Goal: Task Accomplishment & Management: Manage account settings

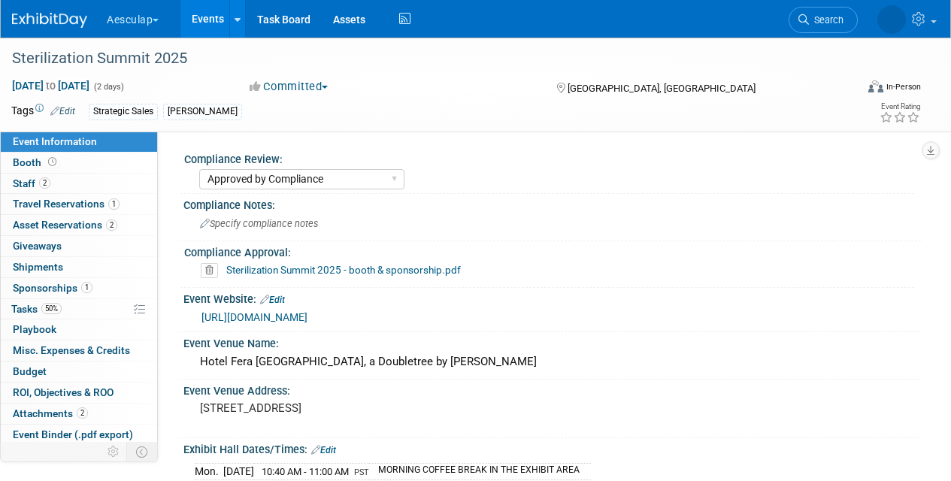
select select "Approved by Compliance"
select select "Strategic Sales"
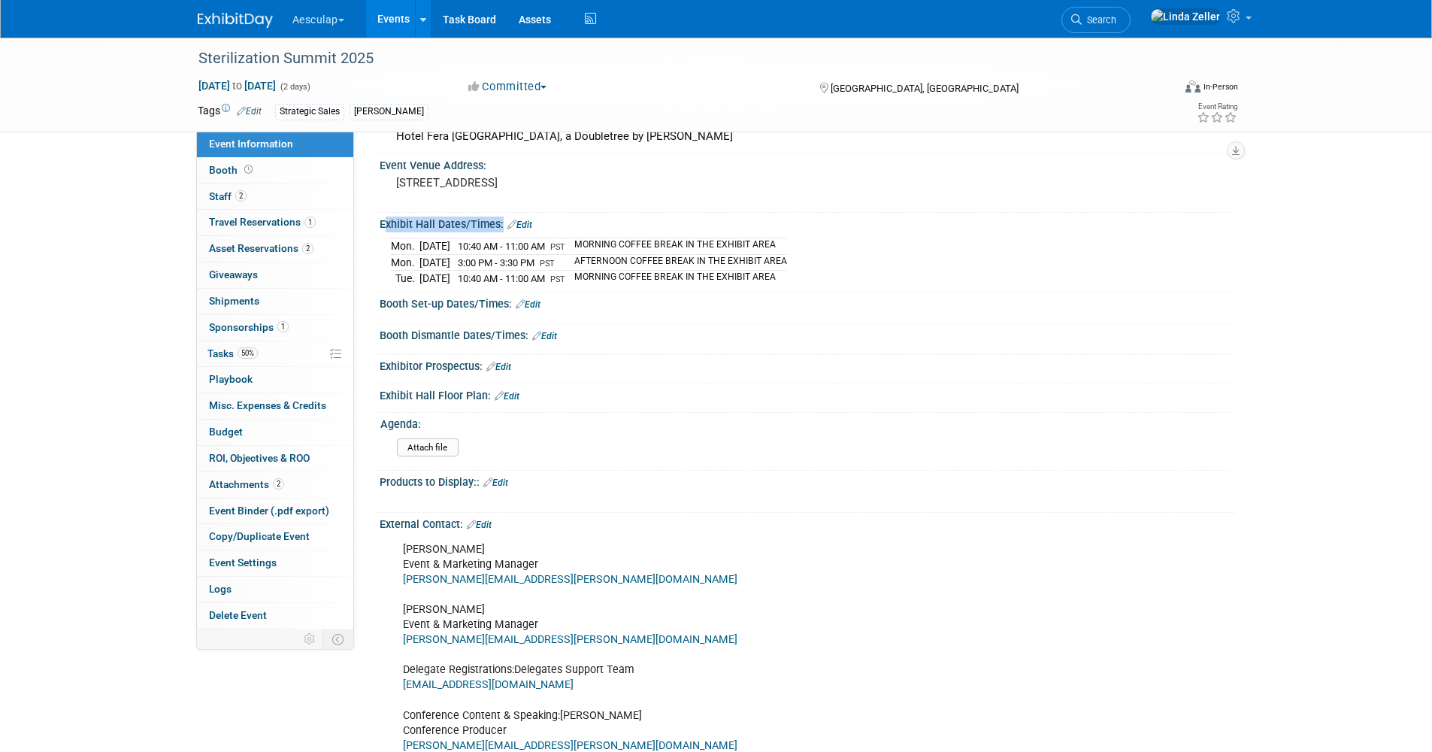
click at [950, 19] on span "Search" at bounding box center [1099, 19] width 35 height 11
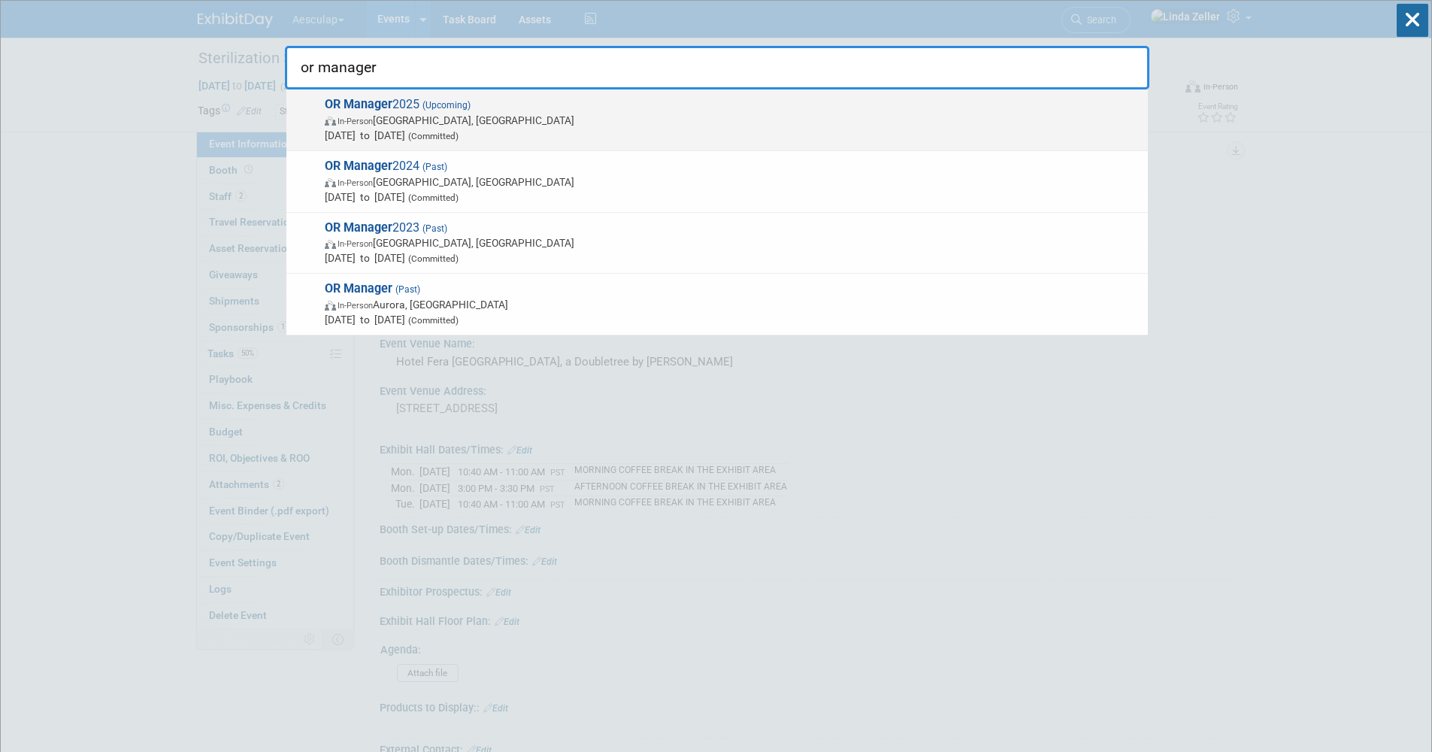
type input "or manager"
click at [416, 104] on span "OR Manager 2025 (Upcoming) In-Person Anaheim, CA Oct 28, 2025 to Oct 29, 2025 (…" at bounding box center [730, 120] width 820 height 46
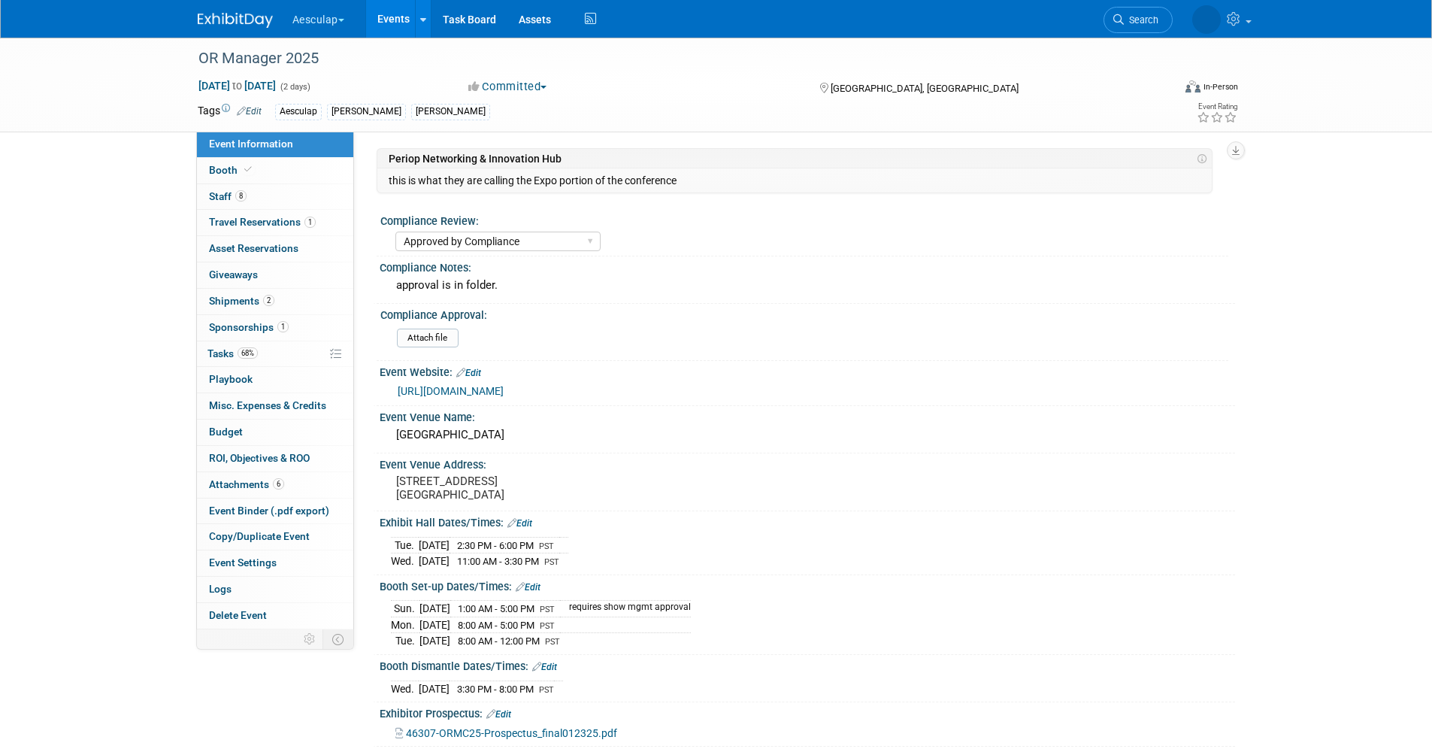
select select "Approved by Compliance"
select select "Strategic Sales"
click at [232, 189] on link "8 Staff 8" at bounding box center [275, 197] width 156 height 26
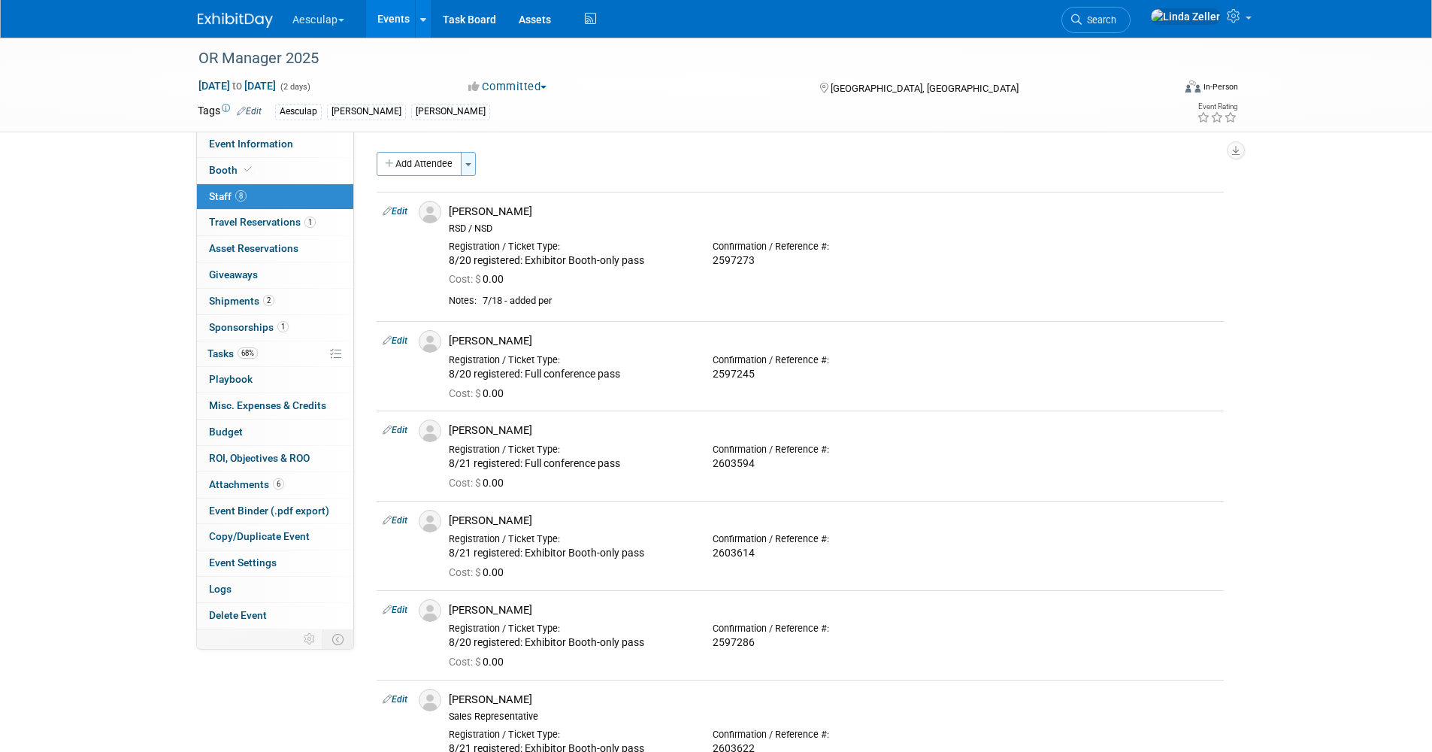
click at [471, 165] on span "button" at bounding box center [468, 164] width 6 height 3
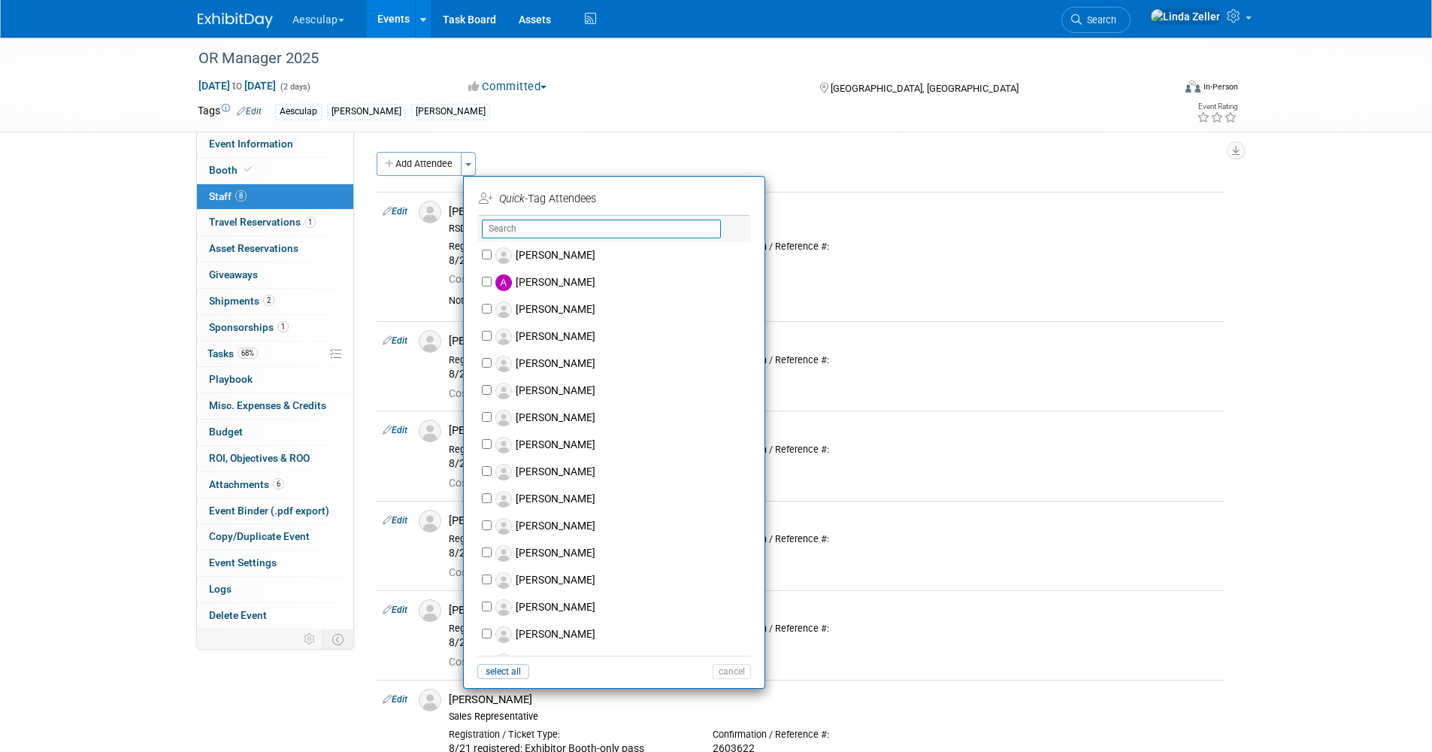
click at [506, 232] on input "text" at bounding box center [601, 229] width 239 height 19
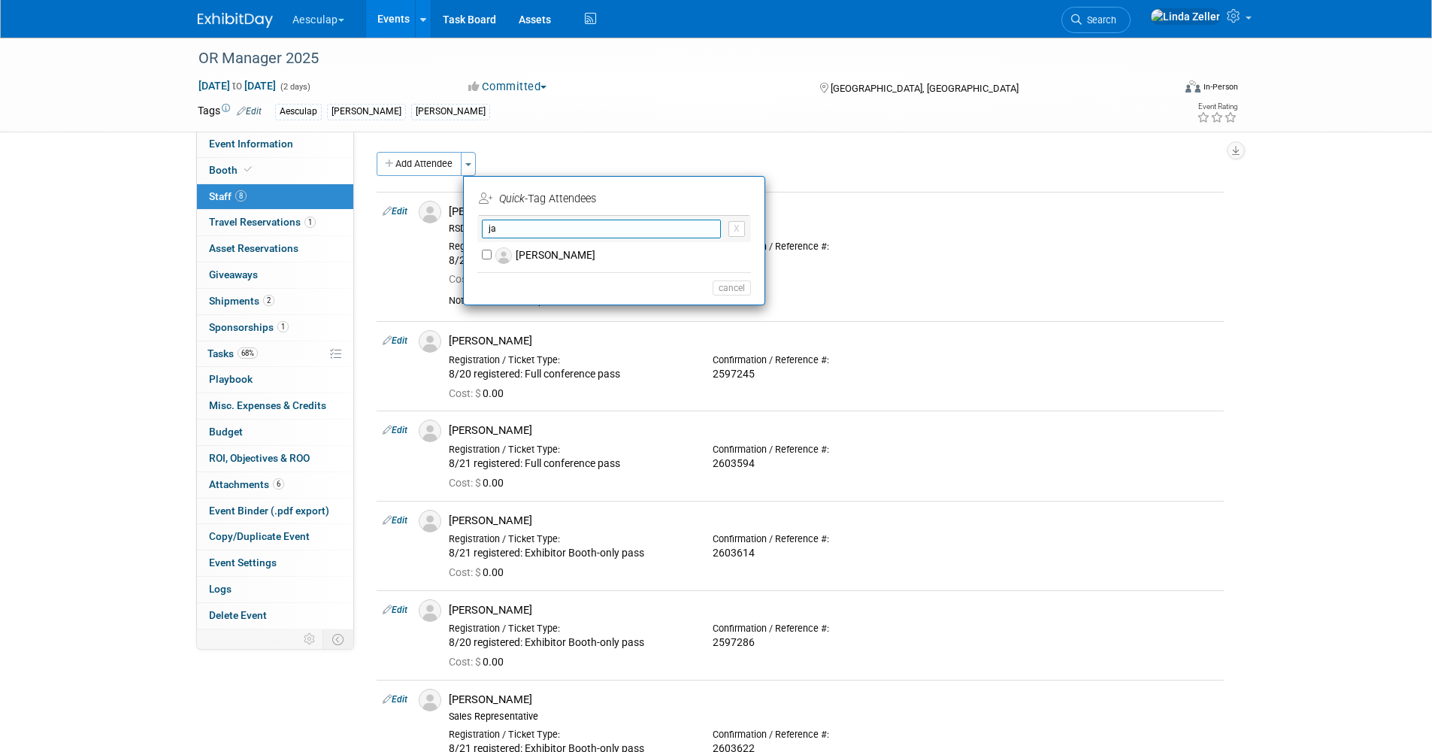
type input "j"
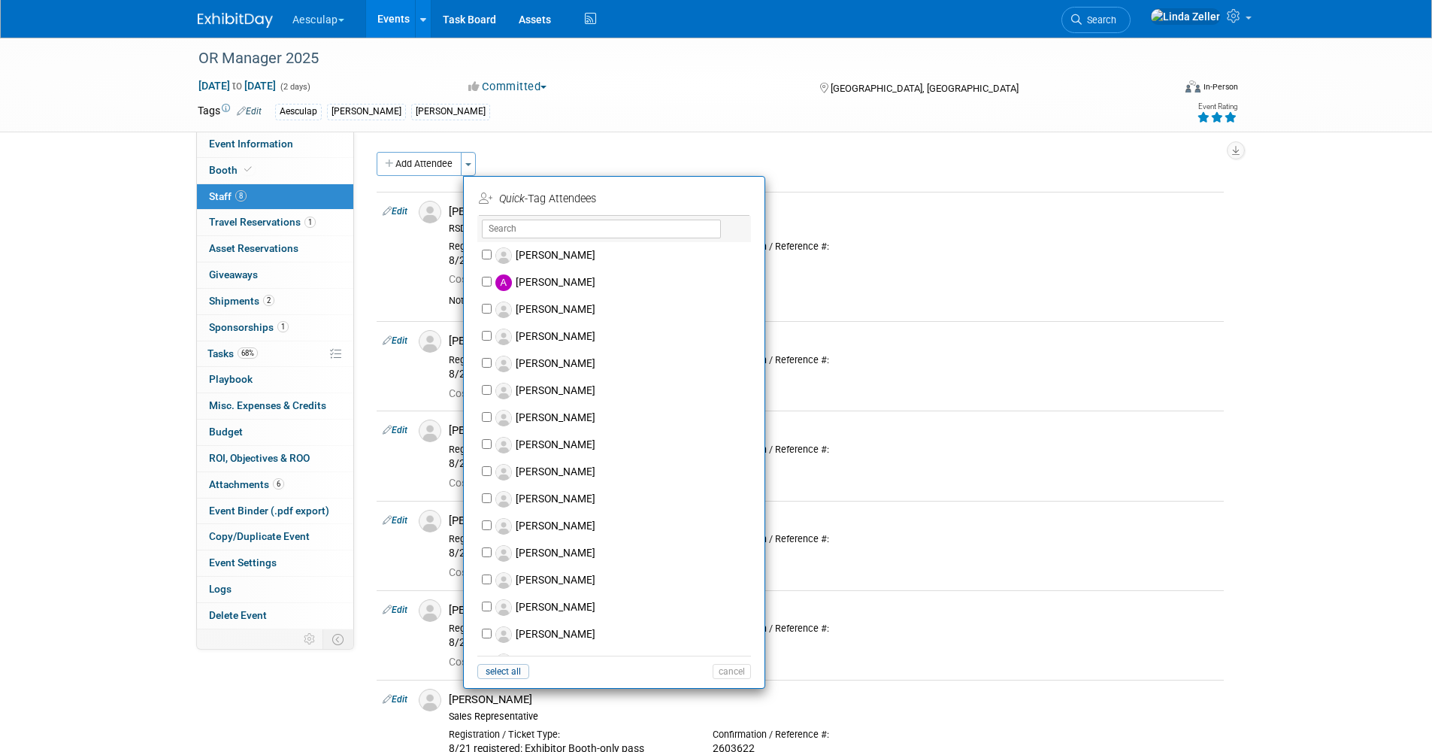
click at [1226, 120] on icon at bounding box center [1231, 117] width 14 height 11
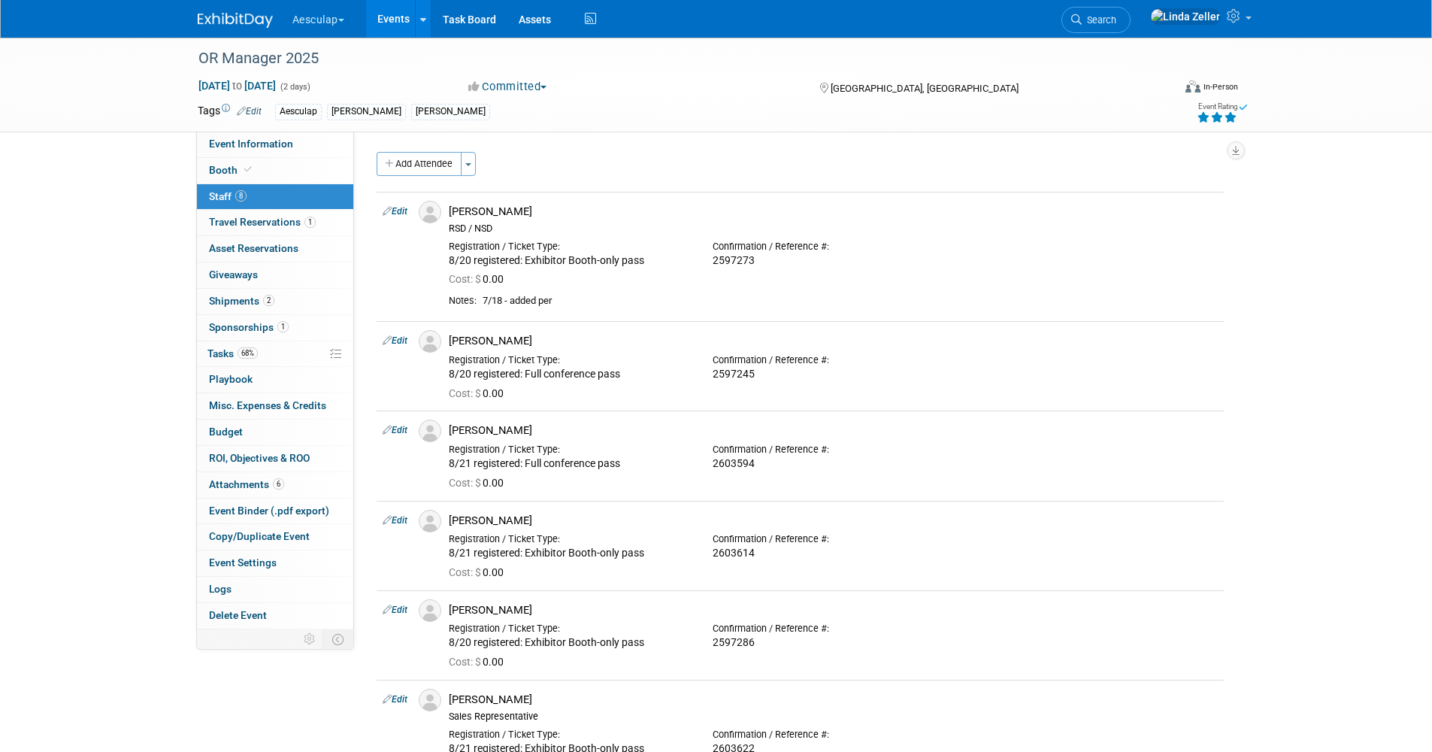
click at [1231, 116] on icon at bounding box center [1231, 117] width 14 height 11
click at [1236, 22] on icon at bounding box center [1235, 16] width 17 height 14
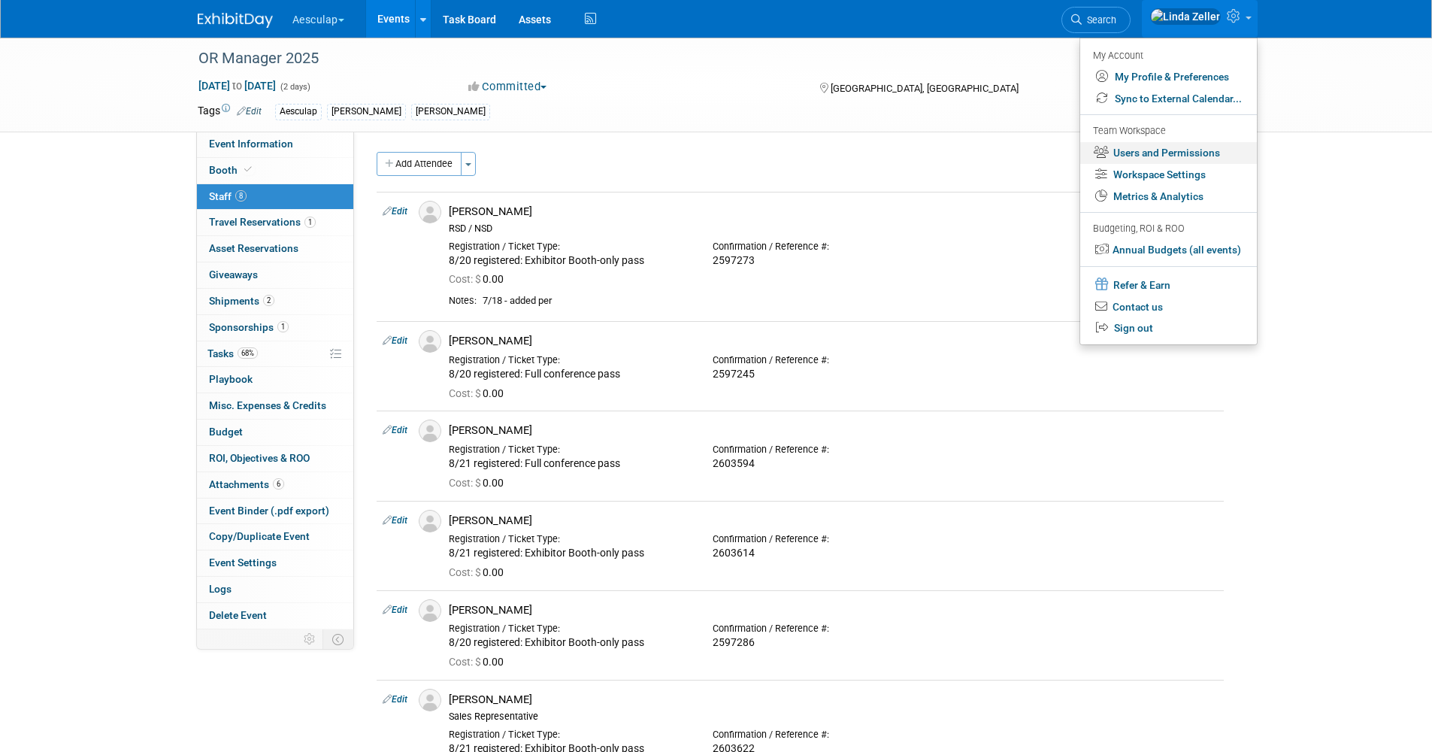
click at [1156, 148] on link "Users and Permissions" at bounding box center [1169, 153] width 177 height 22
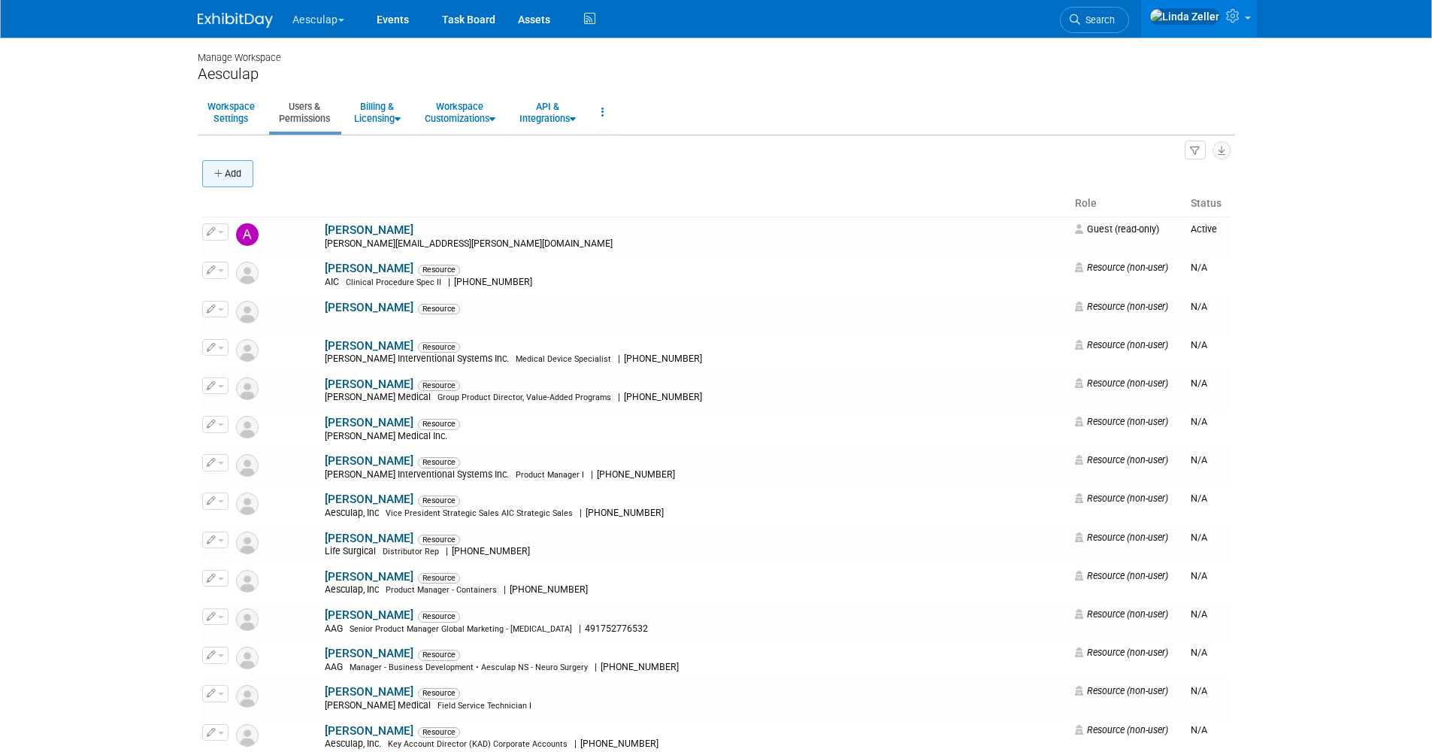
click at [239, 168] on button "Add" at bounding box center [227, 173] width 51 height 27
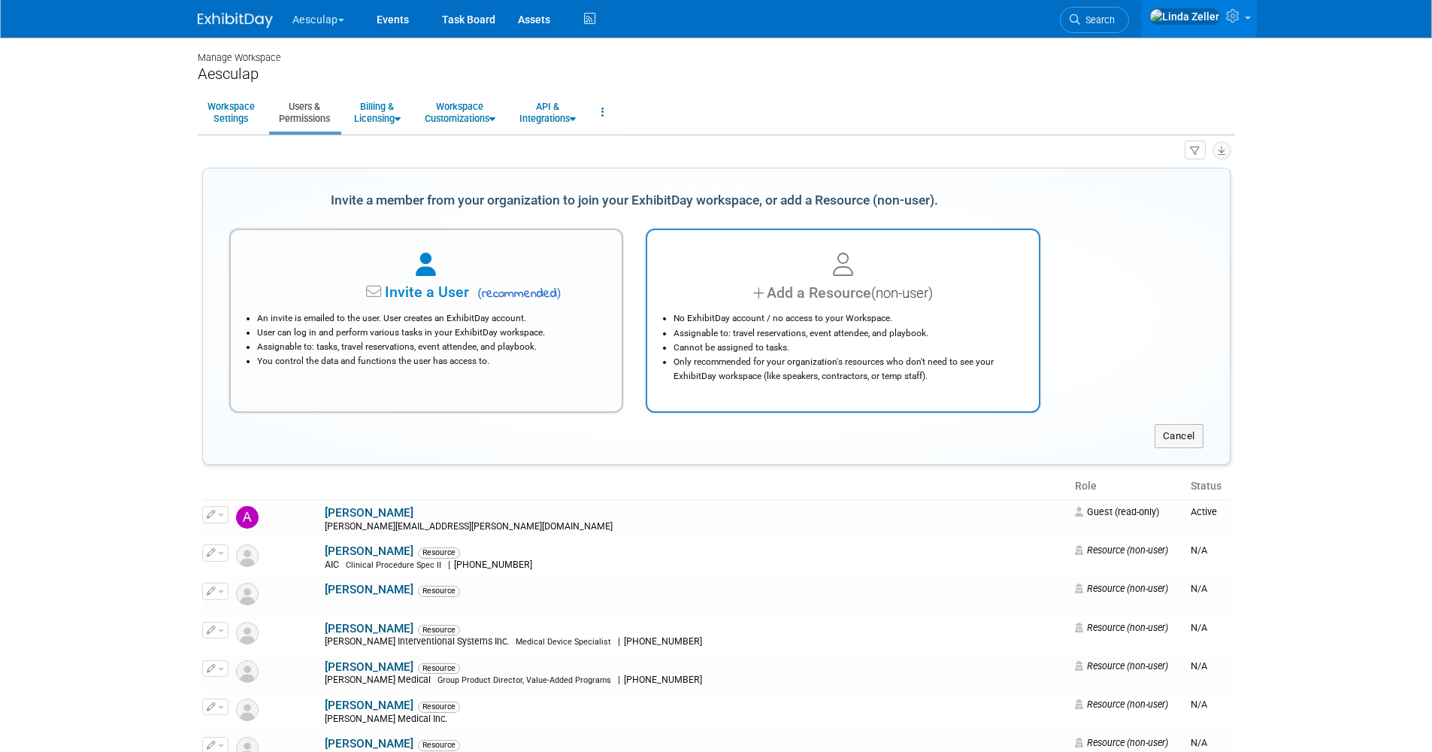
click at [774, 301] on div "Add a Resource (non-user)" at bounding box center [843, 293] width 354 height 22
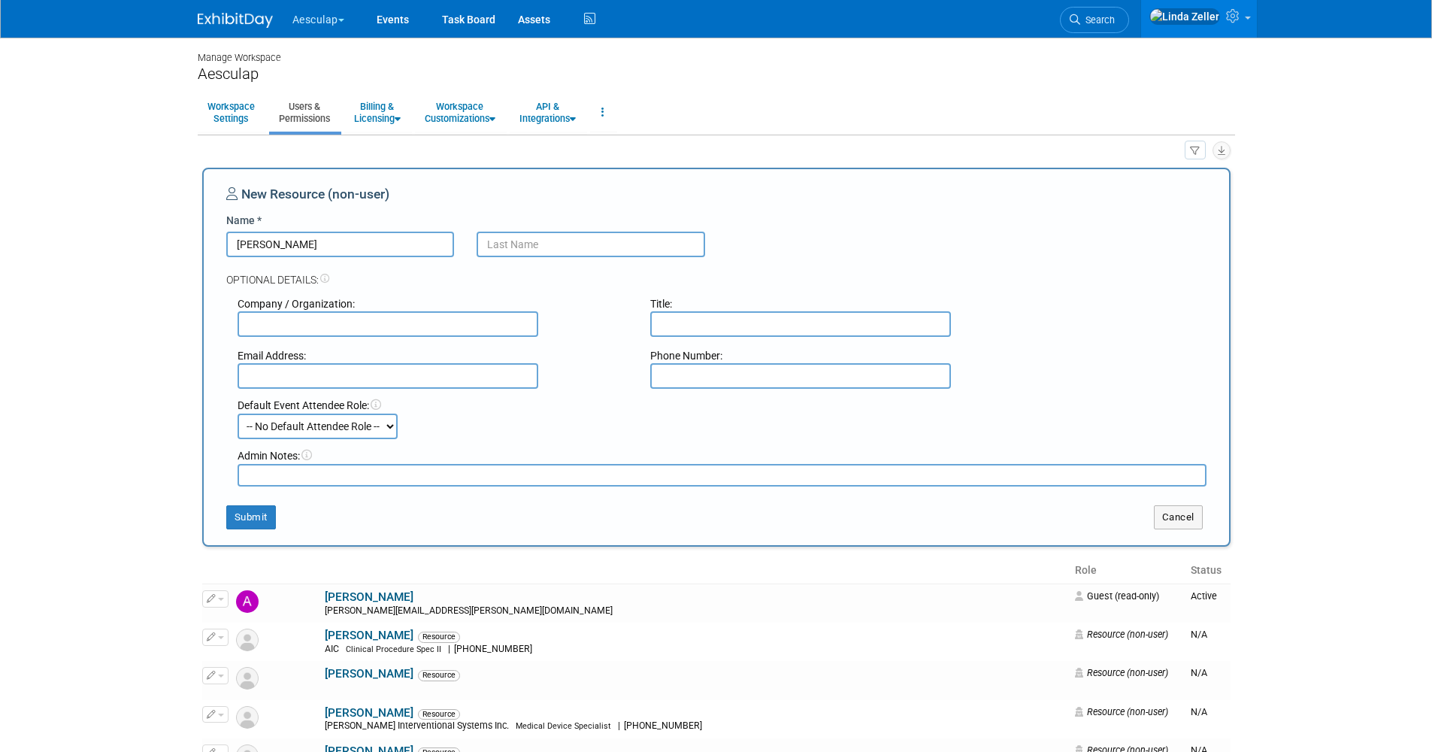
type input "[PERSON_NAME]"
type input "Saini"
click at [254, 374] on input "text" at bounding box center [388, 376] width 301 height 26
paste input "jay.saini@aesculapusa.com"
type input "jay.saini@aesculapusa.com"
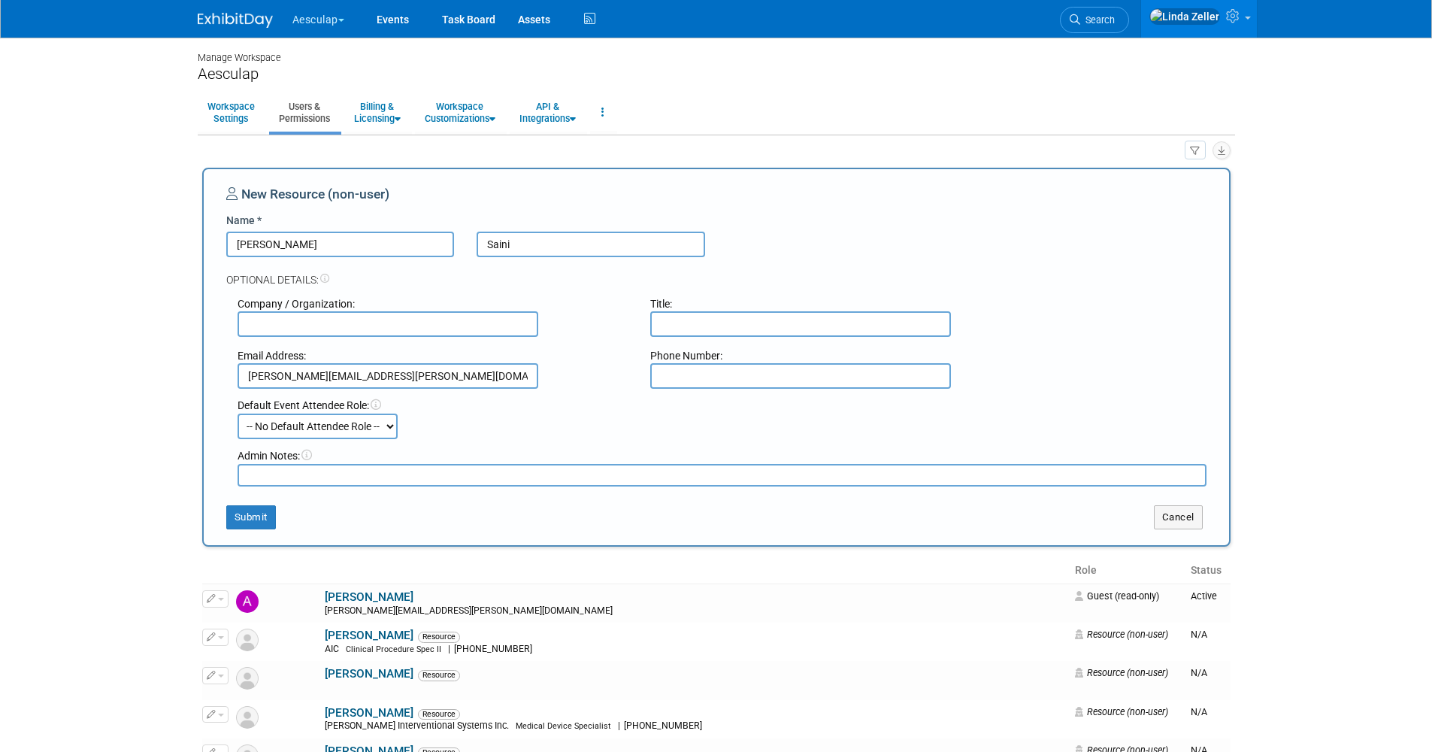
click at [667, 325] on input "text" at bounding box center [800, 324] width 301 height 26
type input "Business Manager"
click at [255, 519] on button "Submit" at bounding box center [251, 517] width 50 height 24
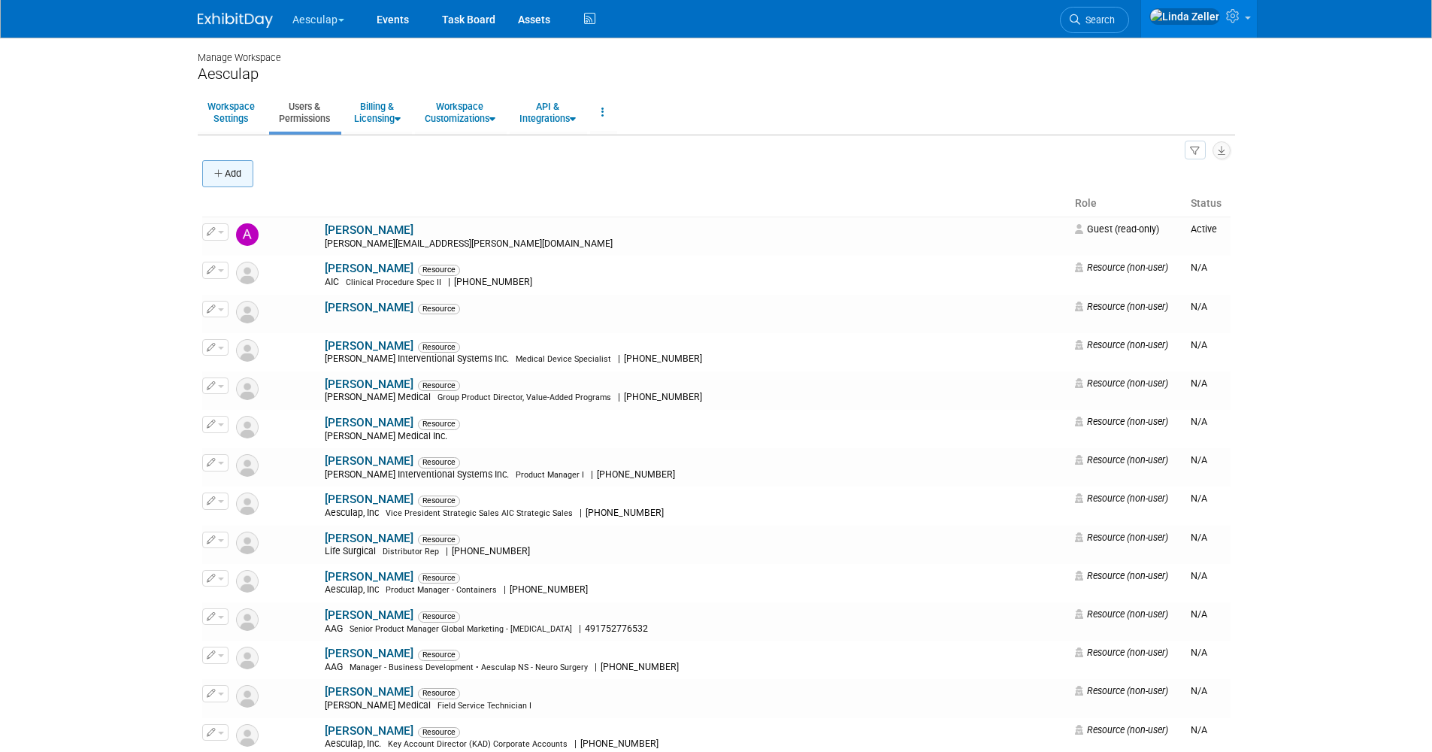
click at [238, 174] on button "Add" at bounding box center [227, 173] width 51 height 27
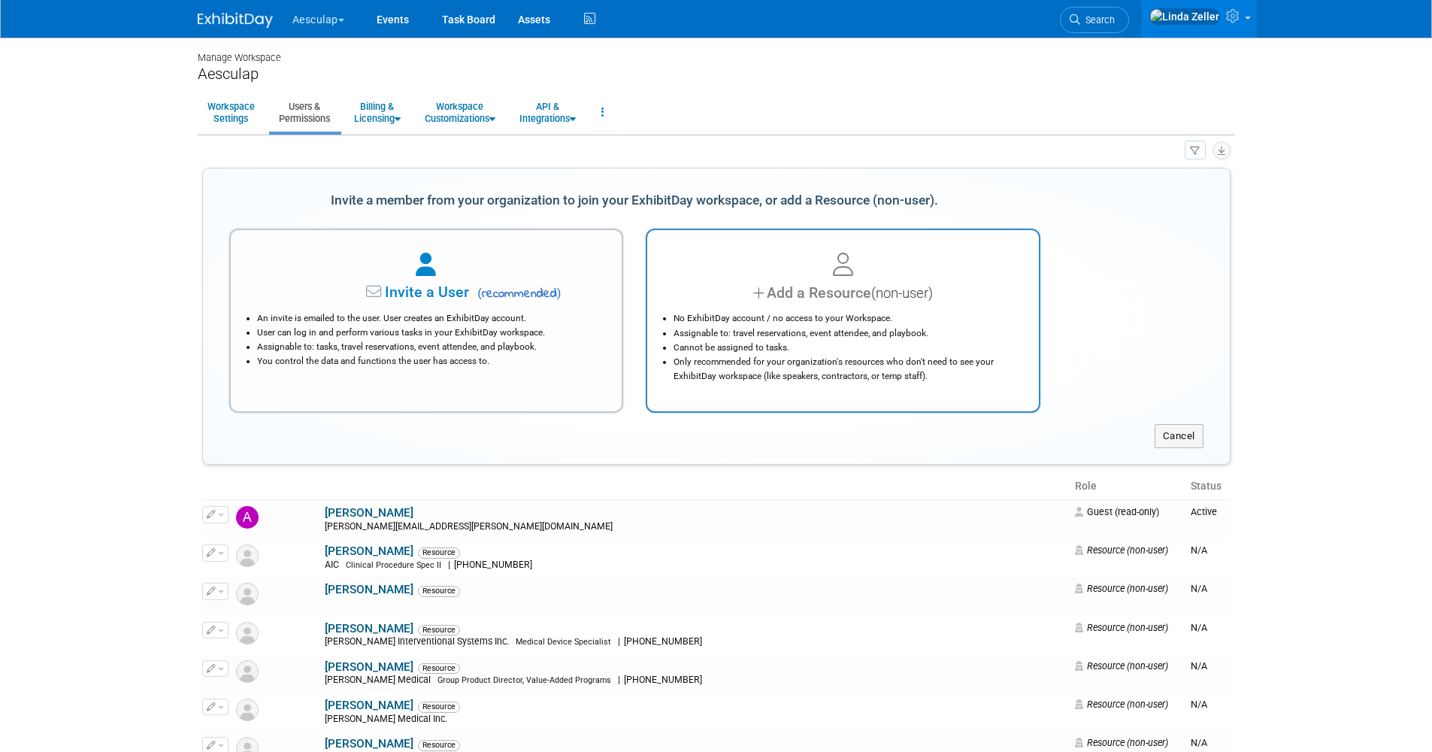
click at [774, 296] on div "Add a Resource (non-user)" at bounding box center [843, 293] width 354 height 22
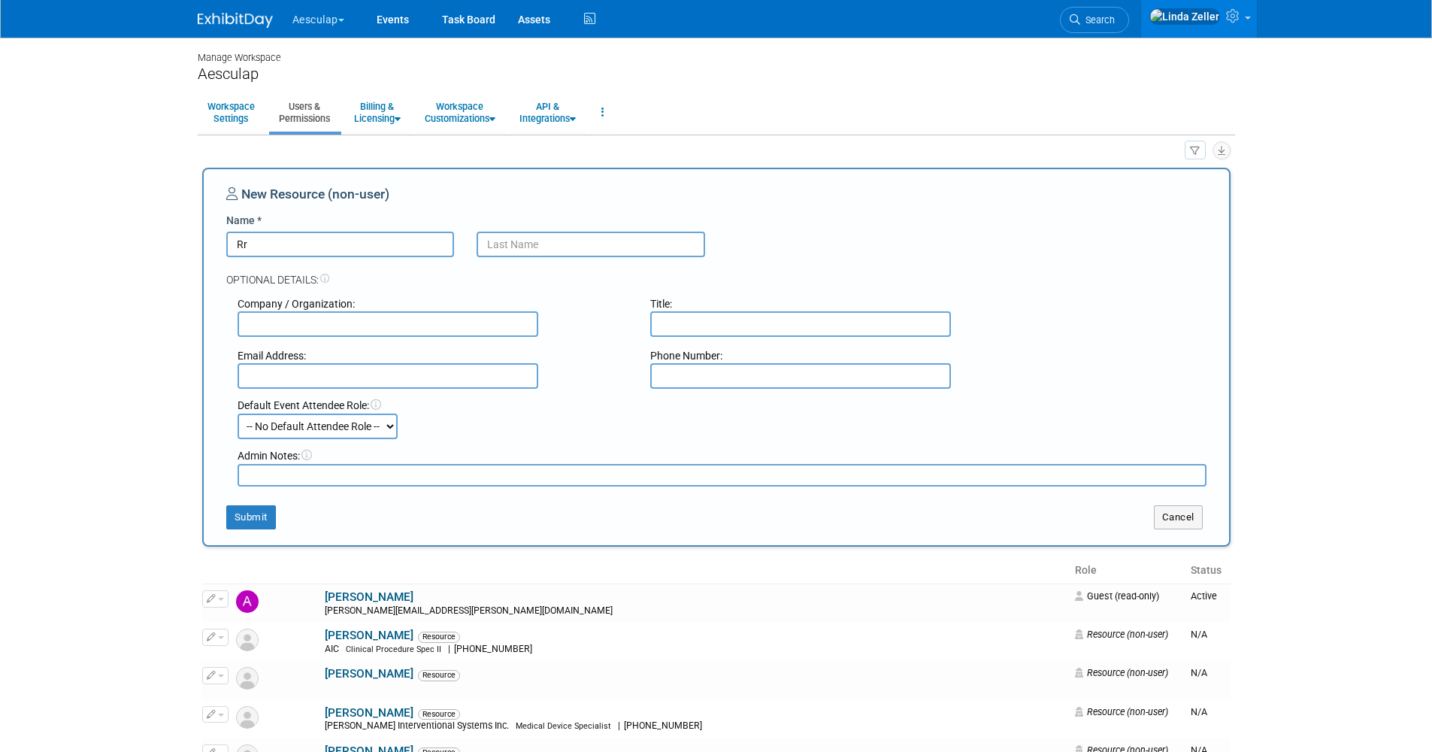
type input "R"
type input "Trajan"
type input "Pili"
click at [372, 383] on input "text" at bounding box center [388, 376] width 301 height 26
paste input "trajan.pili@aesculapusa.com"
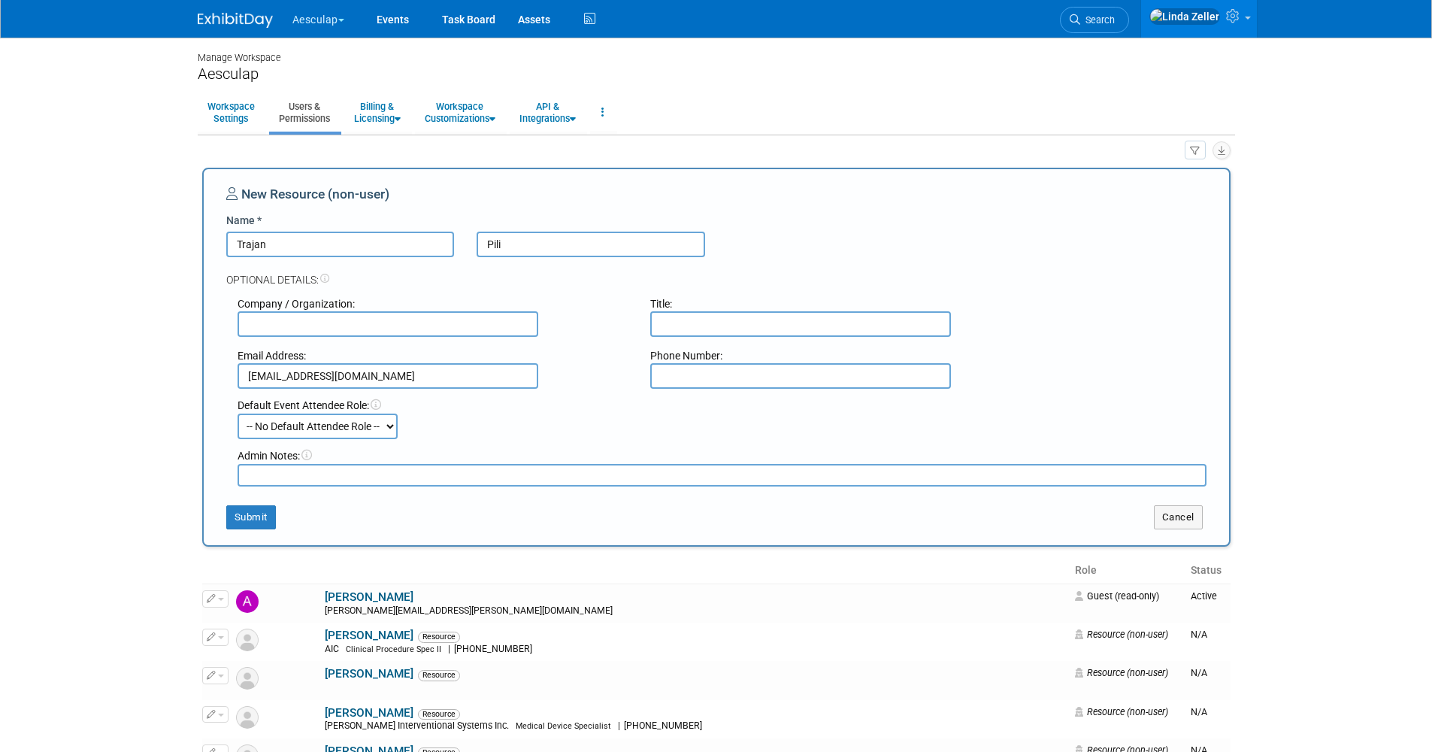
type input "trajan.pili@aesculapusa.com"
click at [667, 315] on input "text" at bounding box center [800, 324] width 301 height 26
paste input "Strategic Solutions Specialist"
type input "Strategic Solutions Specialist"
click at [250, 519] on button "Submit" at bounding box center [251, 517] width 50 height 24
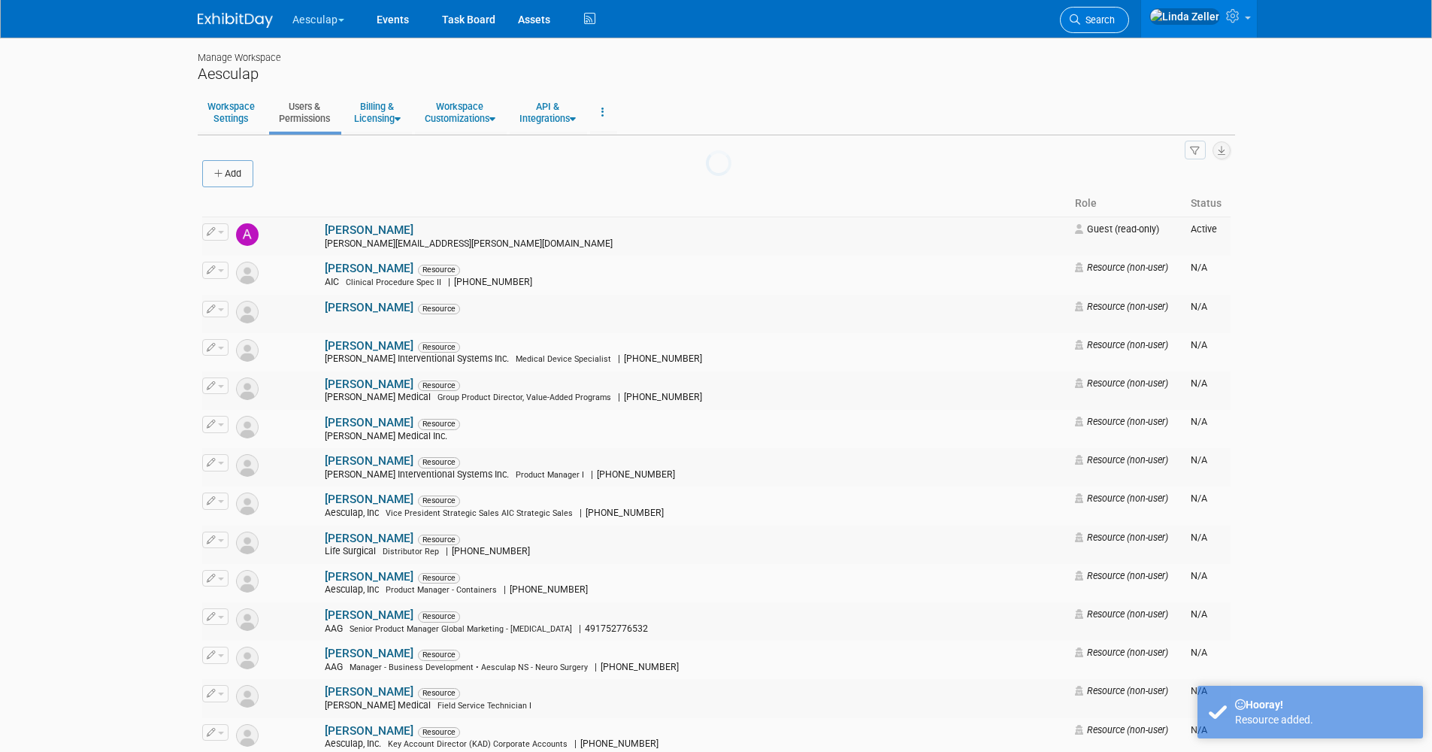
click at [1115, 17] on span "Search" at bounding box center [1098, 19] width 35 height 11
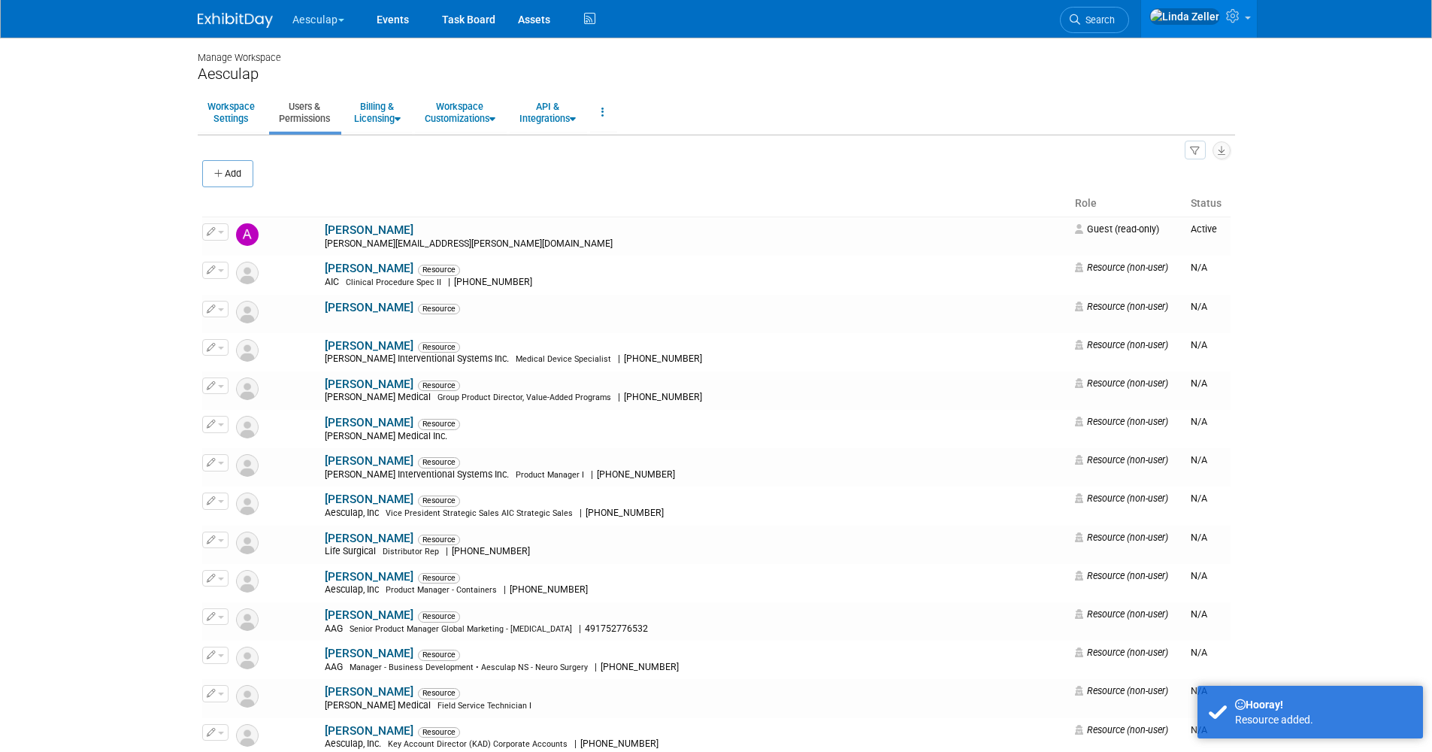
click at [1148, 17] on div "Recently Viewed Events: OR Manager 2025 In-Person Anaheim, CA" at bounding box center [717, 227] width 865 height 452
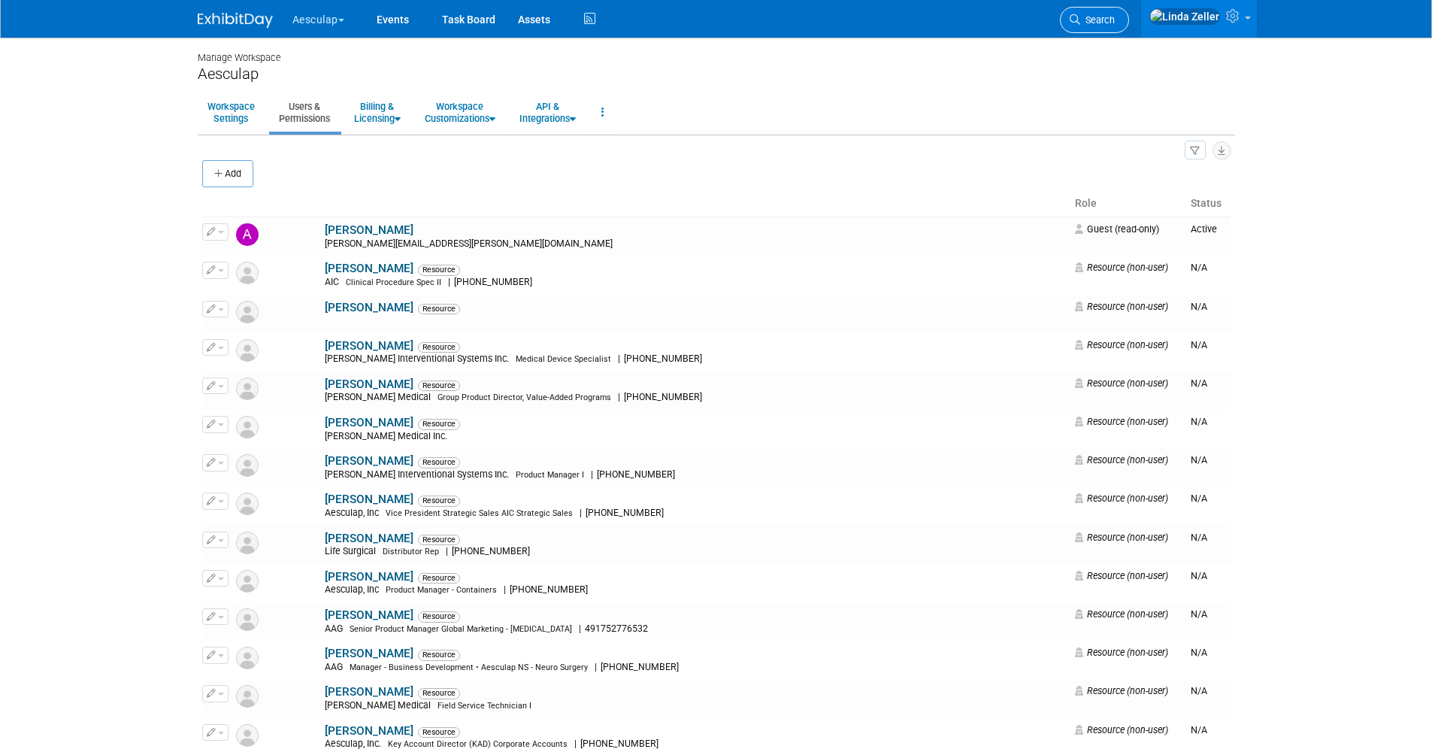
click at [1115, 18] on span "Search" at bounding box center [1098, 19] width 35 height 11
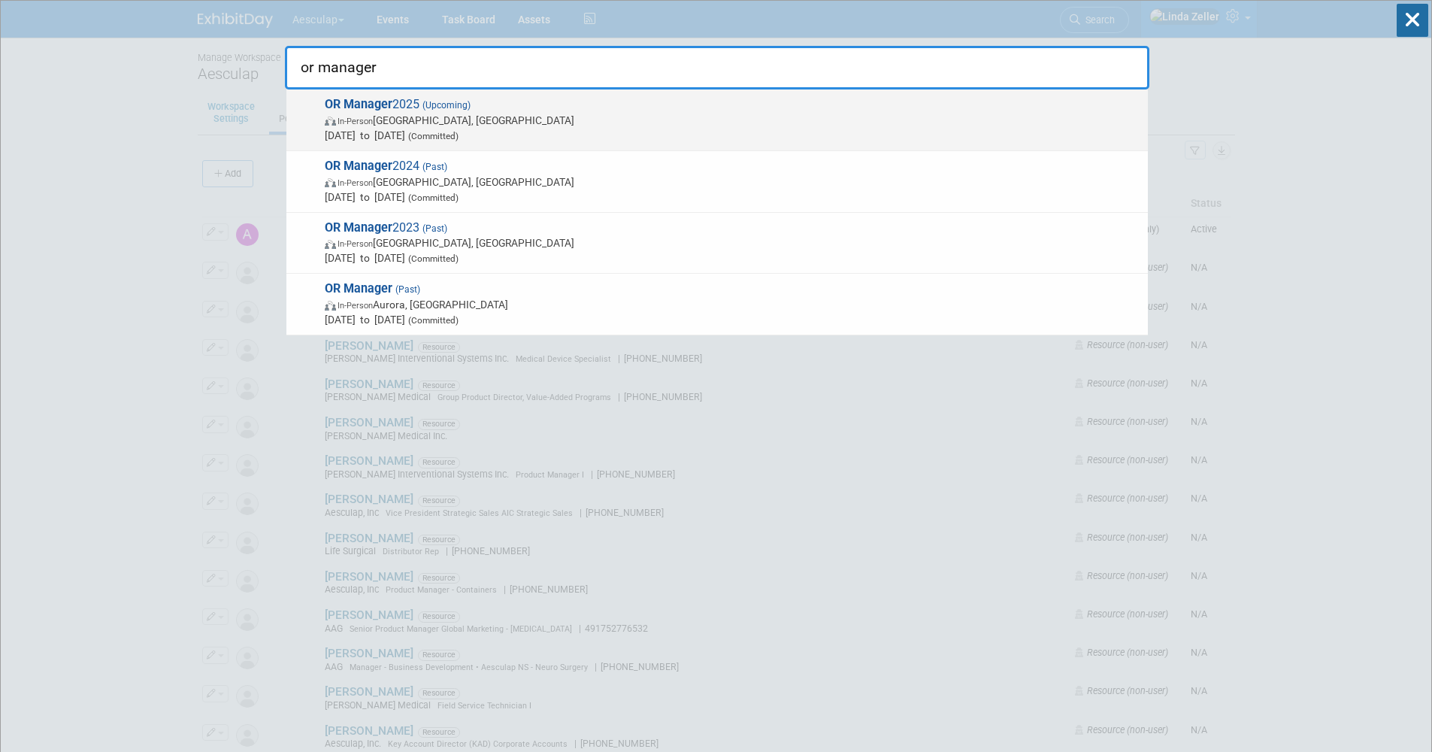
type input "or manager"
click at [399, 121] on span "In-Person Anaheim, CA" at bounding box center [733, 120] width 816 height 15
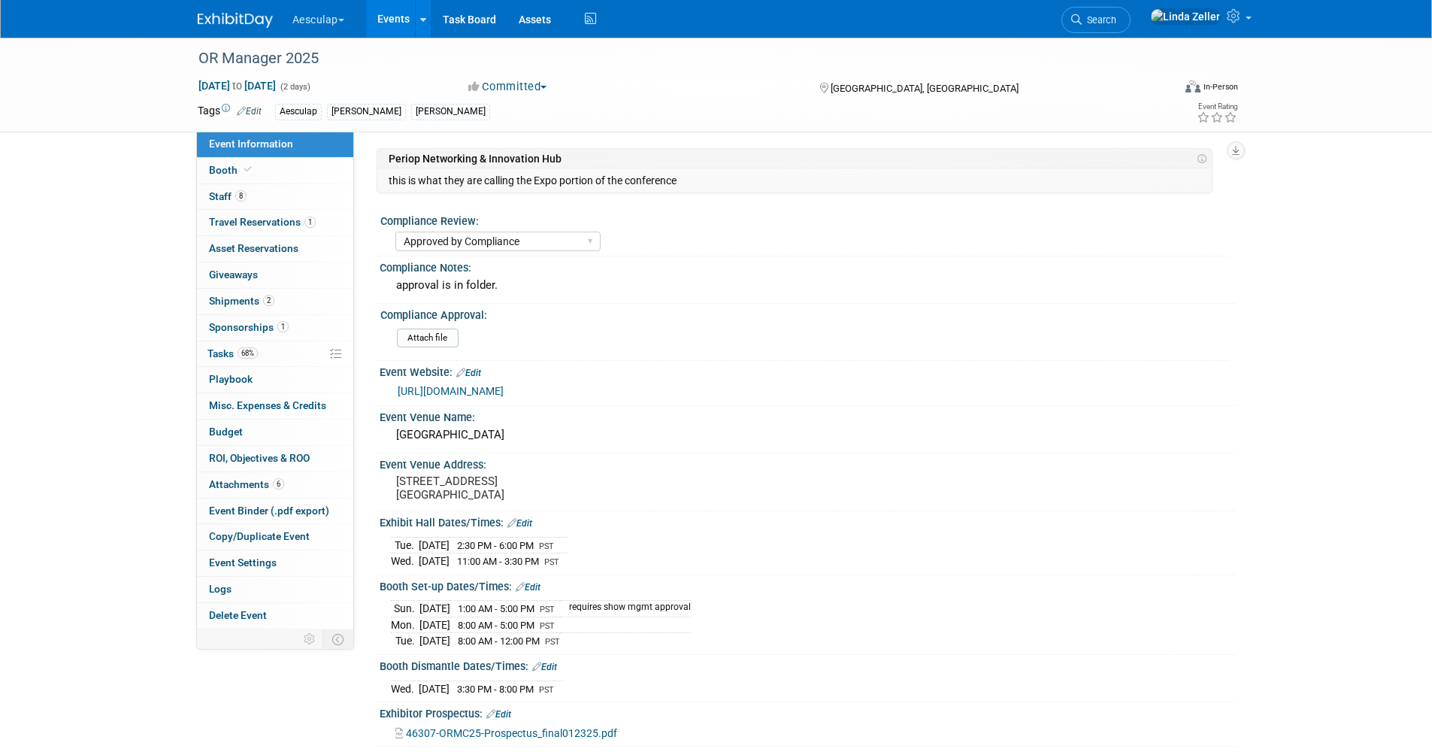
select select "Approved by Compliance"
select select "Strategic Sales"
click at [228, 194] on span "Staff 8" at bounding box center [228, 196] width 38 height 12
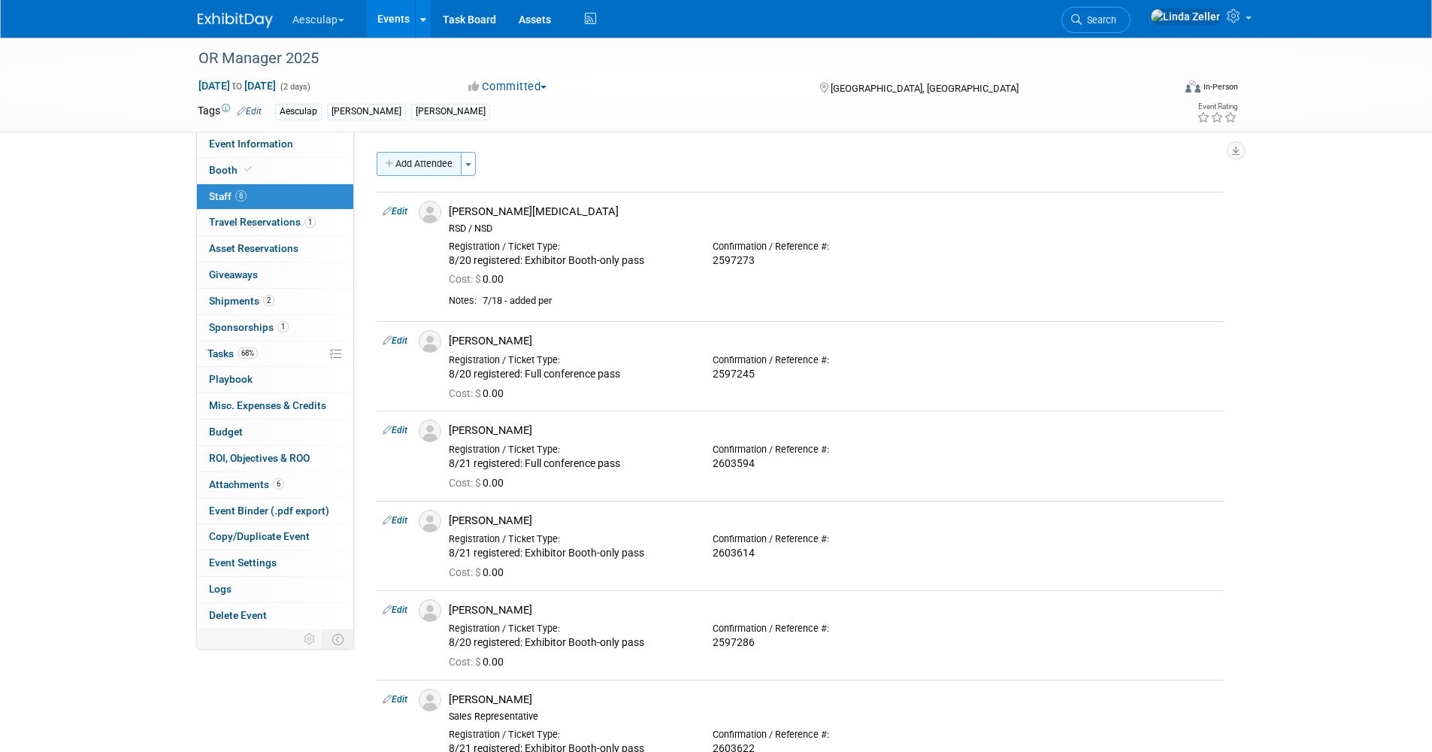
click at [447, 165] on button "Add Attendee" at bounding box center [419, 164] width 85 height 24
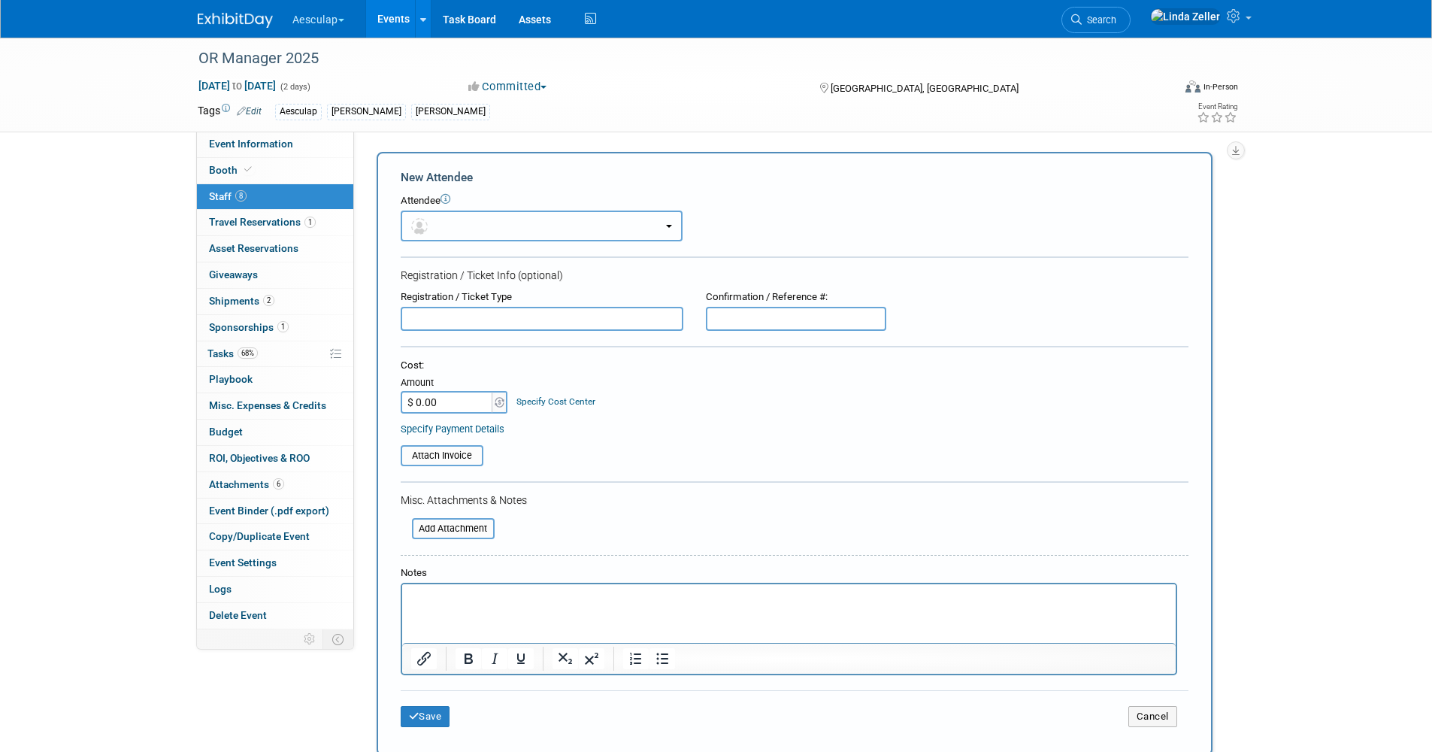
click at [447, 238] on button "button" at bounding box center [542, 226] width 282 height 31
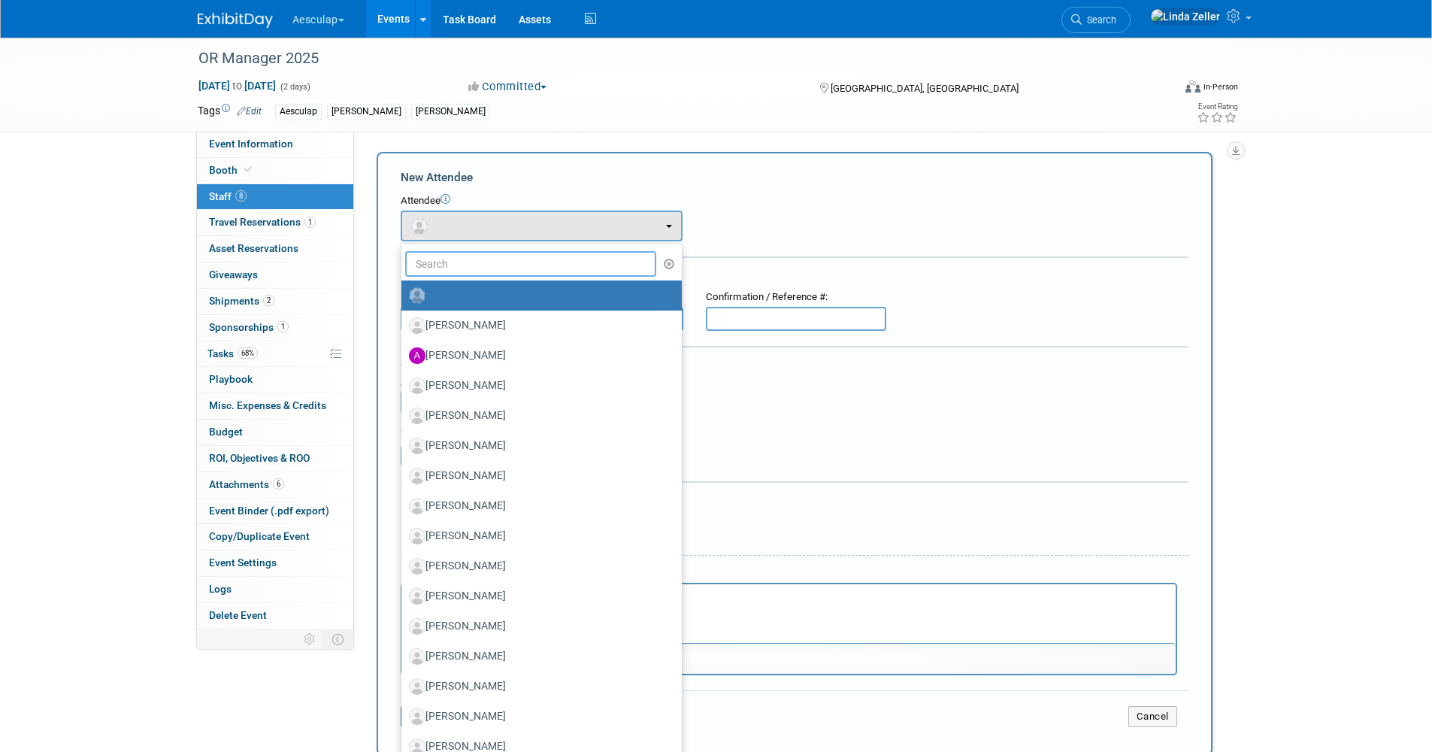
click at [450, 260] on input "text" at bounding box center [531, 264] width 252 height 26
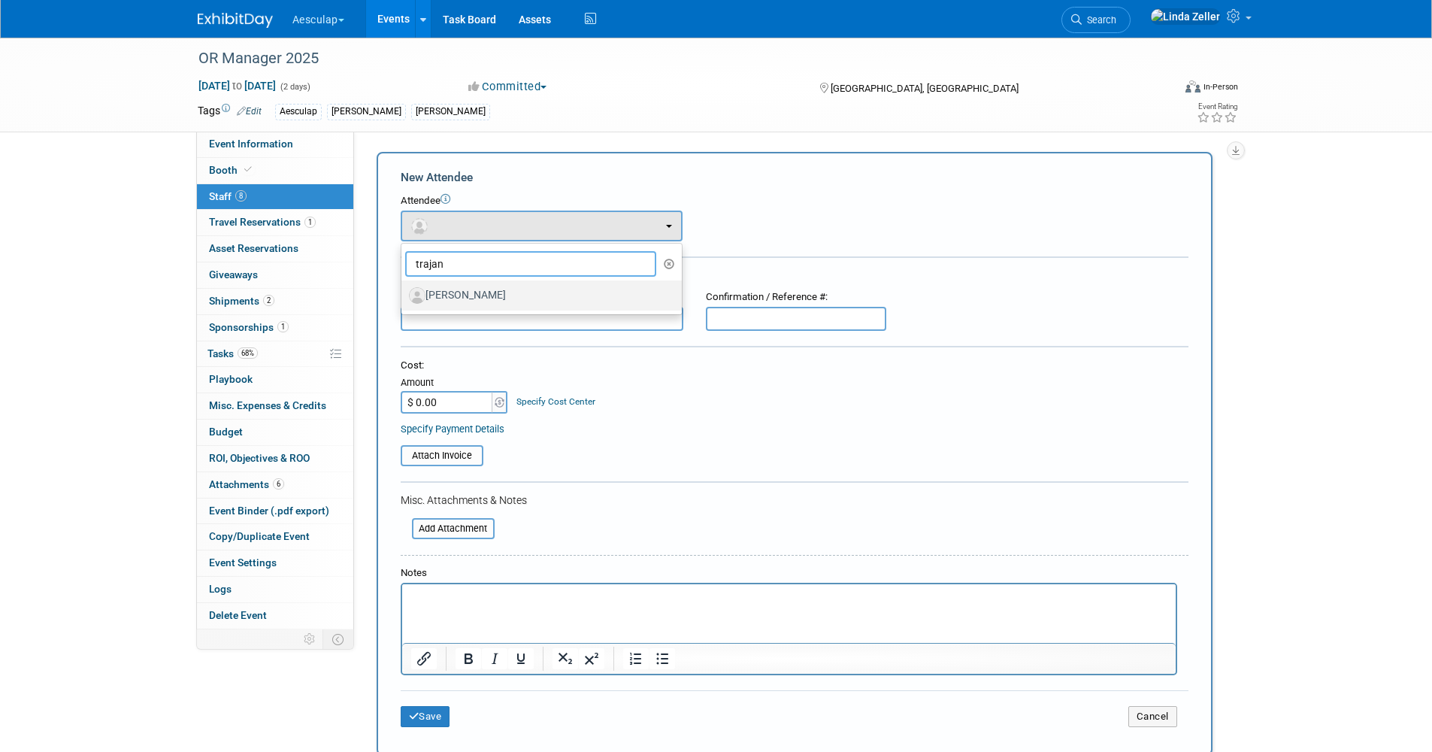
type input "trajan"
click at [456, 290] on label "[PERSON_NAME]" at bounding box center [538, 295] width 258 height 24
click at [404, 290] on input "[PERSON_NAME]" at bounding box center [399, 294] width 10 height 10
select select "f740e1e6-6165-4774-af17-9d91c1781e45"
select select "1"
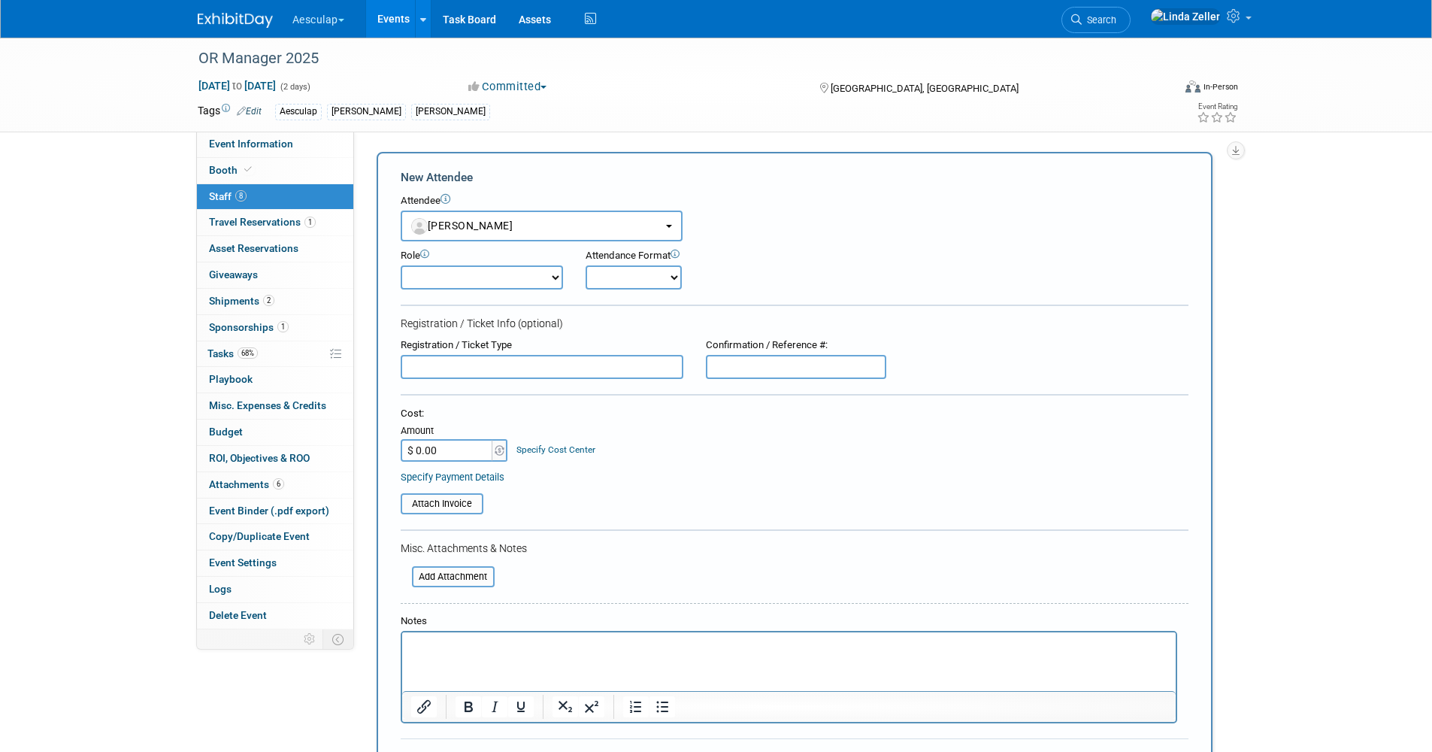
click at [438, 280] on select "AAG Aeos Clinical/ Capital Rep Booth Captain Booth Staff Communication Strategi…" at bounding box center [482, 277] width 162 height 24
click at [401, 265] on select "AAG Aeos Clinical/ Capital Rep Booth Captain Booth Staff Communication Strategi…" at bounding box center [482, 277] width 162 height 24
click at [617, 278] on select "Onsite Remote" at bounding box center [634, 277] width 96 height 24
click at [617, 283] on select "Onsite Remote" at bounding box center [634, 277] width 96 height 24
click at [439, 369] on input "text" at bounding box center [542, 367] width 283 height 24
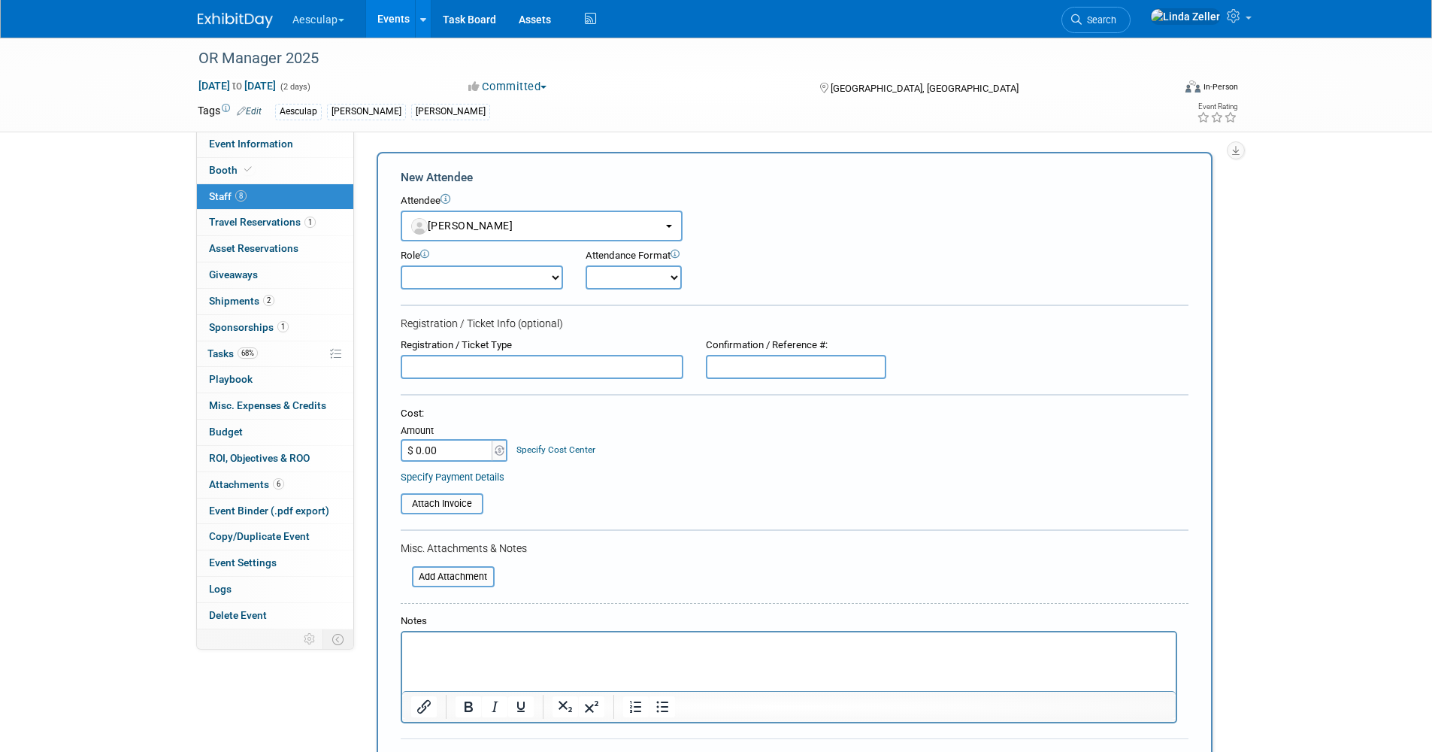
click at [424, 638] on p "Rich Text Area. Press ALT-0 for help." at bounding box center [789, 645] width 756 height 15
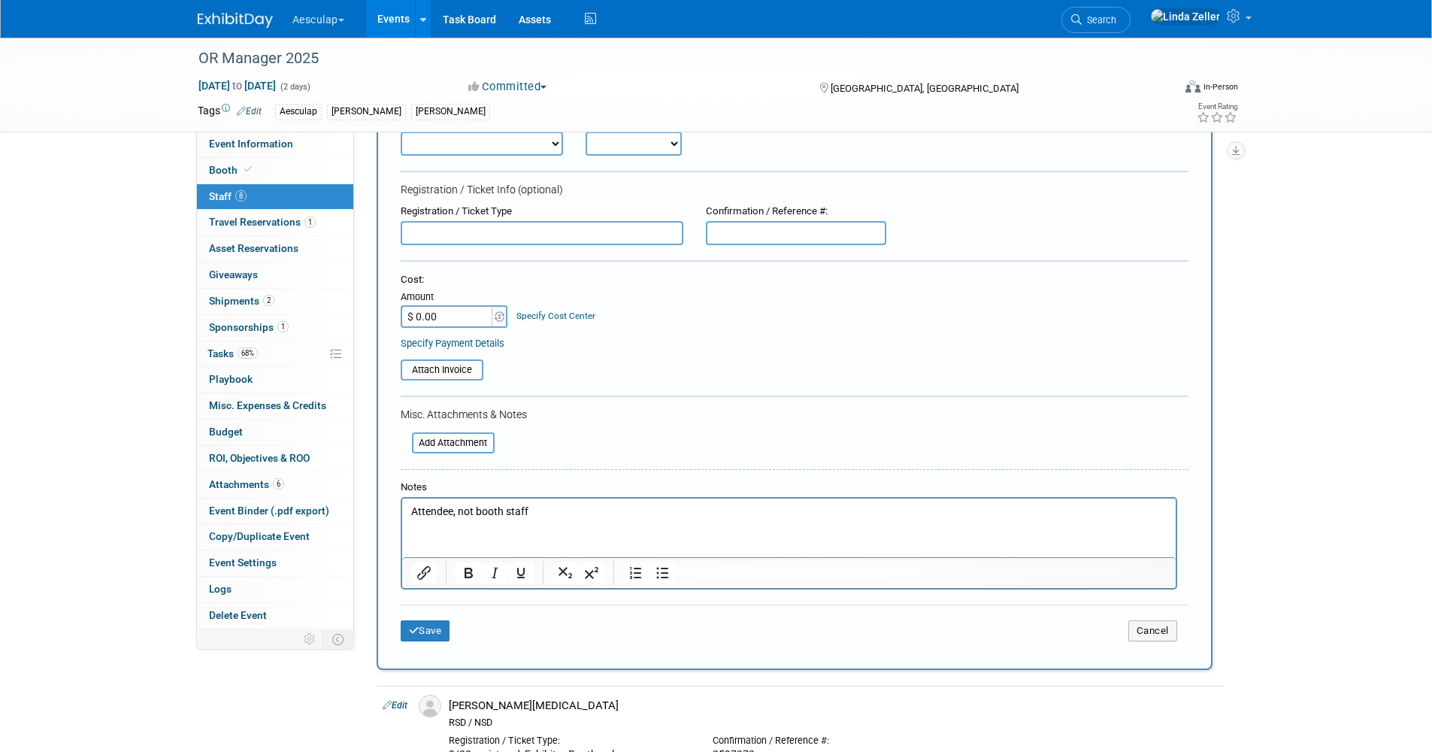
scroll to position [150, 0]
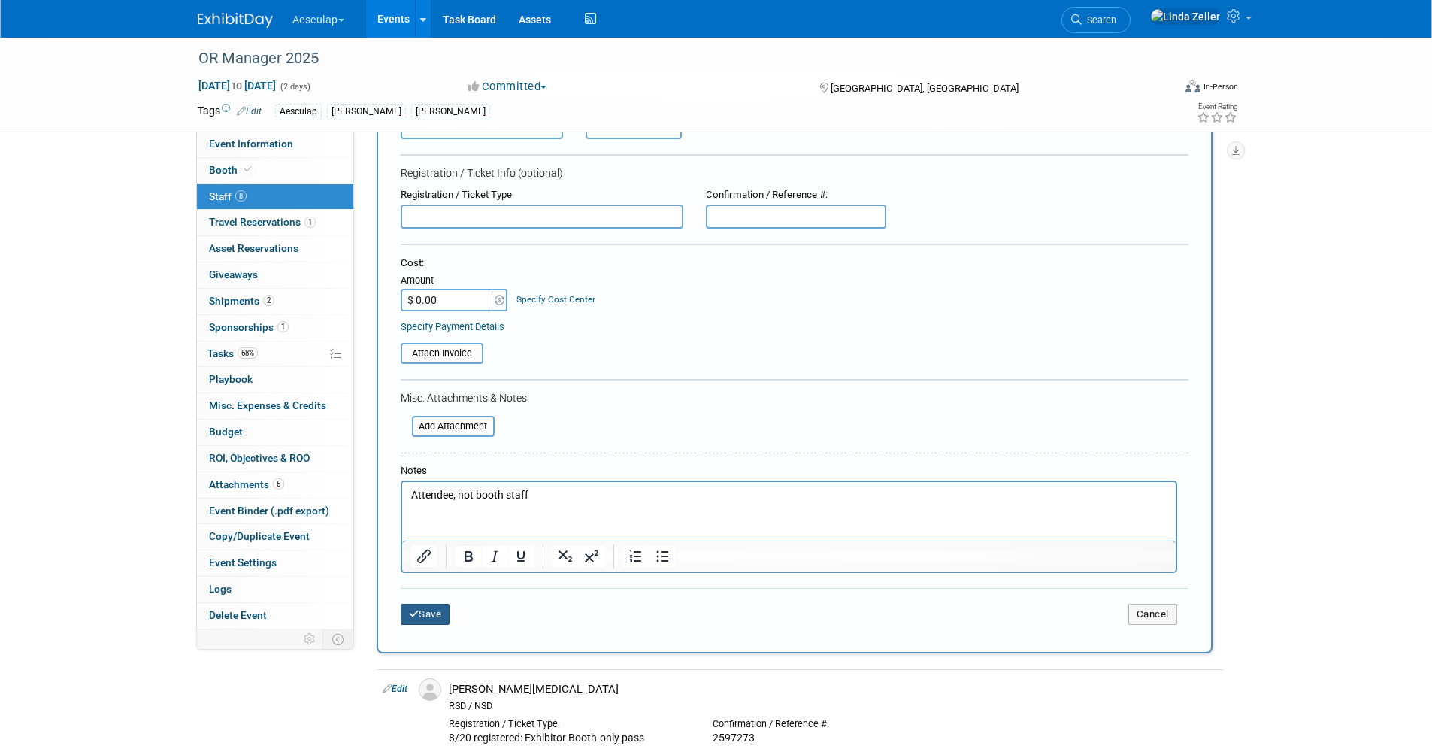
click at [436, 608] on button "Save" at bounding box center [426, 614] width 50 height 21
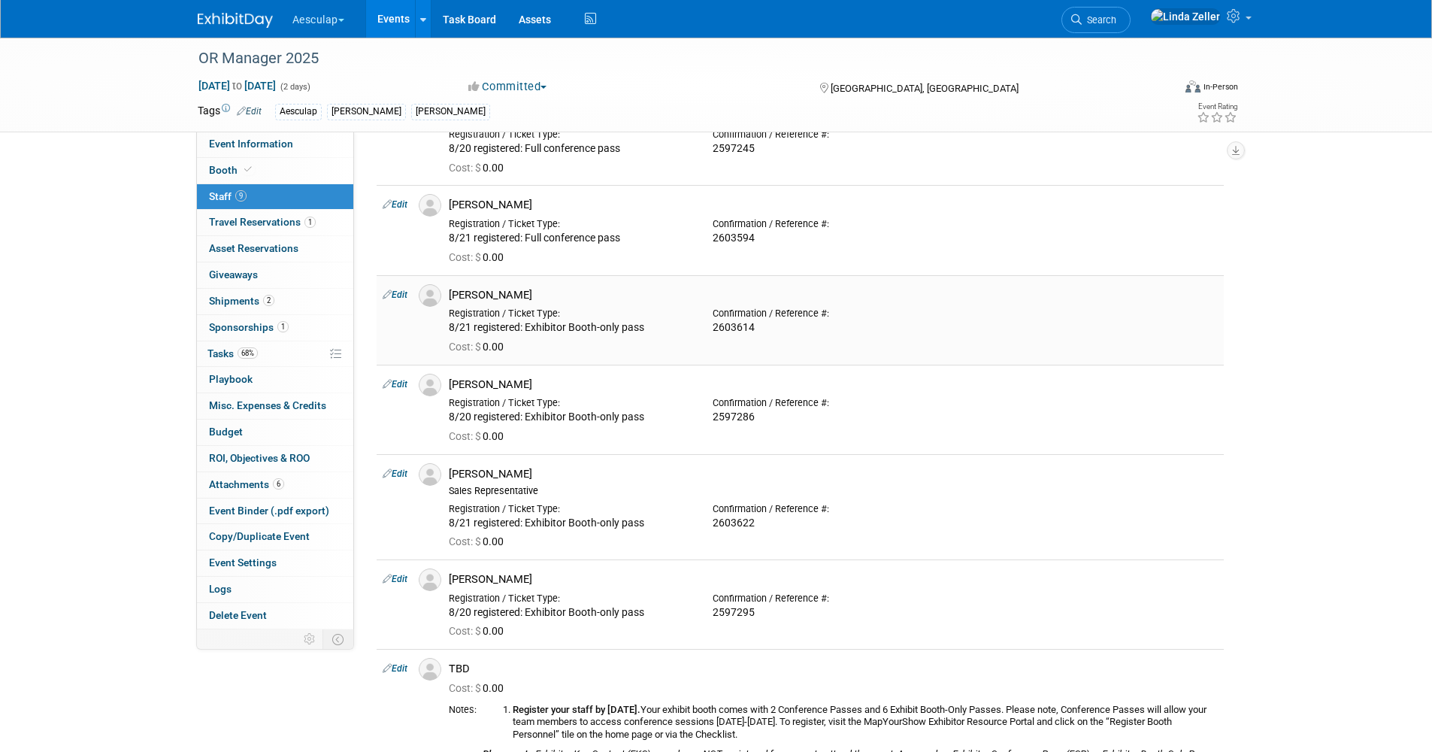
scroll to position [0, 0]
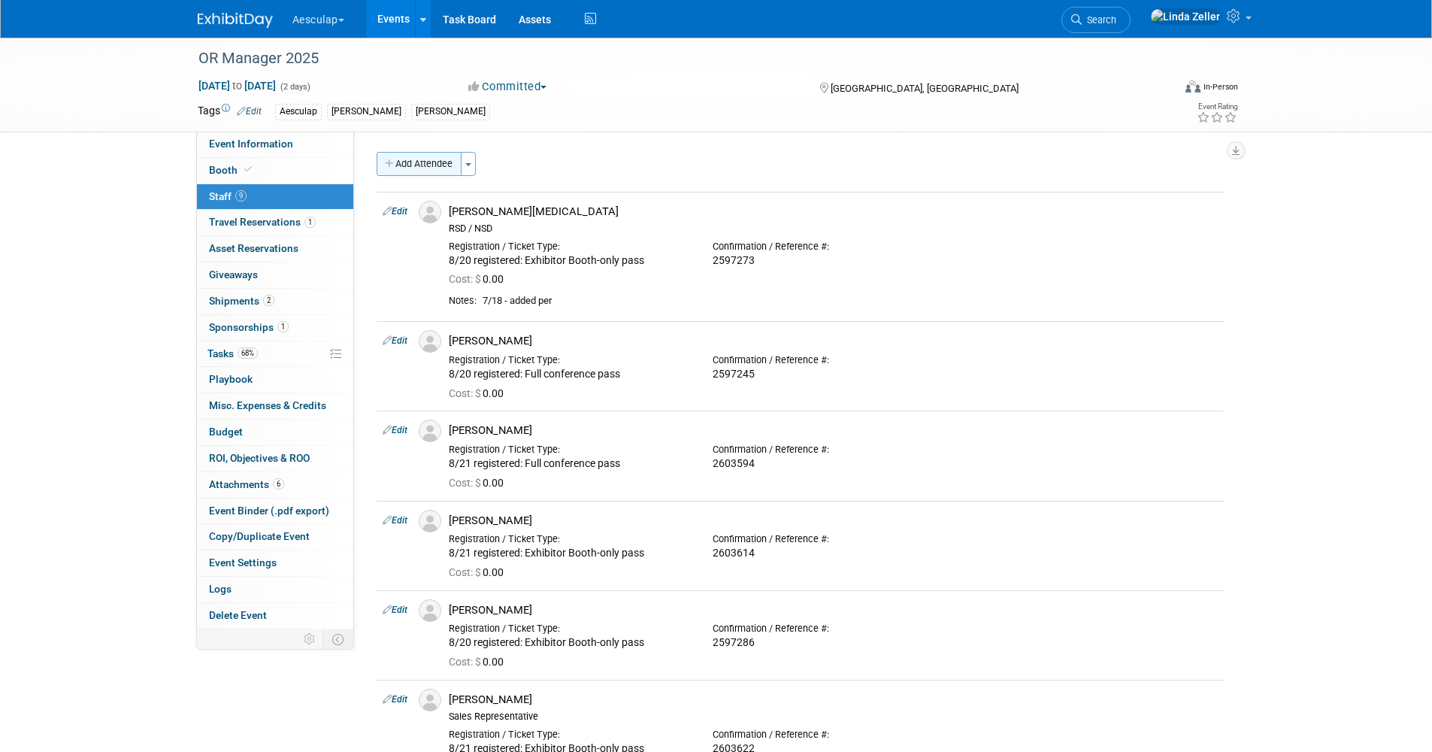
click at [438, 168] on button "Add Attendee" at bounding box center [419, 164] width 85 height 24
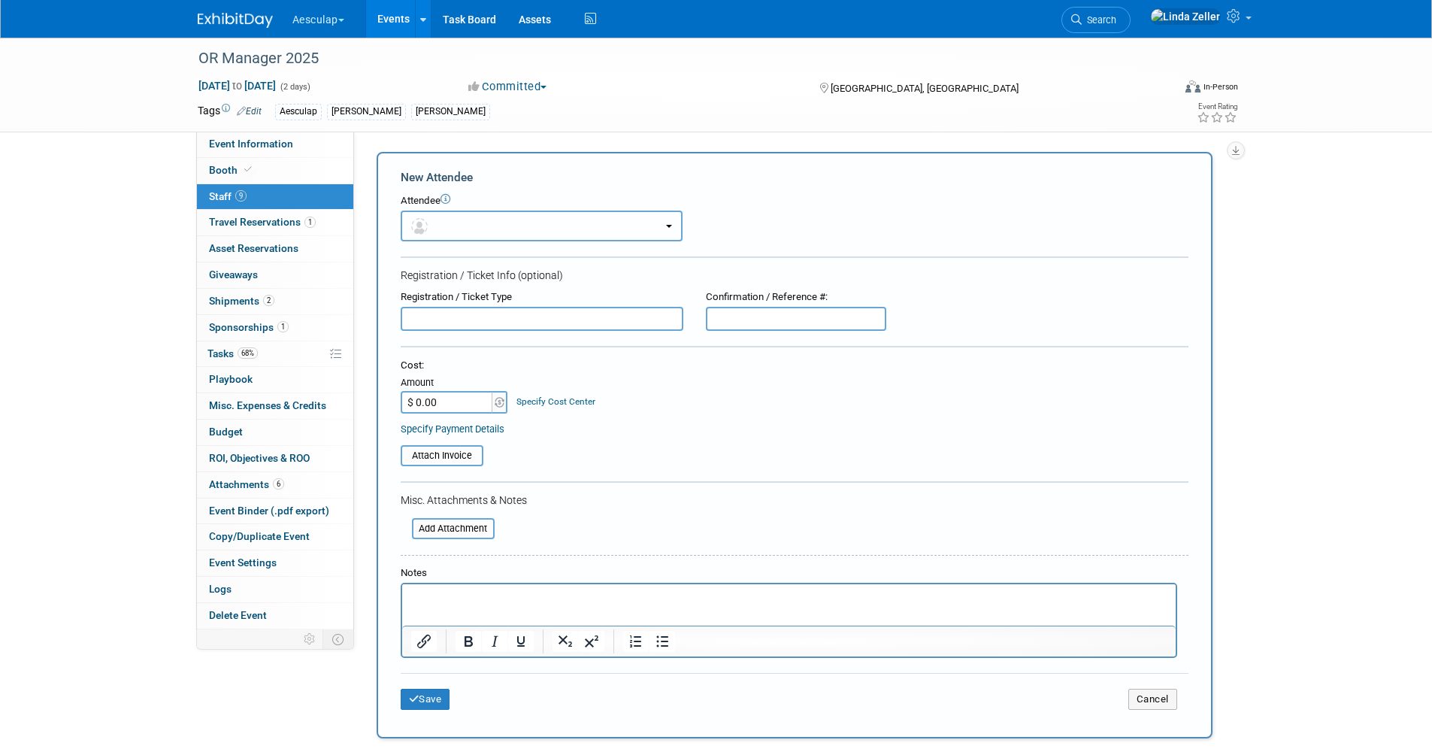
click at [444, 223] on button "button" at bounding box center [542, 226] width 282 height 31
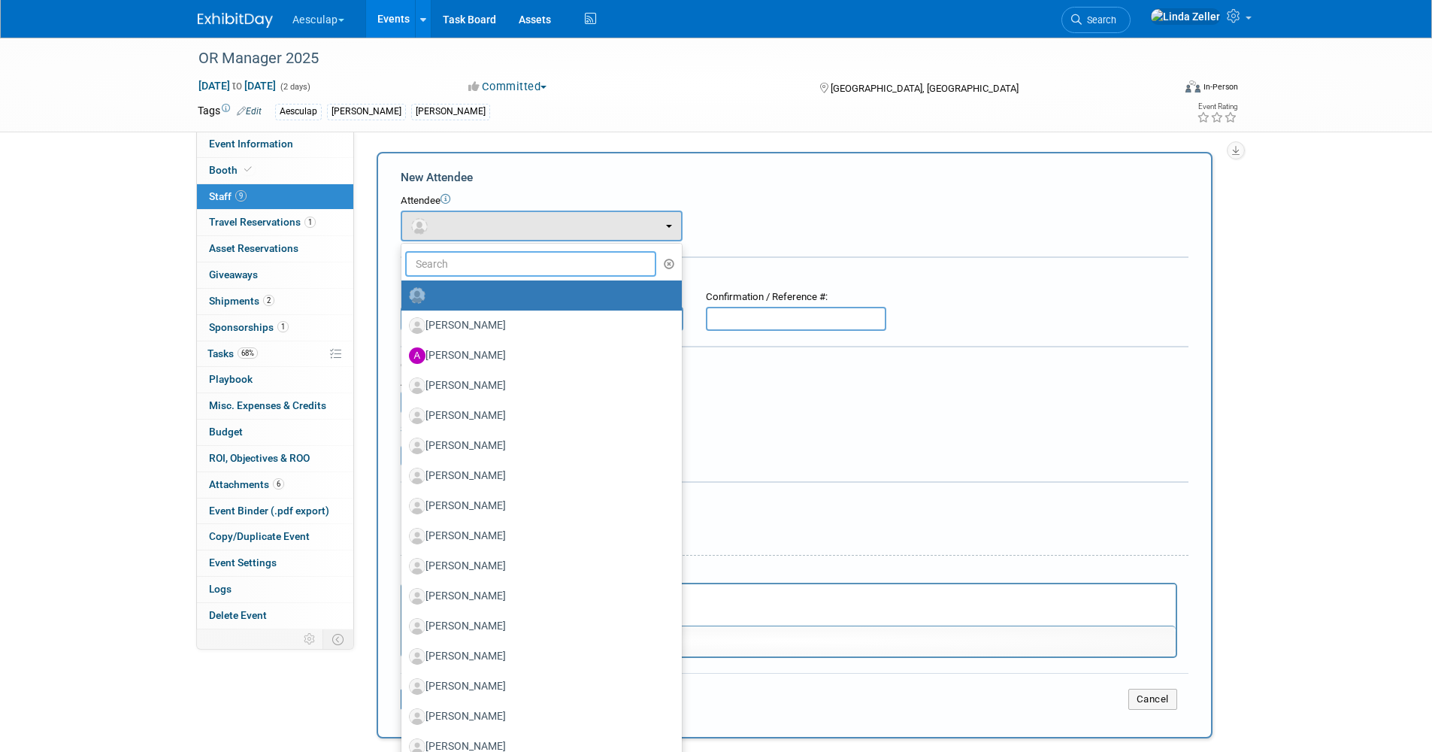
click at [448, 265] on input "text" at bounding box center [531, 264] width 252 height 26
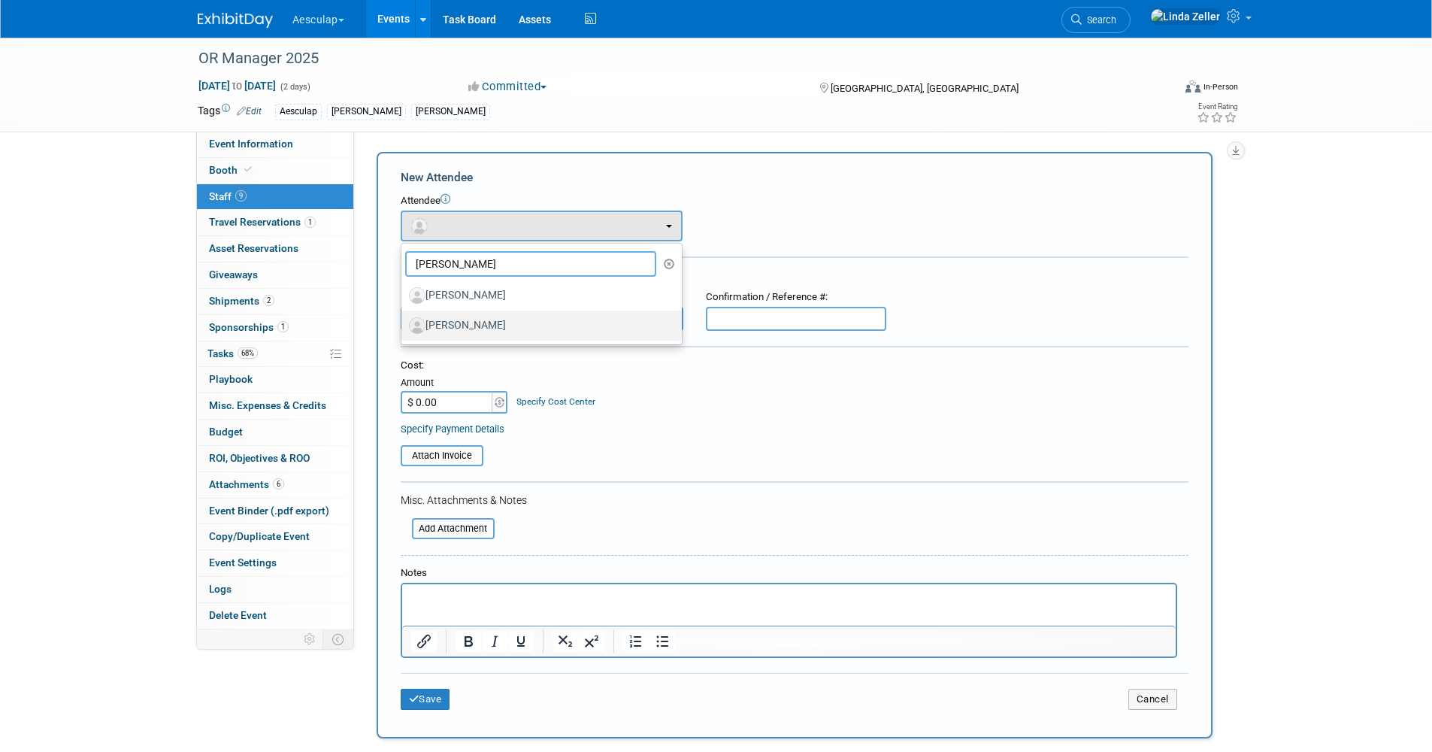
type input "jay"
click at [465, 333] on label "[PERSON_NAME]" at bounding box center [538, 326] width 258 height 24
click at [404, 329] on input "[PERSON_NAME]" at bounding box center [399, 324] width 10 height 10
select select "4f17a66b-6ab2-479c-9352-a28ff5258de4"
select select "1"
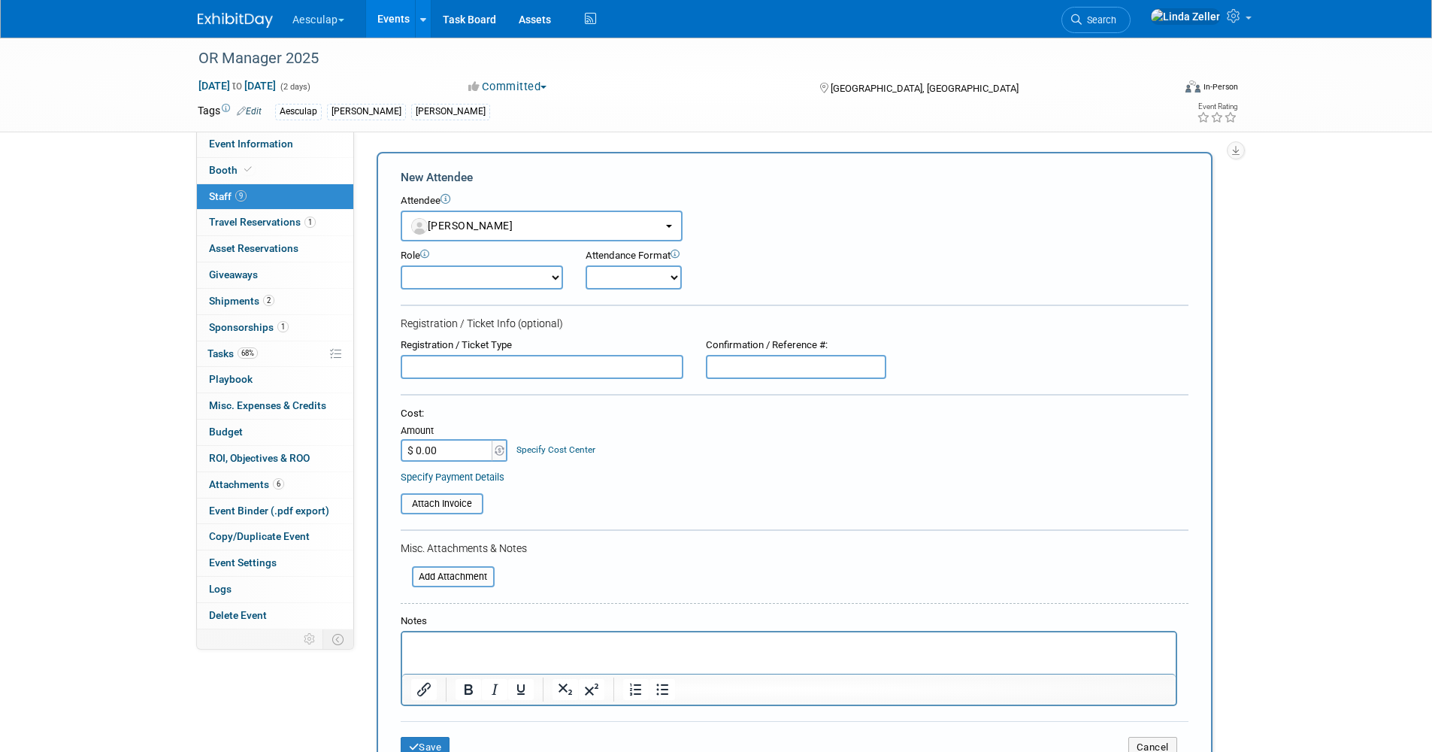
click at [414, 636] on html at bounding box center [789, 642] width 774 height 21
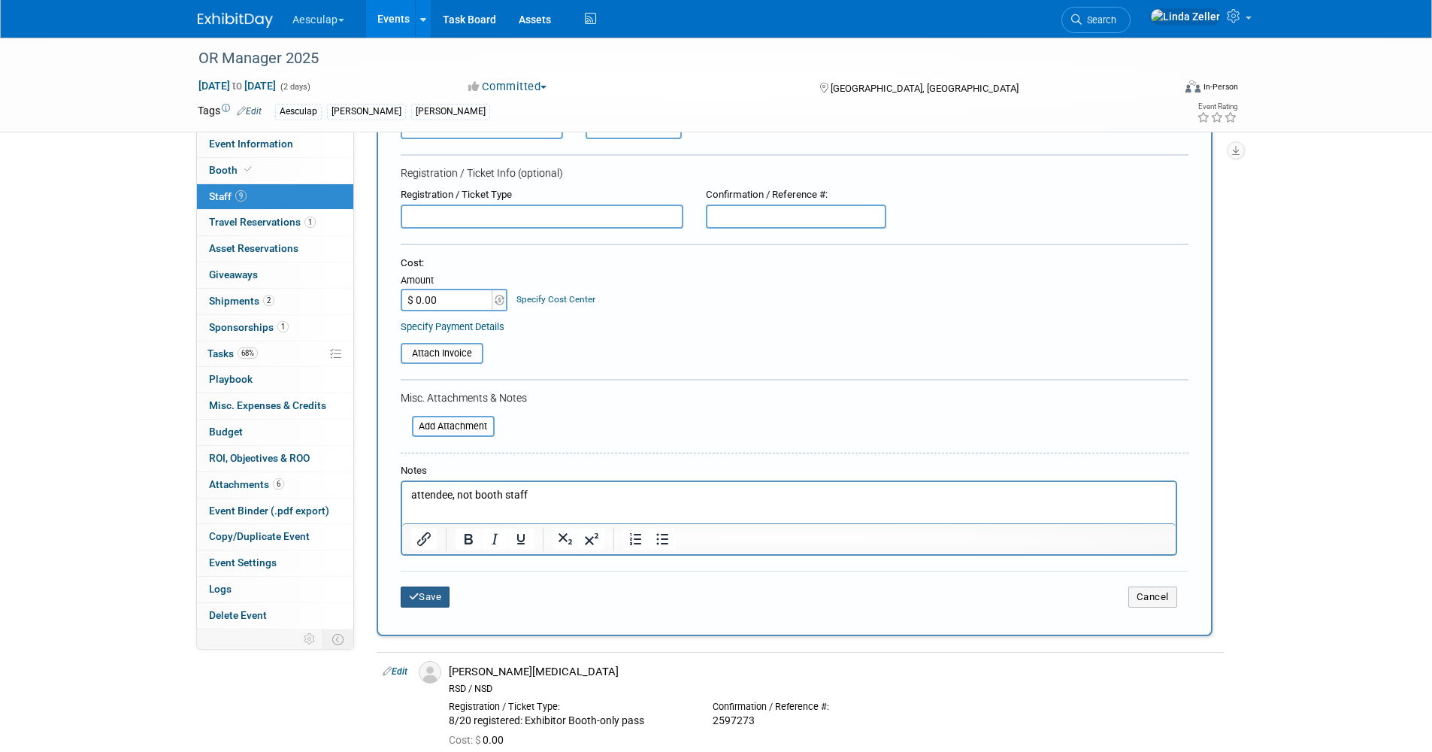
click at [414, 596] on icon "submit" at bounding box center [414, 597] width 11 height 10
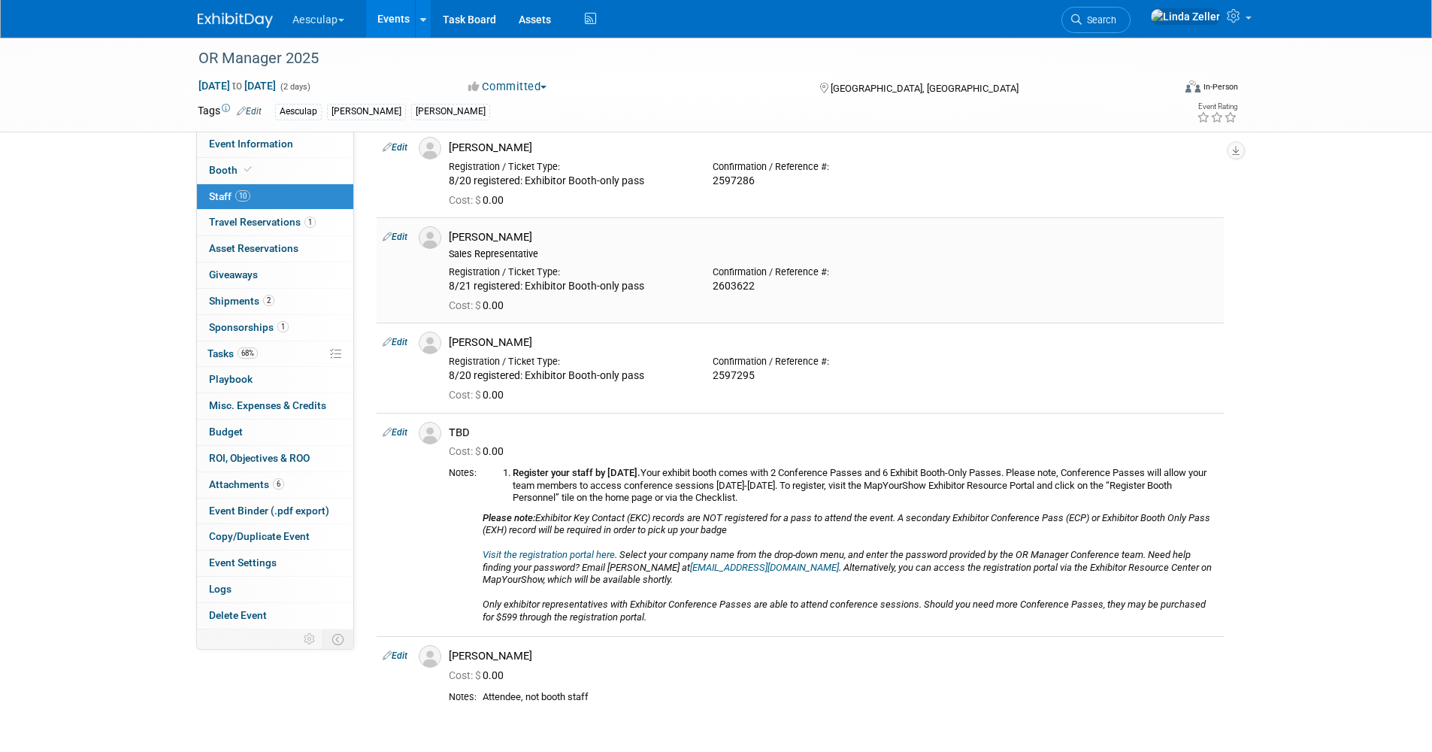
scroll to position [677, 0]
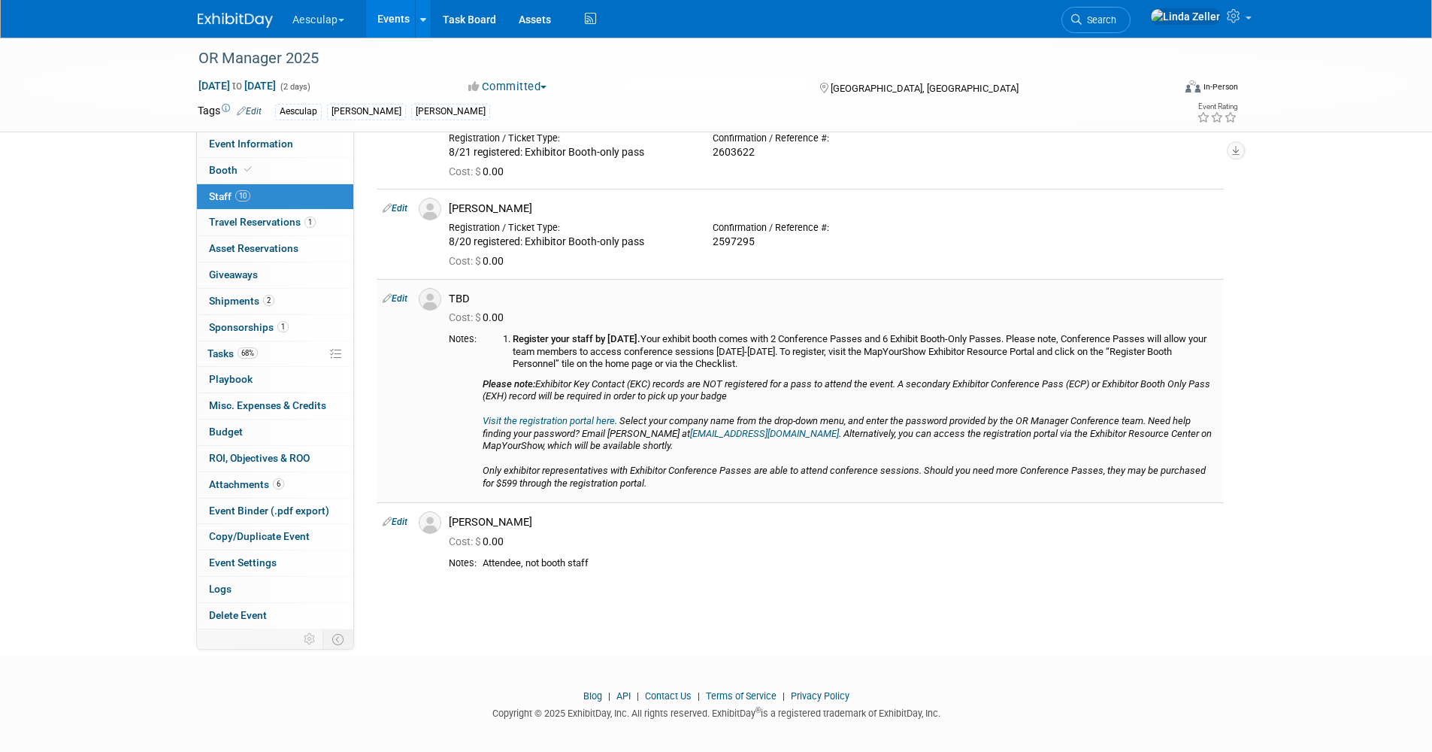
click at [546, 419] on link "Visit the registration portal here" at bounding box center [549, 420] width 132 height 11
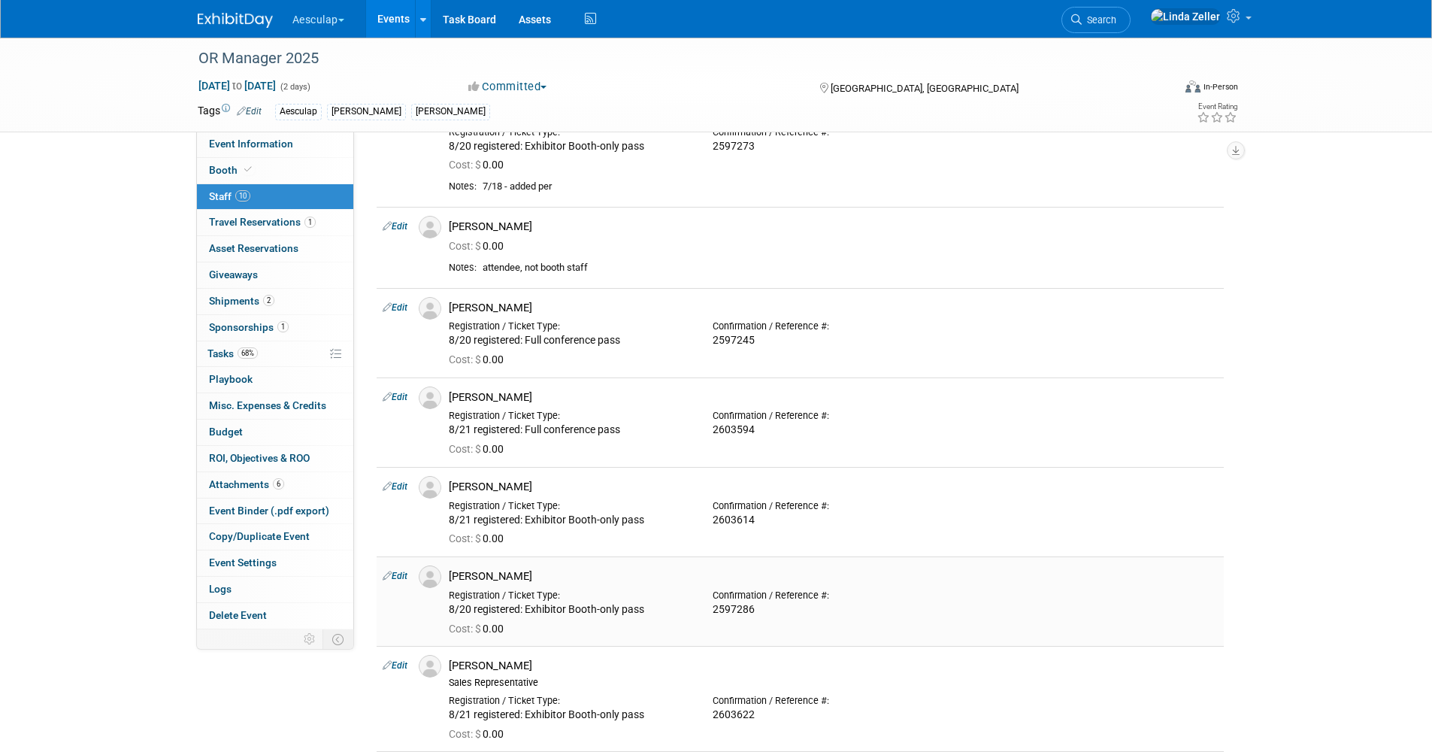
scroll to position [150, 0]
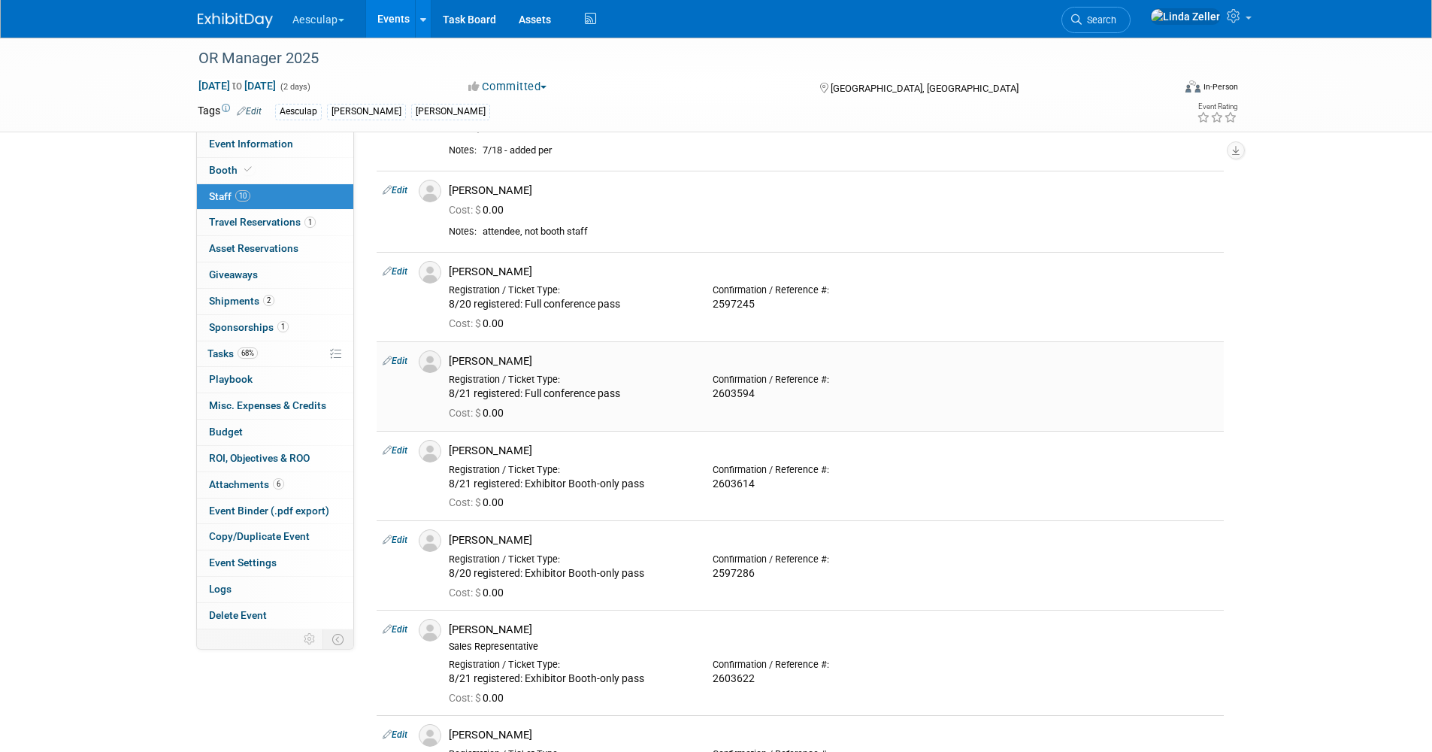
click at [397, 356] on link "Edit" at bounding box center [395, 361] width 25 height 11
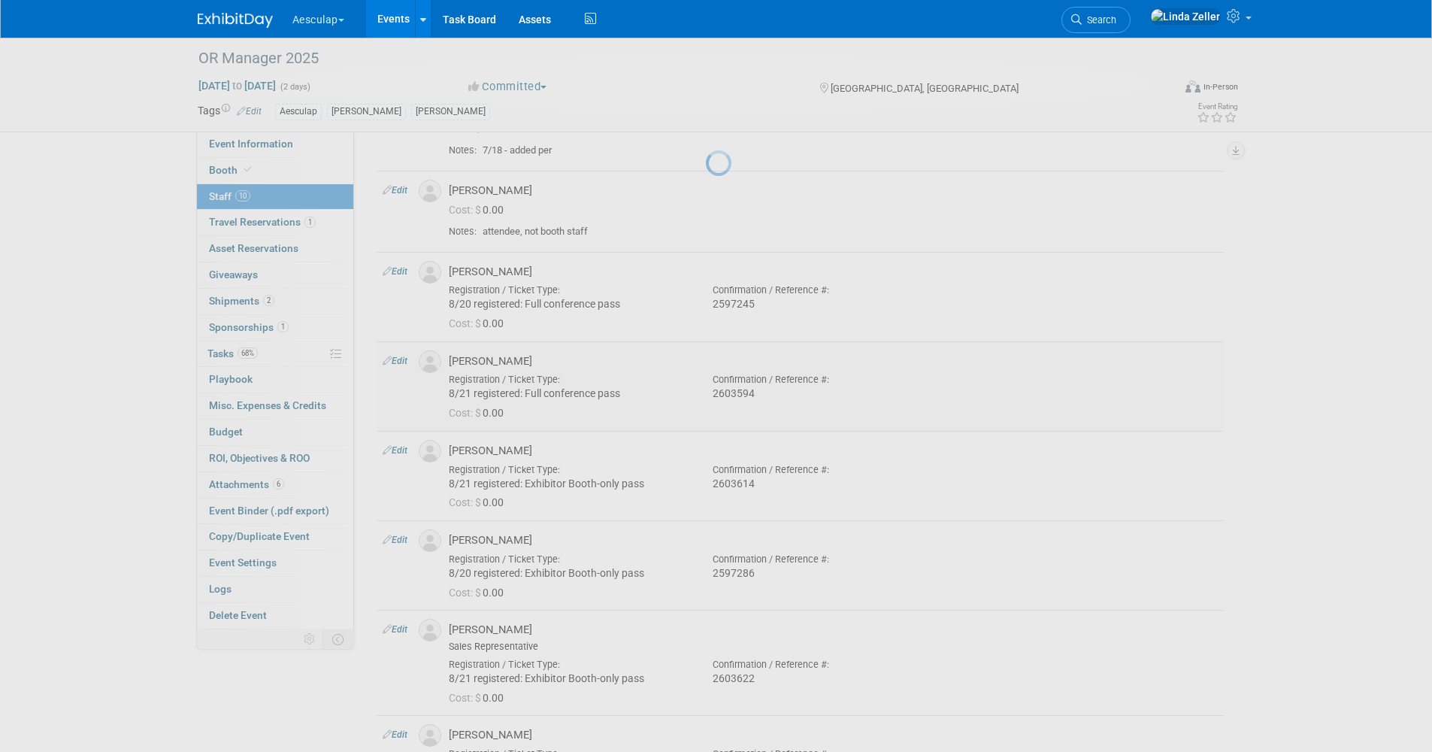
select select "cbc193f8-da22-40c0-8d14-390f5d4b42e0"
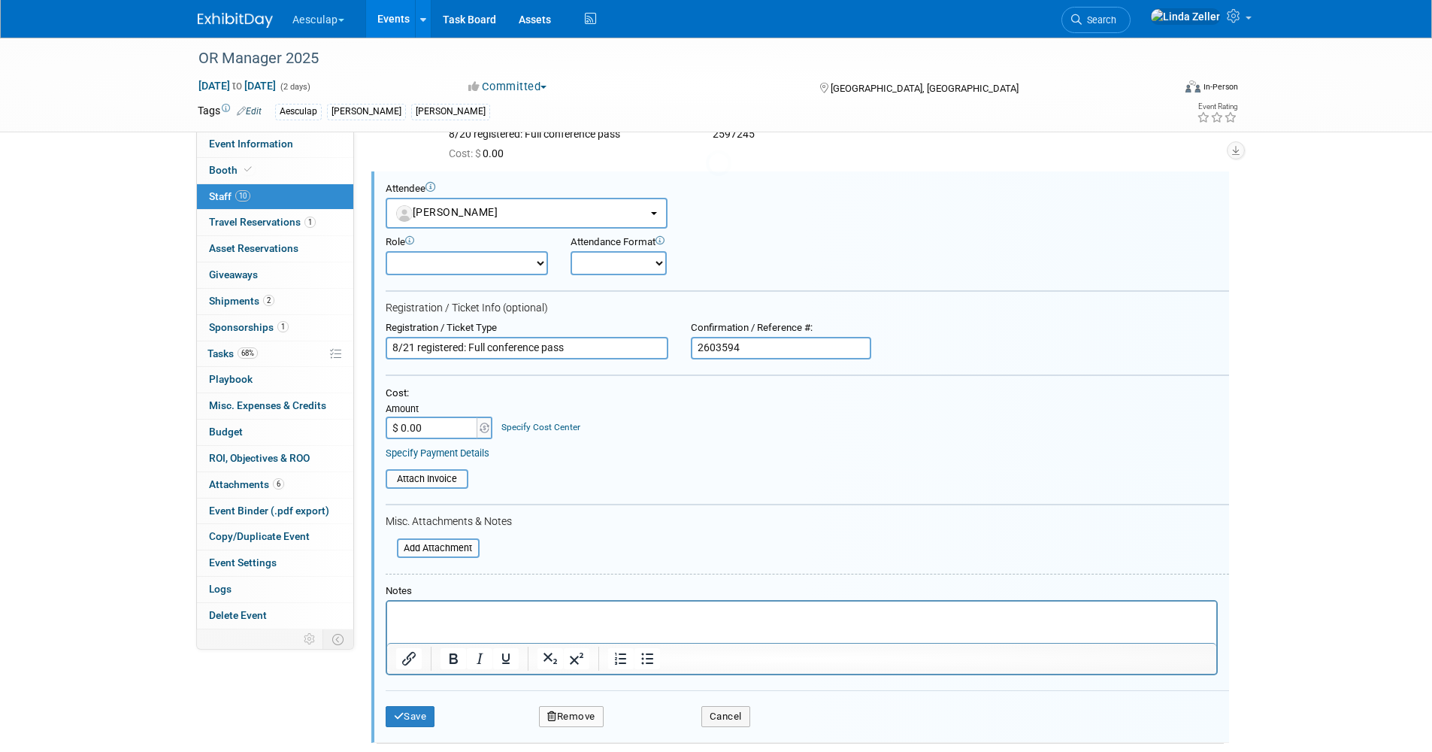
scroll to position [0, 0]
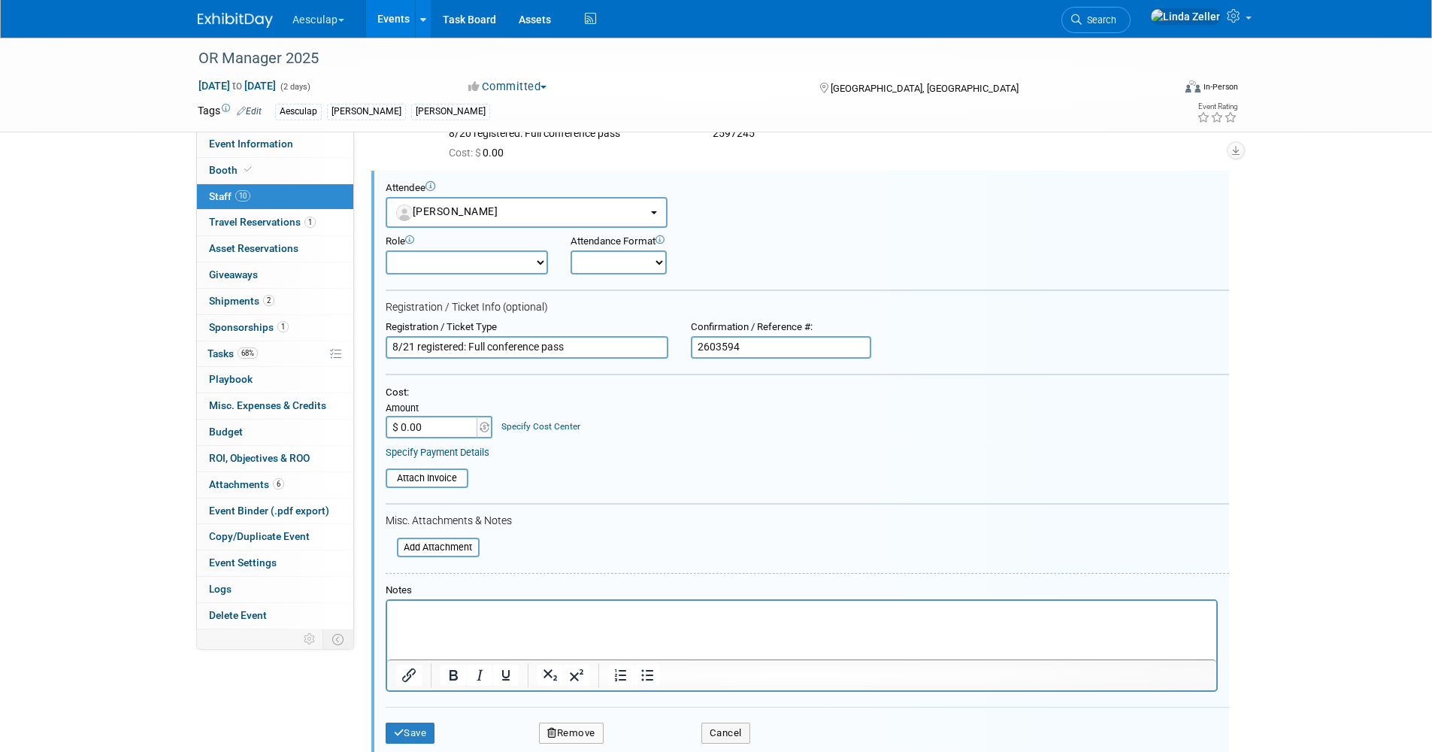
drag, startPoint x: 741, startPoint y: 347, endPoint x: 635, endPoint y: 344, distance: 106.1
click at [635, 344] on div "Registration / Ticket Type 8/21 registered: Full conference pass Confirmation /…" at bounding box center [807, 340] width 866 height 38
click at [421, 730] on button "Save" at bounding box center [411, 733] width 50 height 21
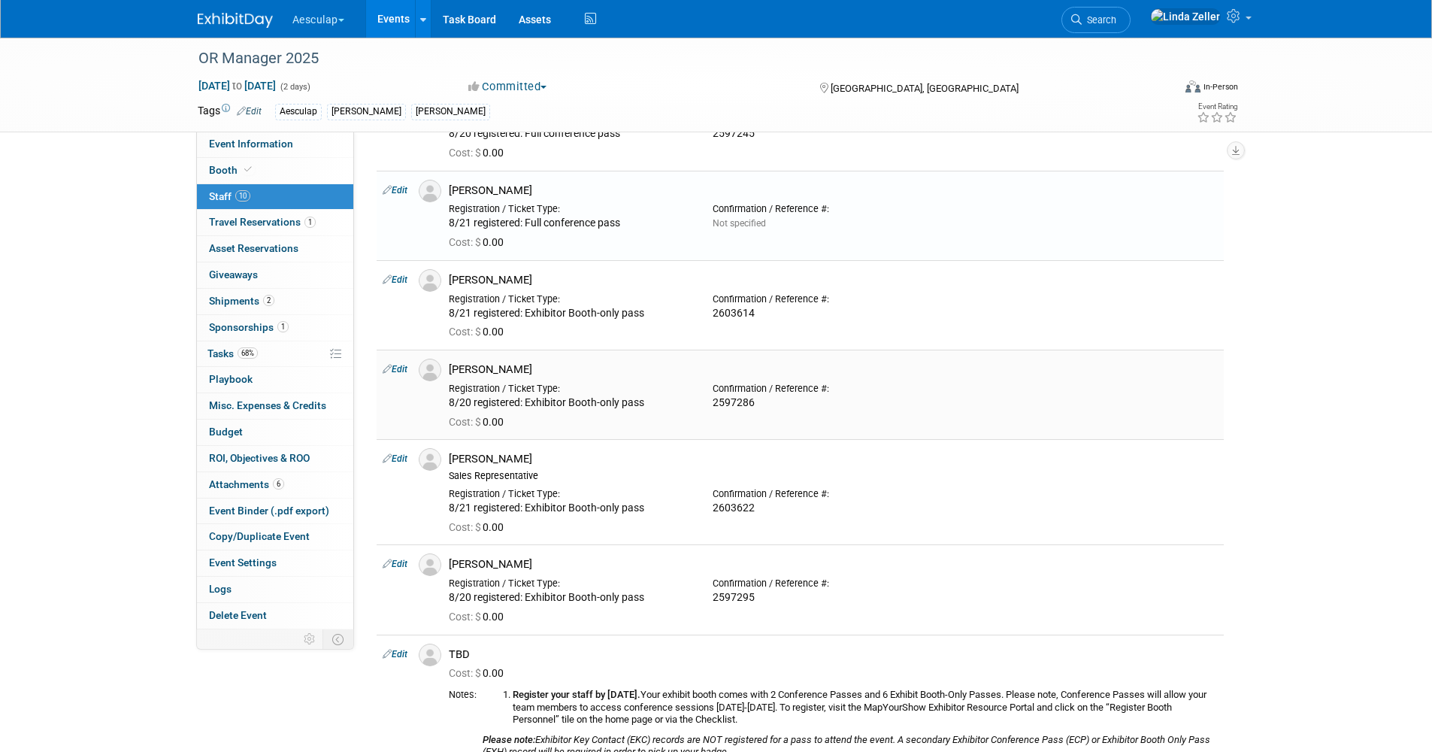
scroll to position [622, 0]
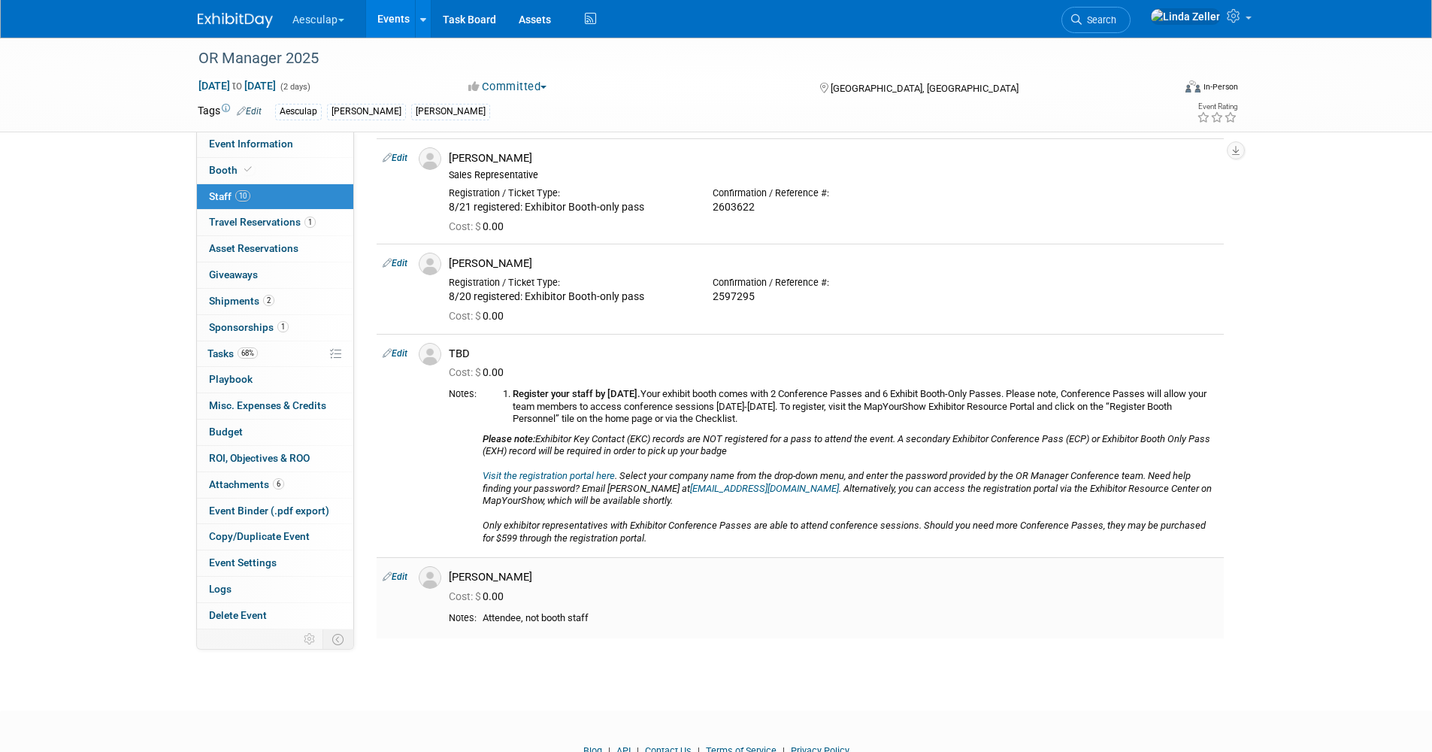
click at [401, 578] on link "Edit" at bounding box center [395, 576] width 25 height 11
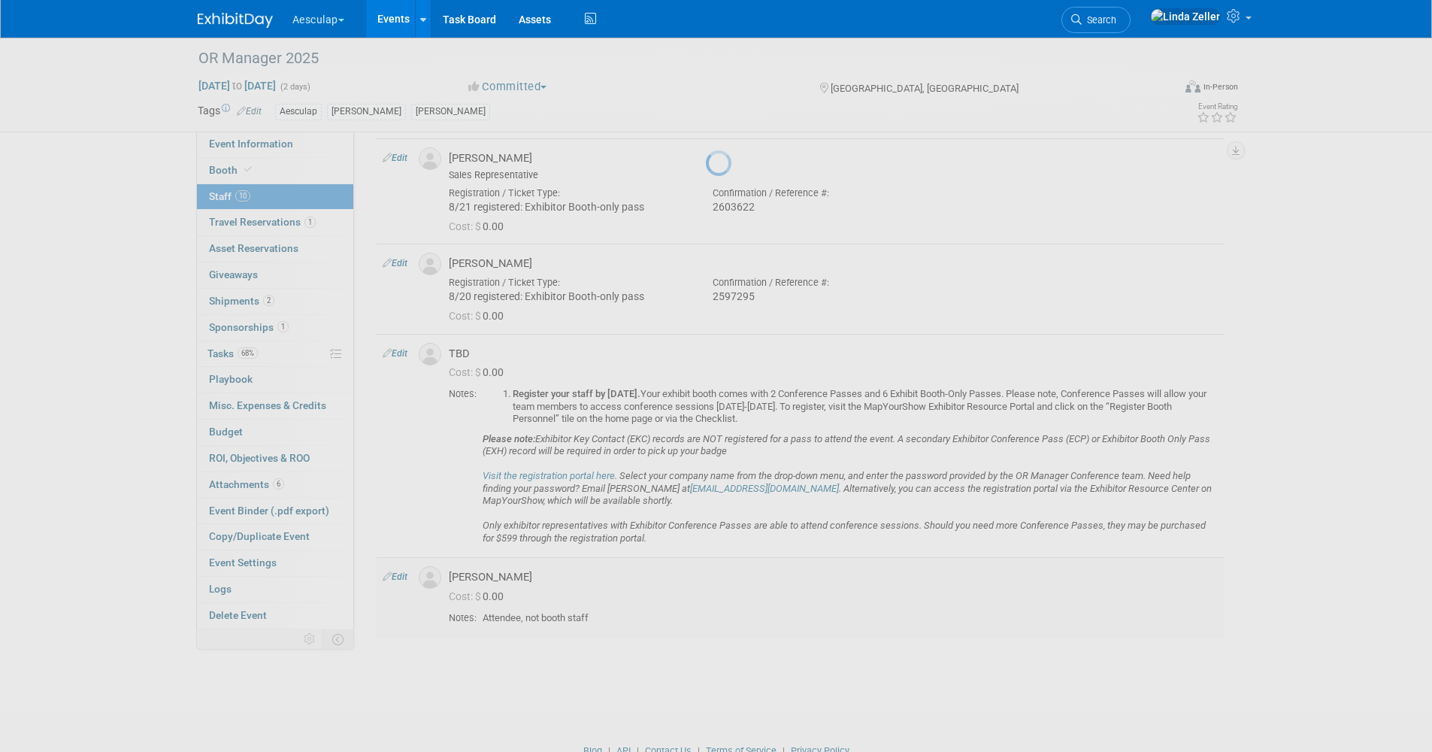
select select "f740e1e6-6165-4774-af17-9d91c1781e45"
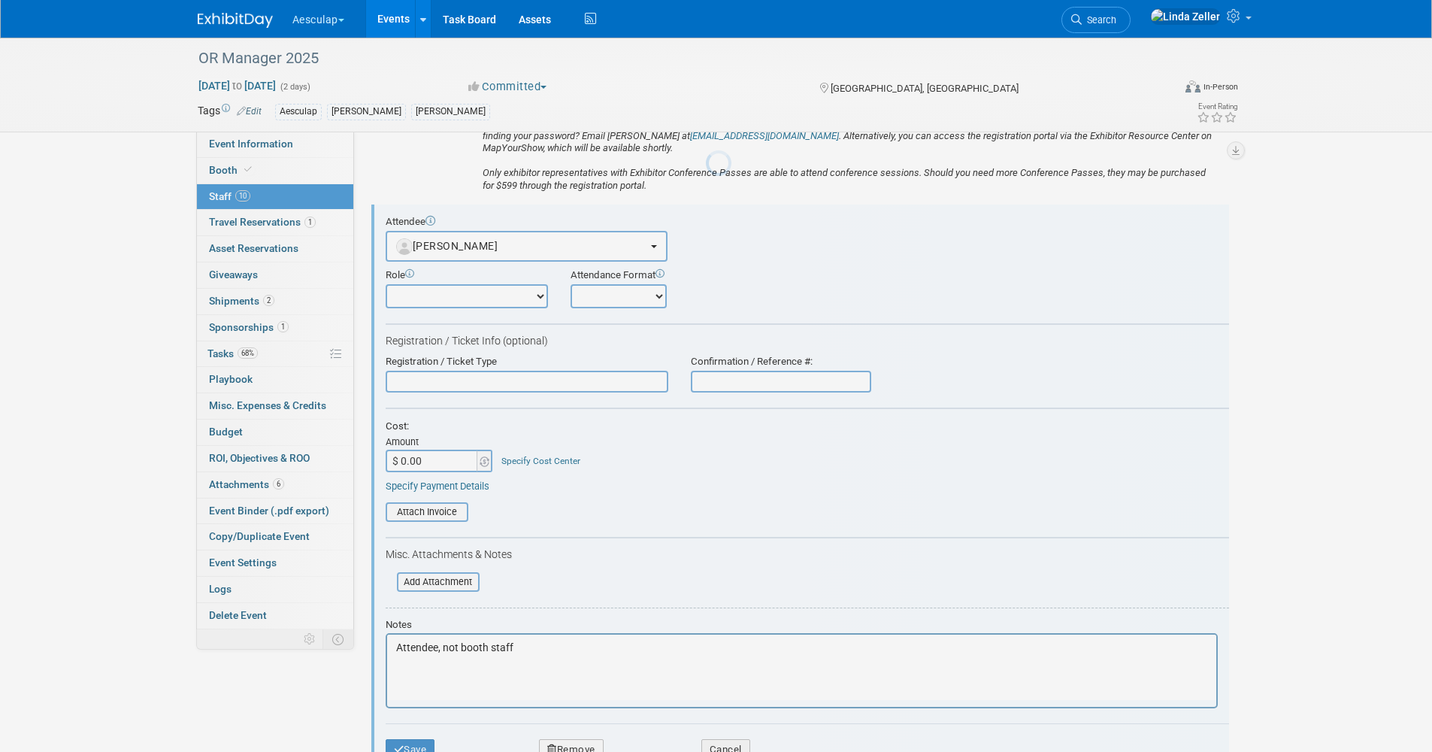
scroll to position [0, 0]
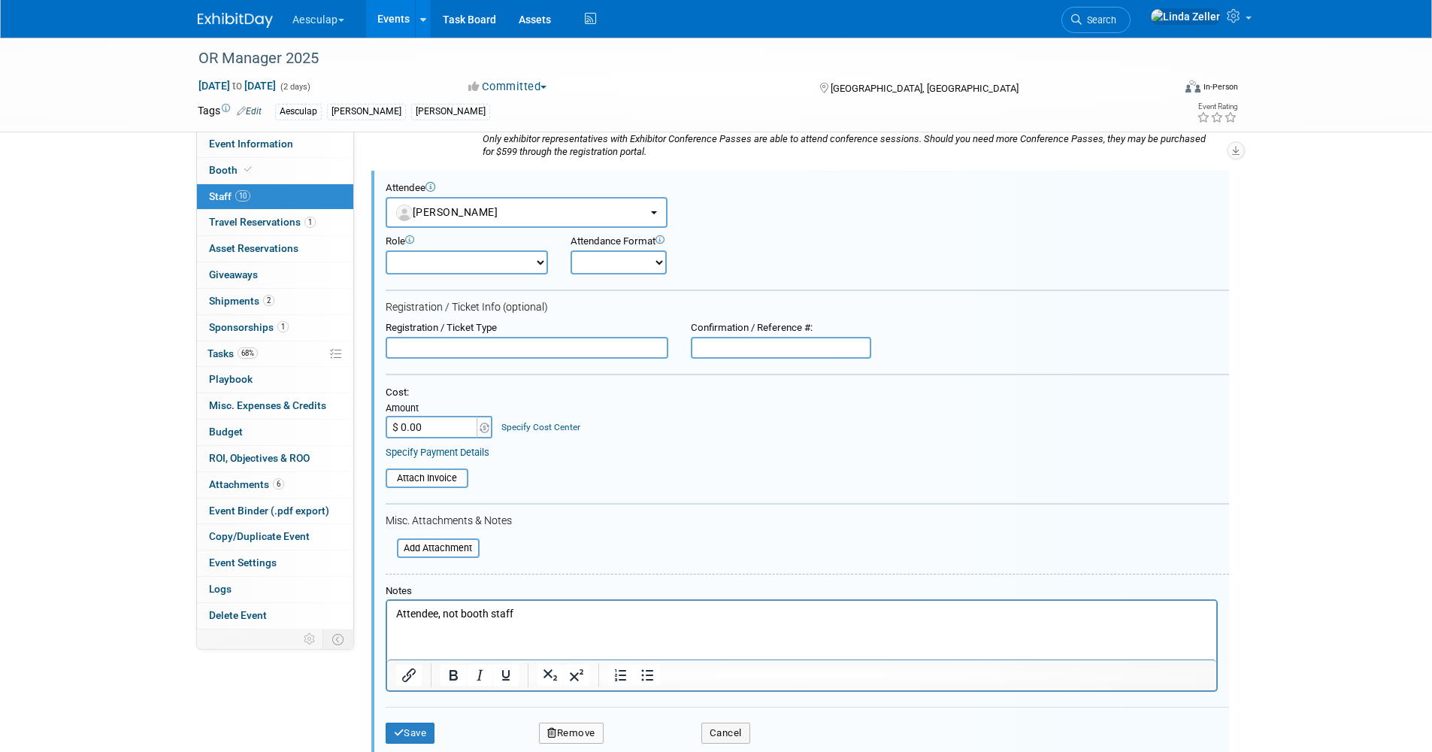
click at [717, 345] on input "text" at bounding box center [781, 348] width 180 height 23
paste input "2603594"
type input "2603594"
click at [418, 351] on input "text" at bounding box center [527, 348] width 283 height 23
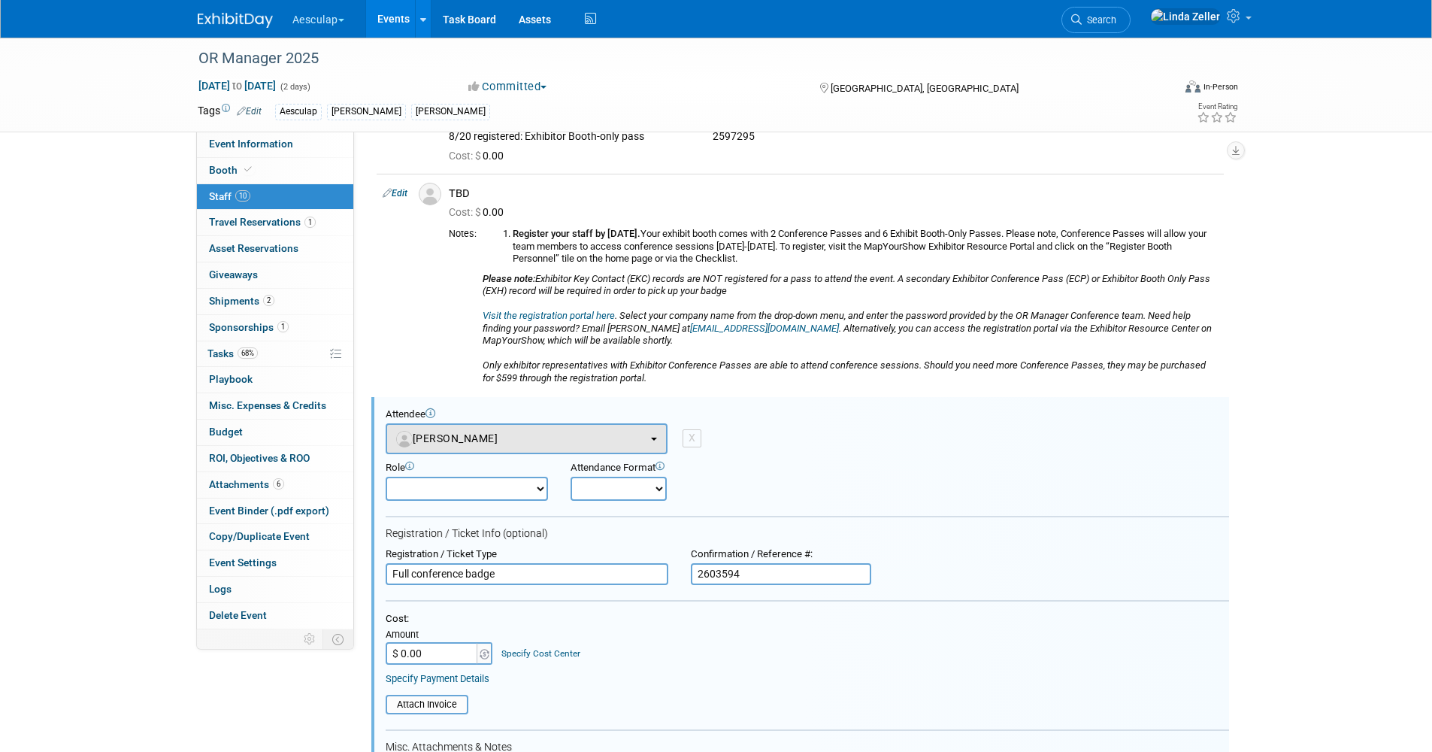
scroll to position [858, 0]
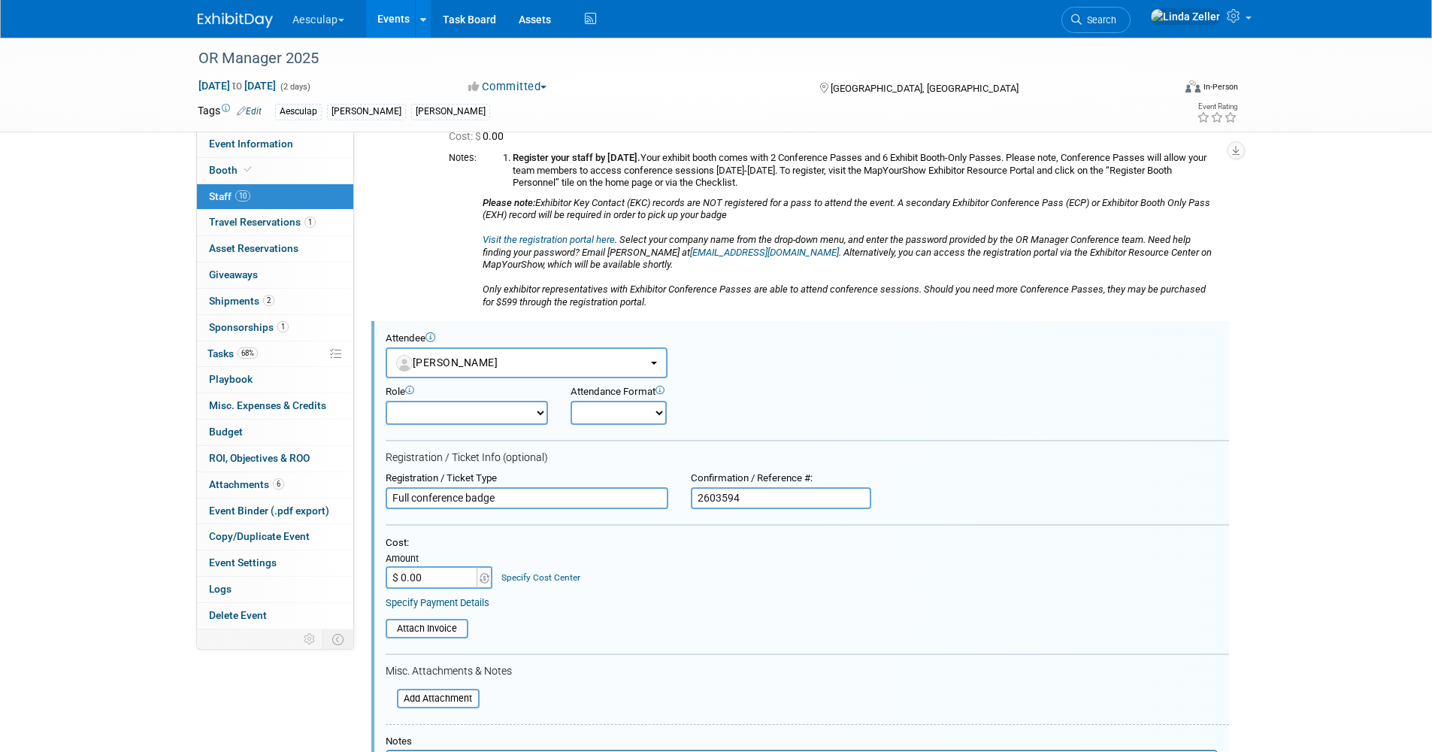
click at [394, 496] on input "Full conference badge" at bounding box center [527, 498] width 283 height 23
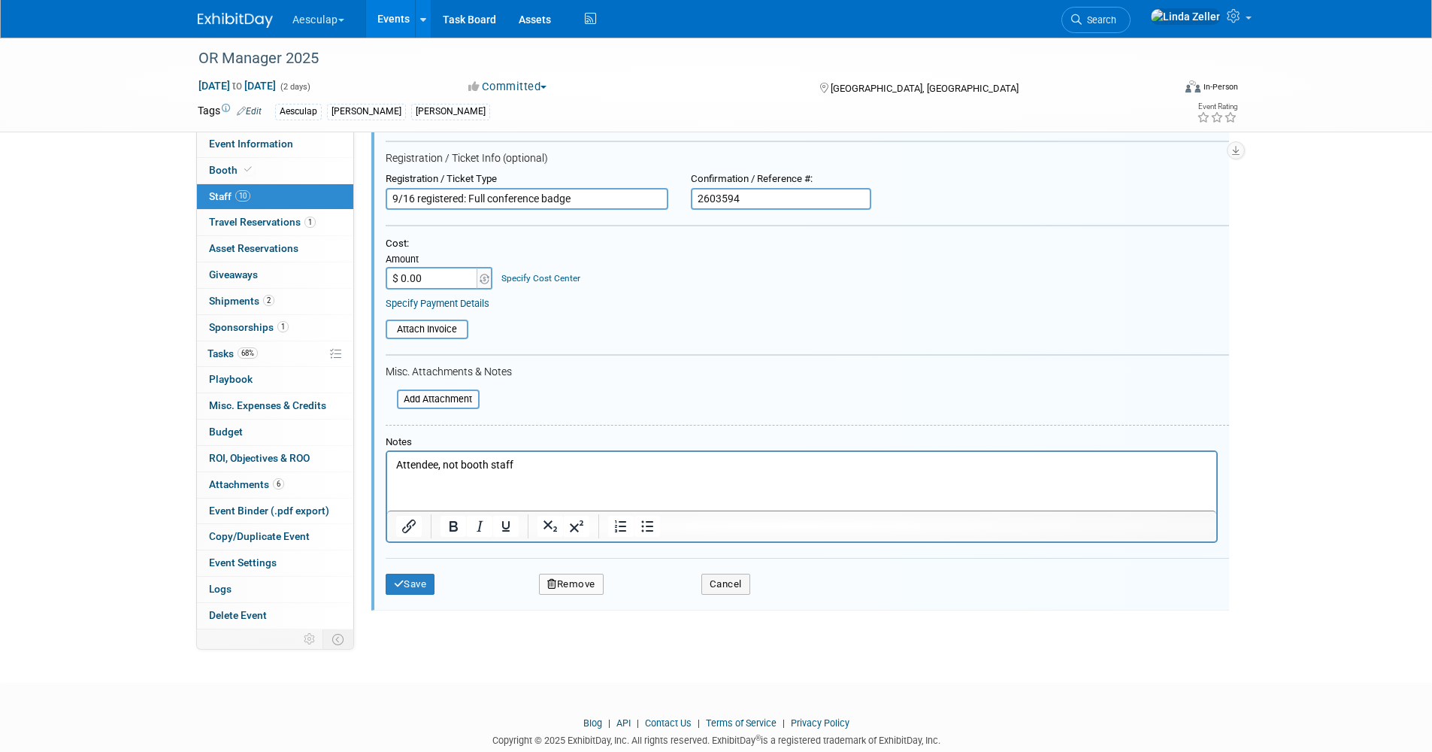
scroll to position [1159, 0]
type input "9/16 registered: Full conference badge"
click at [413, 577] on button "Save" at bounding box center [411, 582] width 50 height 21
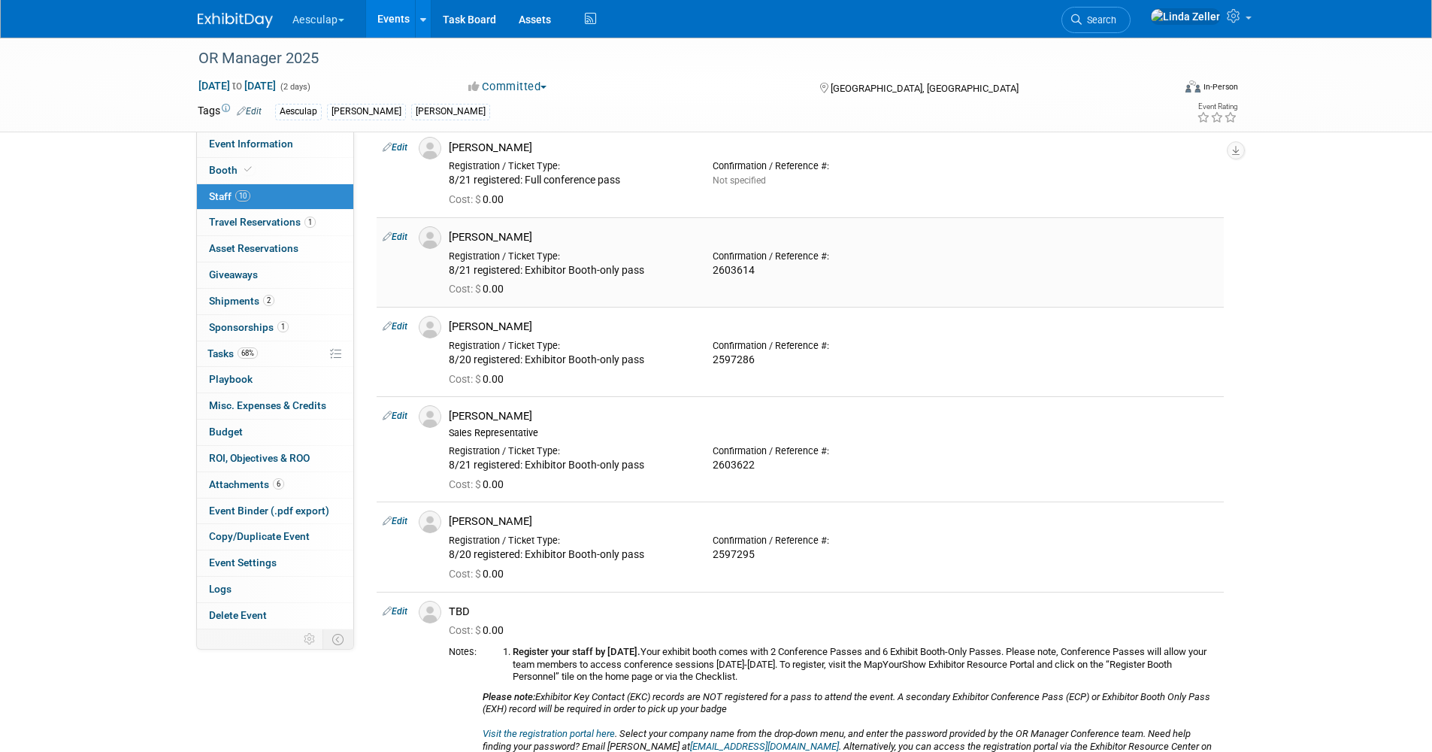
scroll to position [342, 0]
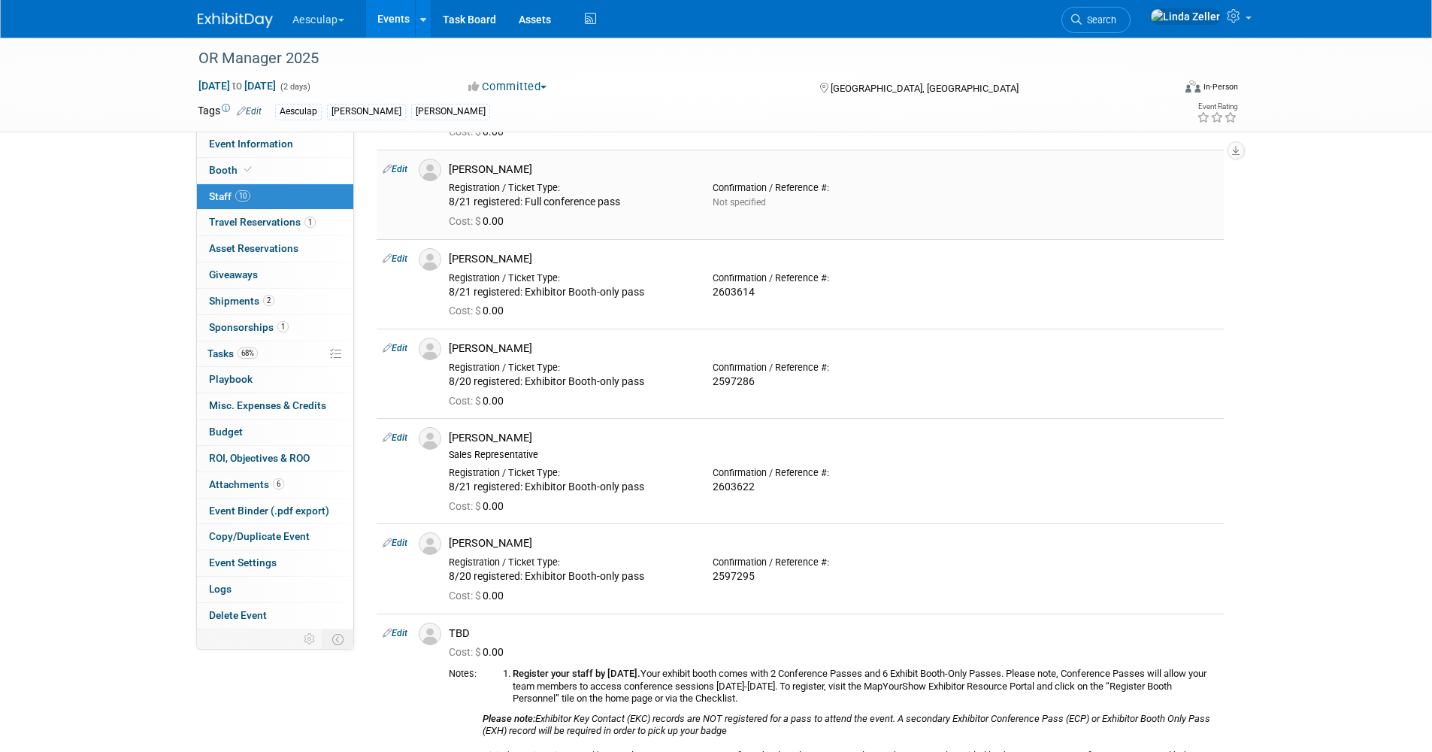
click at [404, 171] on link "Edit" at bounding box center [395, 169] width 25 height 11
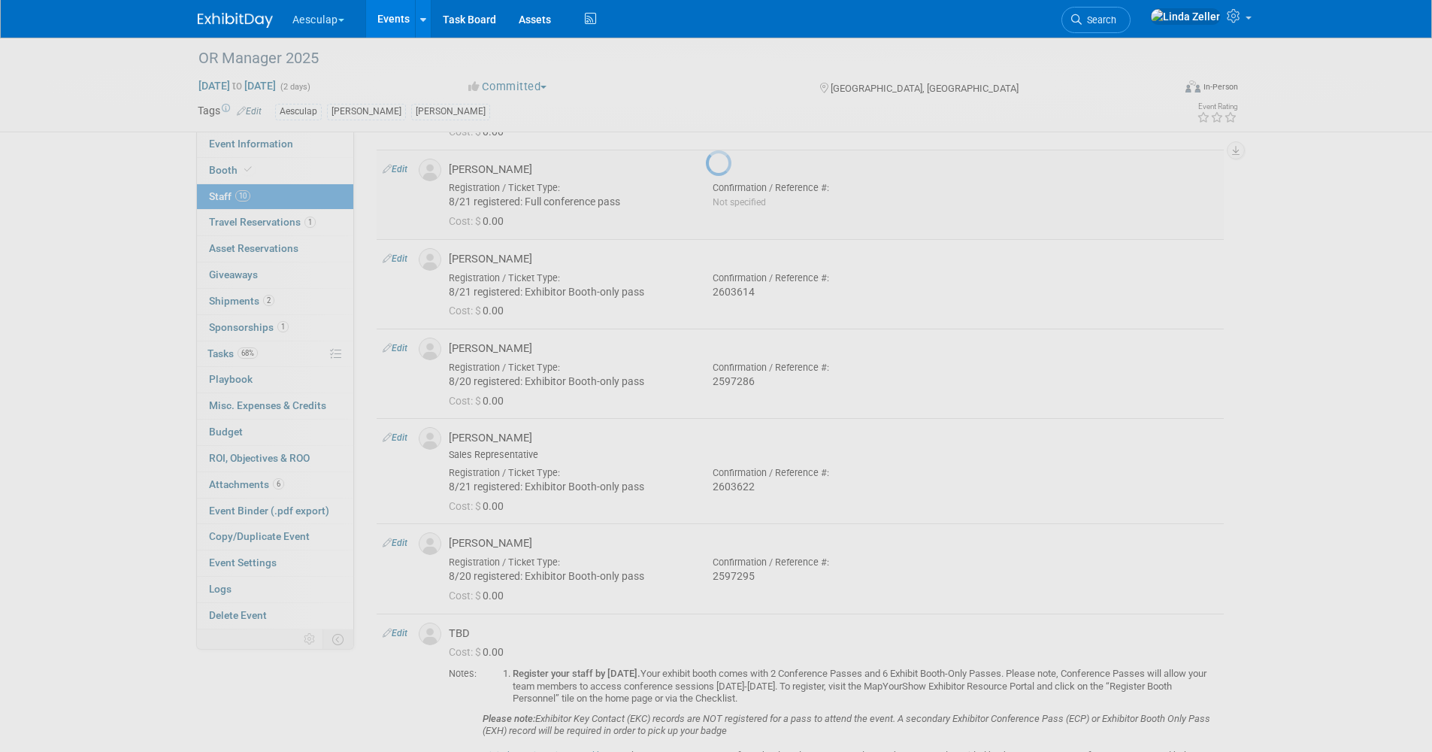
select select "cbc193f8-da22-40c0-8d14-390f5d4b42e0"
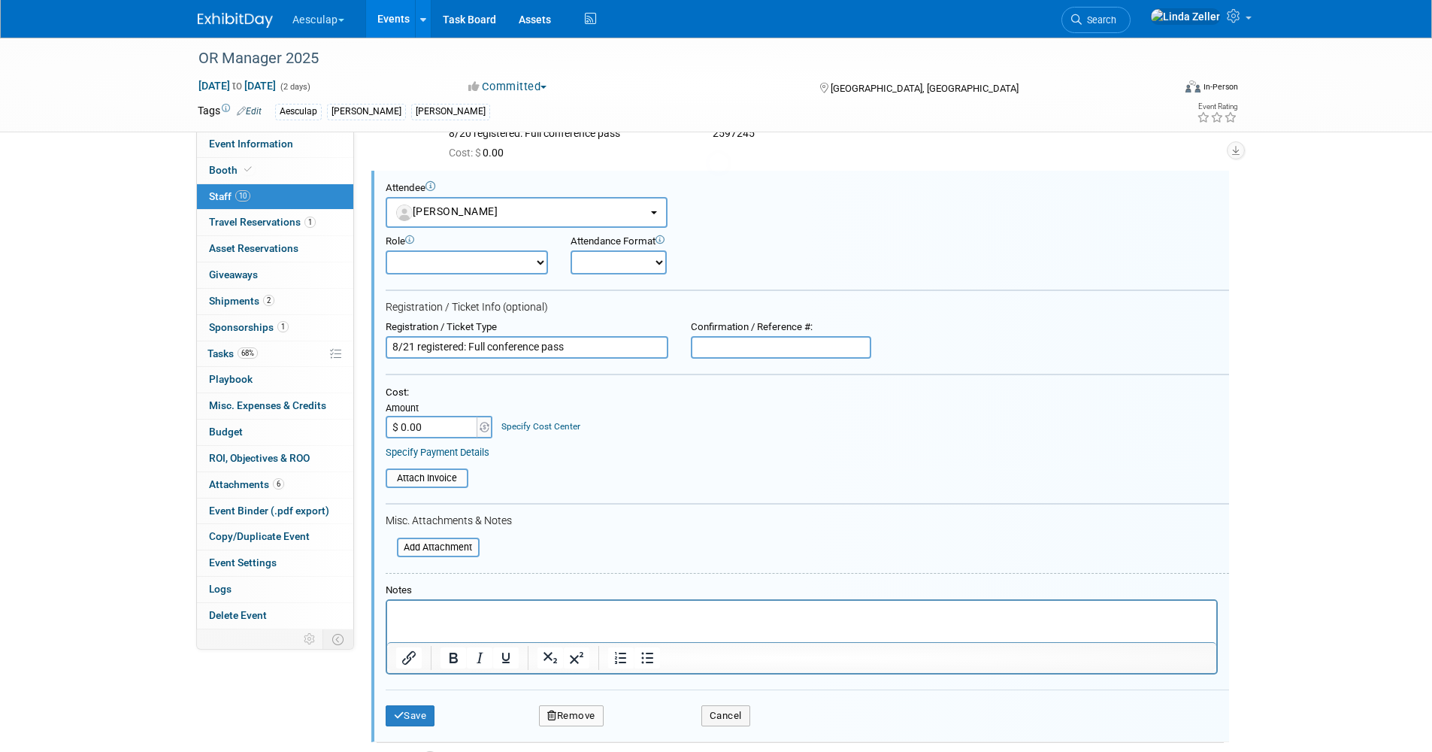
scroll to position [0, 0]
drag, startPoint x: 393, startPoint y: 349, endPoint x: 660, endPoint y: 365, distance: 268.2
click at [660, 365] on form "Attendee <img src="https://www.exhibitday.com/Images/Unassigned-User-Icon.png" …" at bounding box center [808, 460] width 844 height 556
type input "8"
click at [481, 353] on input "9/16: re-registered" at bounding box center [527, 347] width 283 height 23
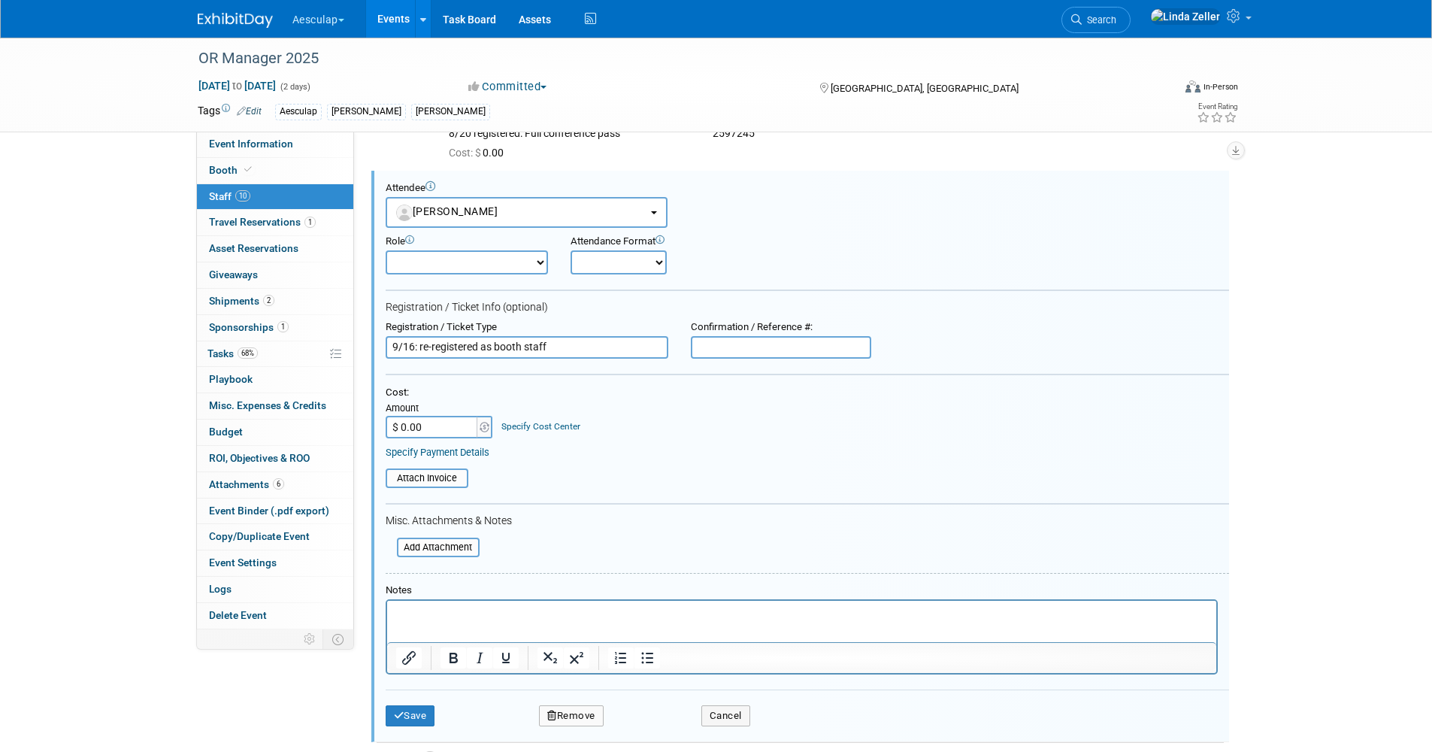
type input "9/16: re-registered as booth staff"
click at [713, 345] on input "text" at bounding box center [781, 347] width 180 height 23
click at [405, 716] on button "Save" at bounding box center [411, 715] width 50 height 21
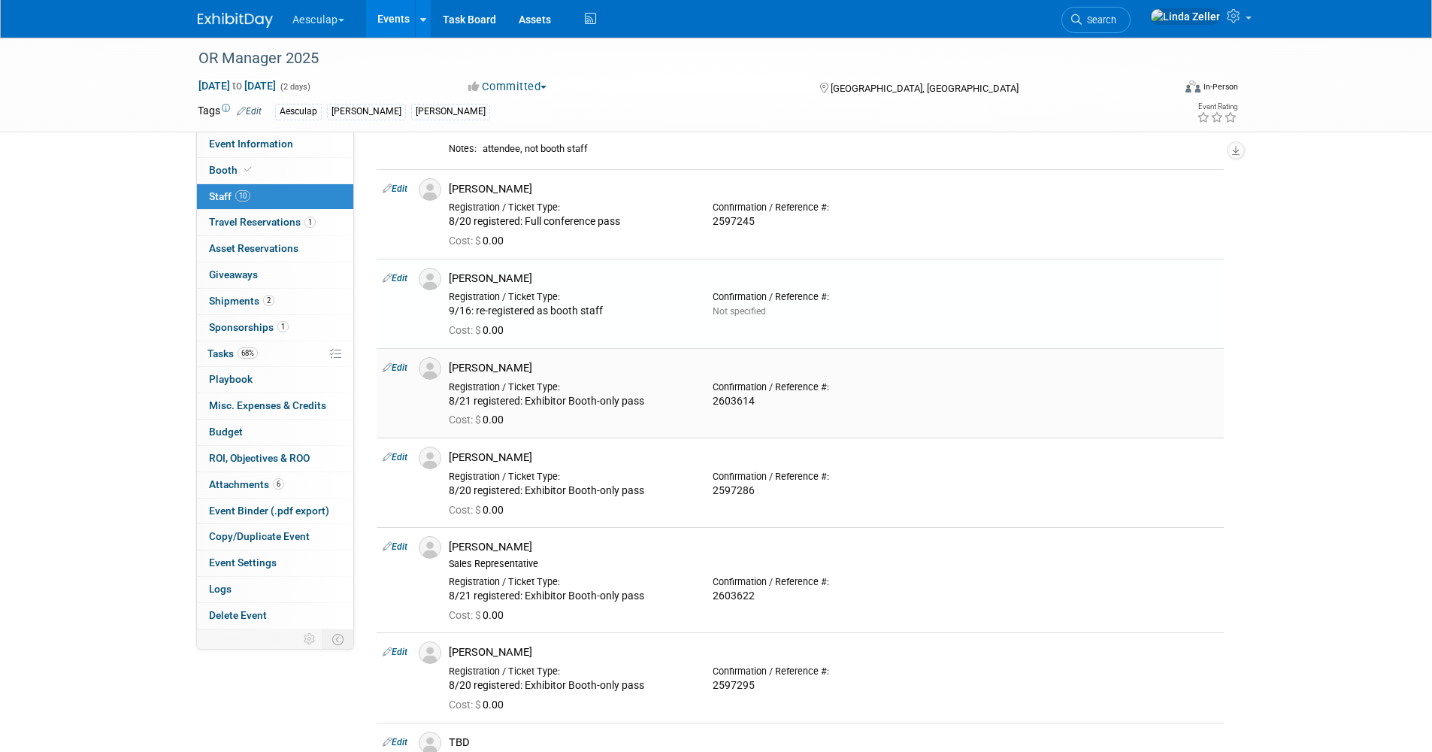
scroll to position [95, 0]
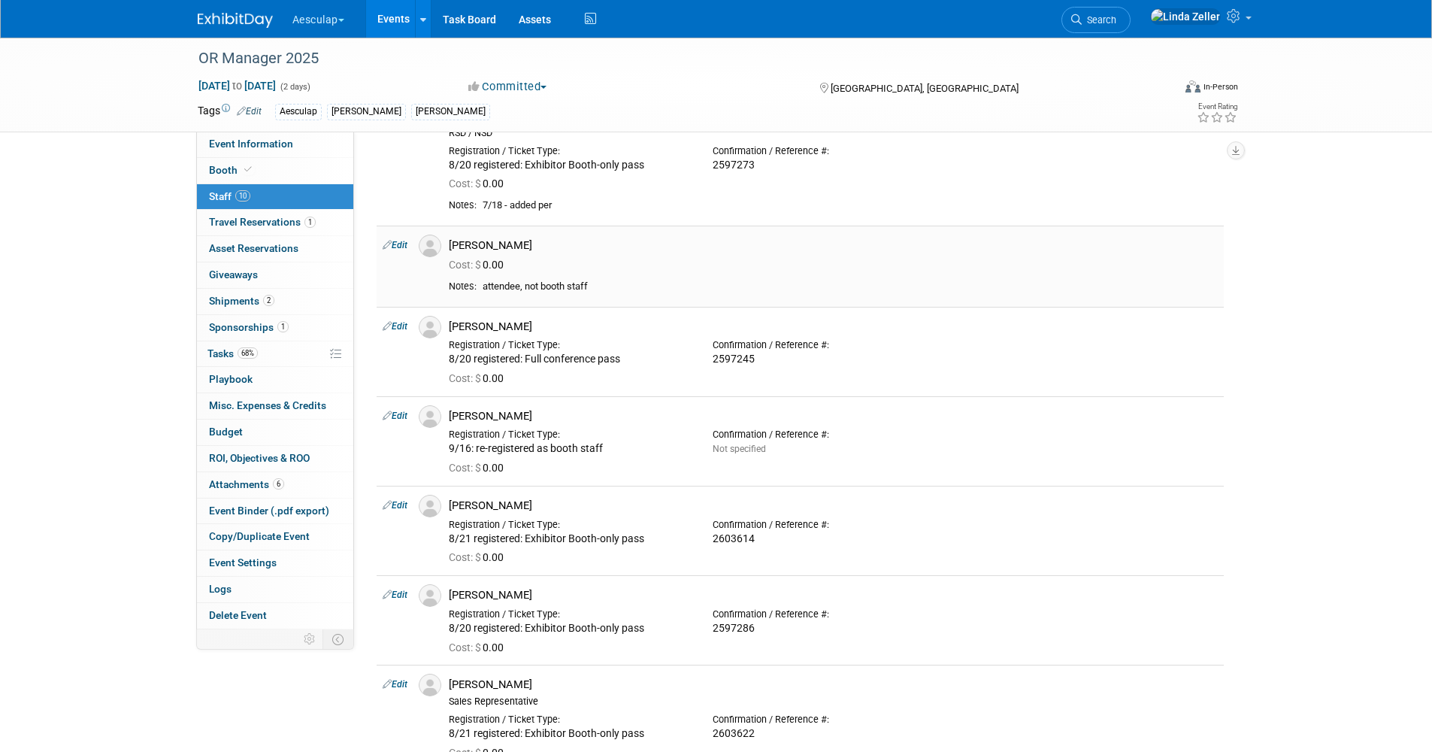
click at [399, 244] on link "Edit" at bounding box center [395, 245] width 25 height 11
select select "4f17a66b-6ab2-479c-9352-a28ff5258de4"
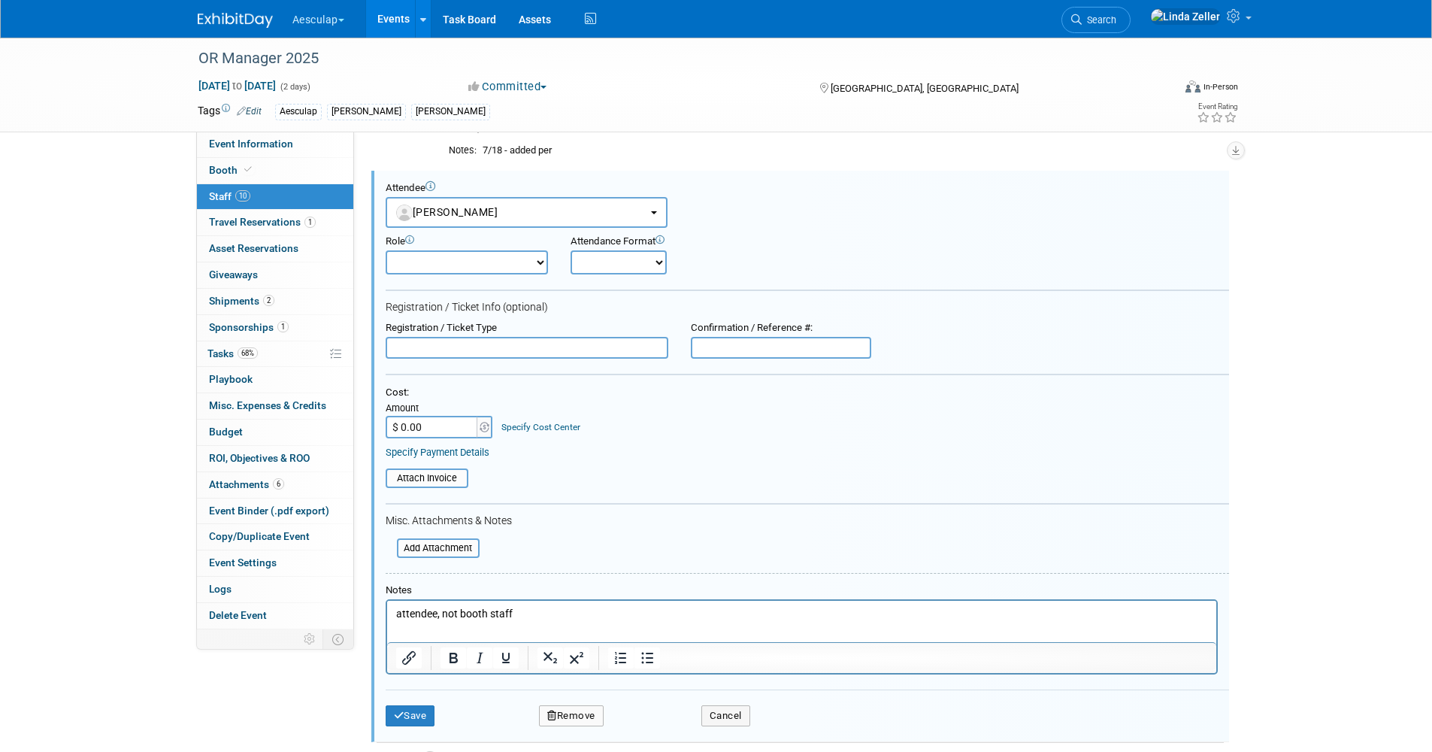
scroll to position [0, 0]
click at [399, 347] on input "text" at bounding box center [527, 348] width 283 height 23
type input "9/16: registered, full conference pass"
click at [424, 429] on input "$ 0.00" at bounding box center [433, 427] width 94 height 23
type input "$ 599.00"
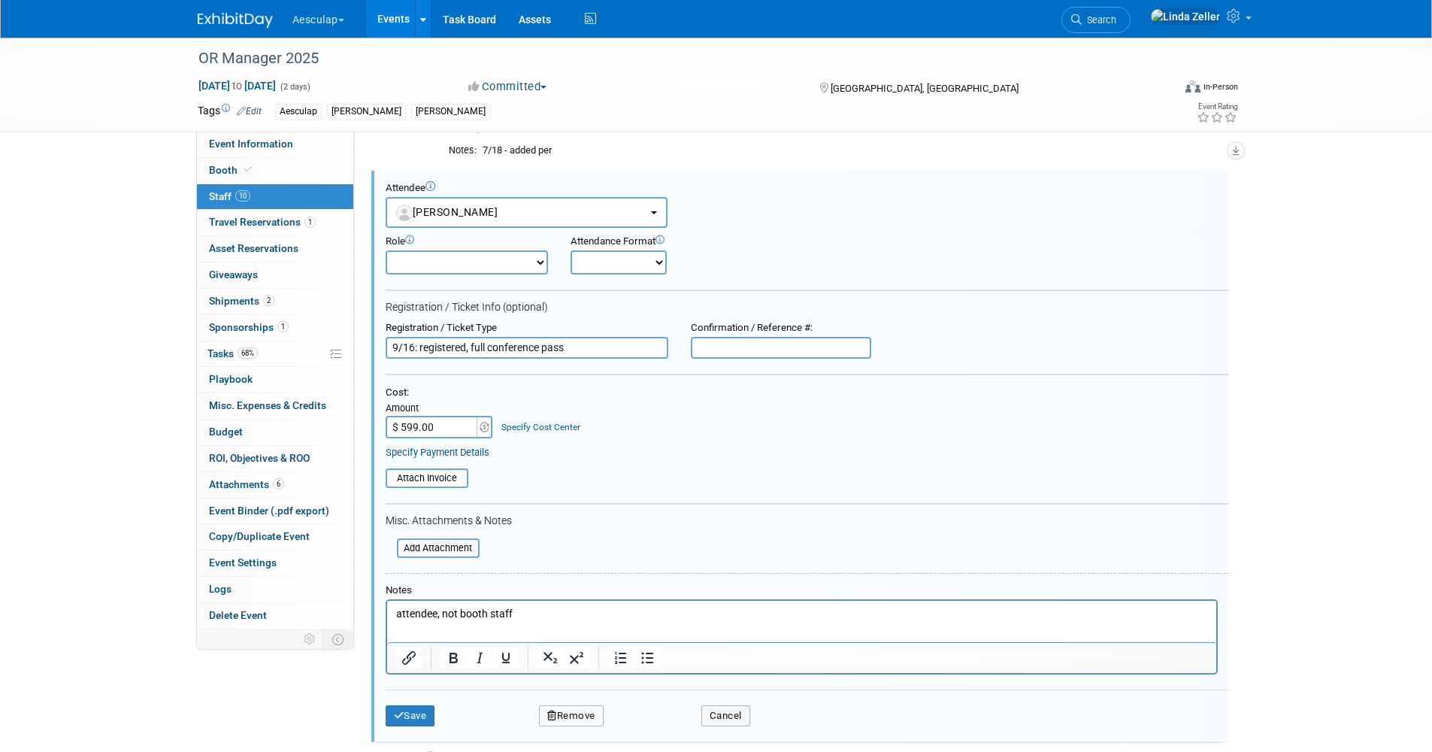
click at [508, 429] on link "Specify Cost Center" at bounding box center [541, 427] width 79 height 11
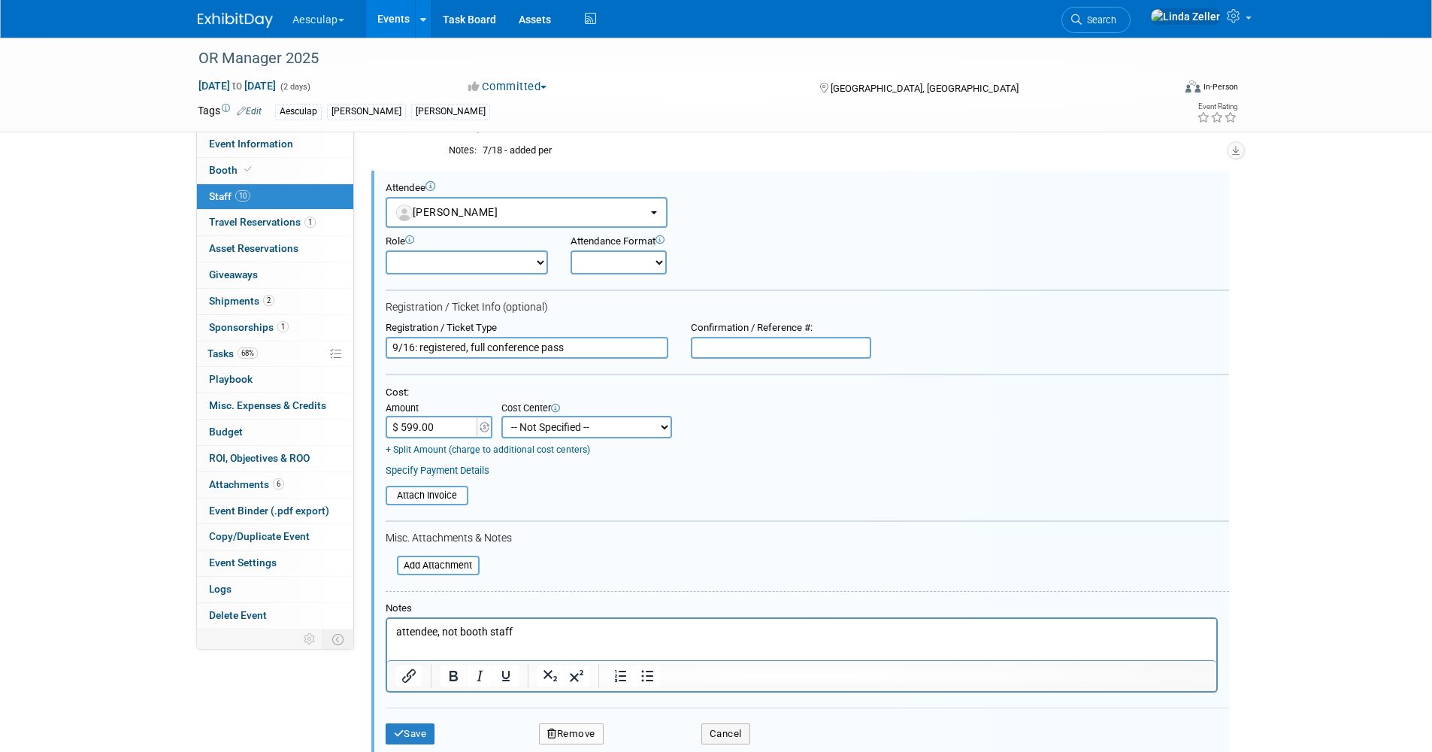
click at [519, 429] on select "-- Not Specified -- AAG B2B: 102736100 AIS - Ortho AIS -Spine Atlantic Neuro Bo…" at bounding box center [587, 427] width 171 height 23
select select "18966030"
click at [502, 417] on select "-- Not Specified -- AAG B2B: 102736100 AIS - Ortho AIS -Spine Atlantic Neuro Bo…" at bounding box center [587, 427] width 171 height 23
click at [712, 349] on input "text" at bounding box center [781, 348] width 180 height 23
paste input "2768512"
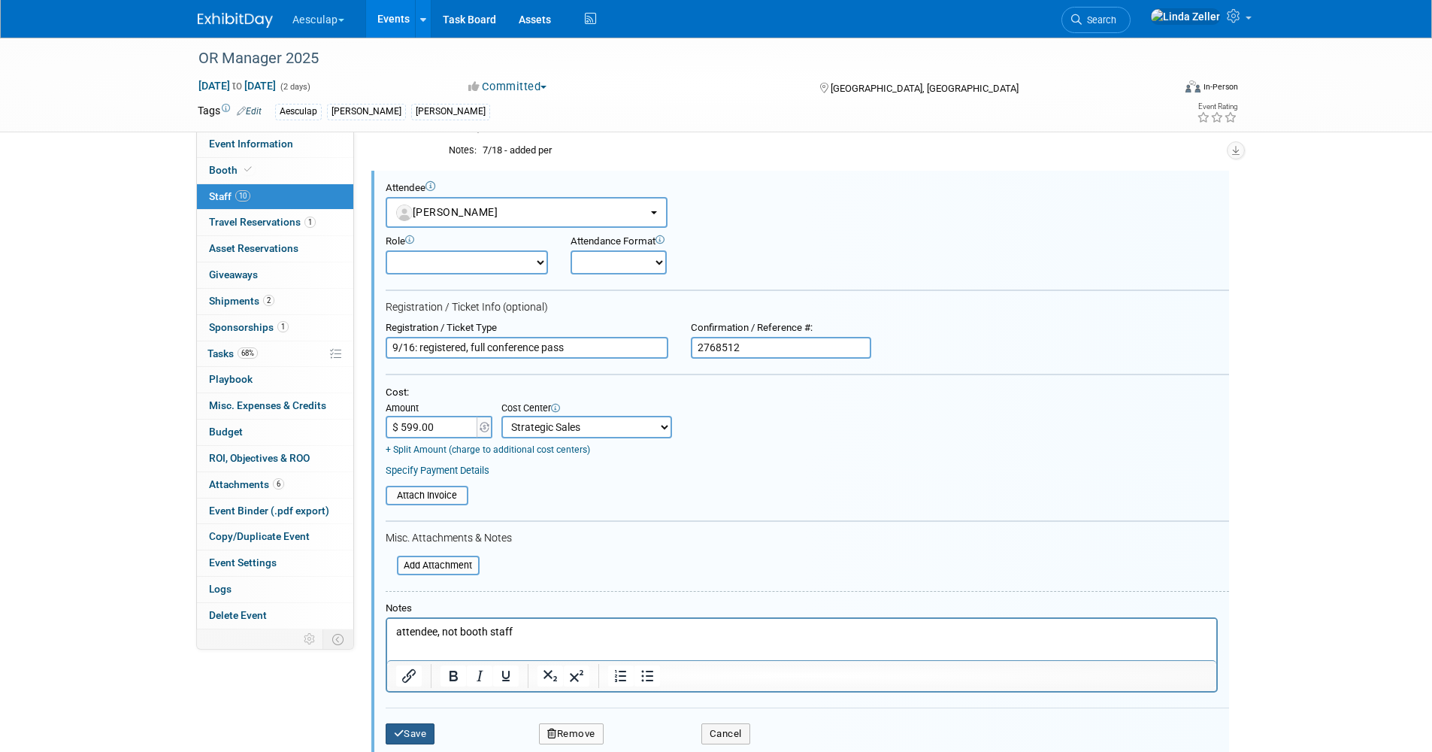
type input "2768512"
click at [418, 730] on button "Save" at bounding box center [411, 733] width 50 height 21
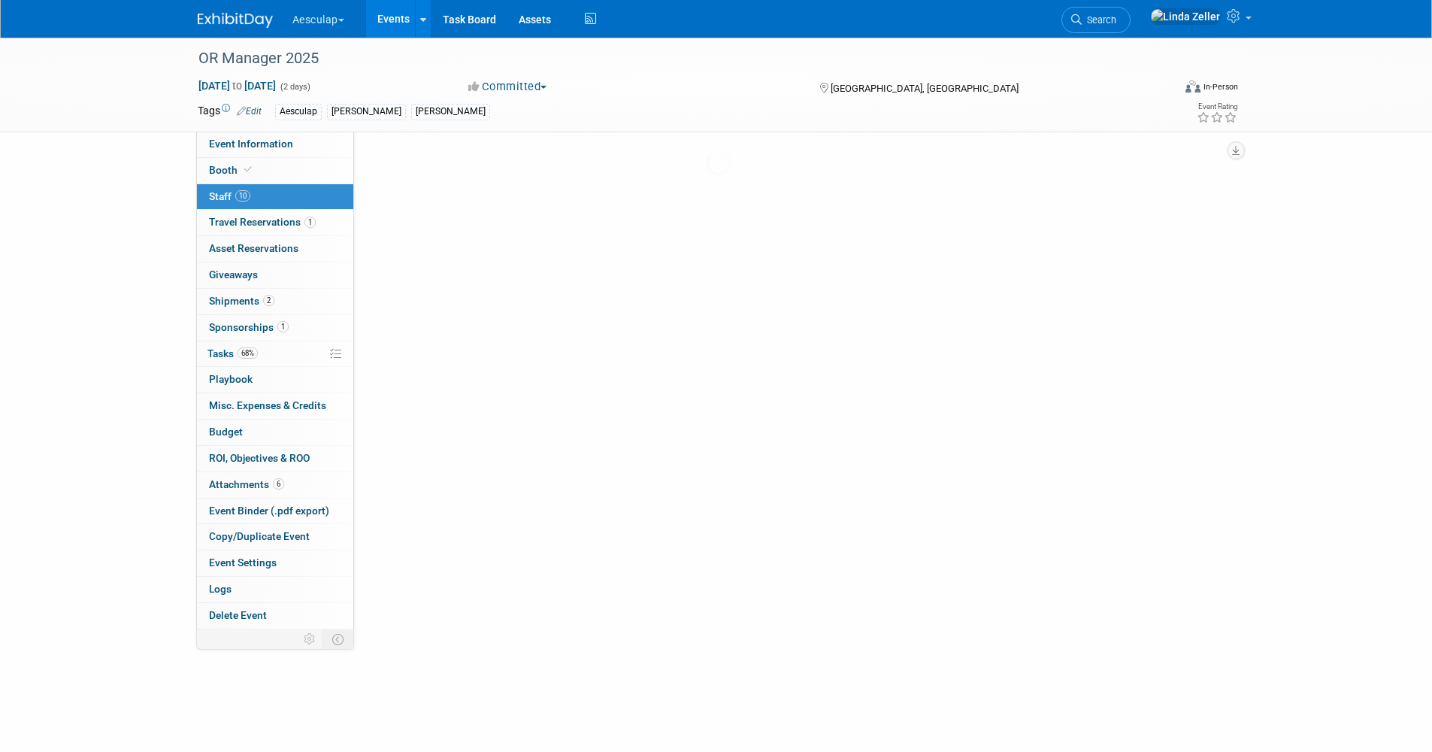
scroll to position [150, 0]
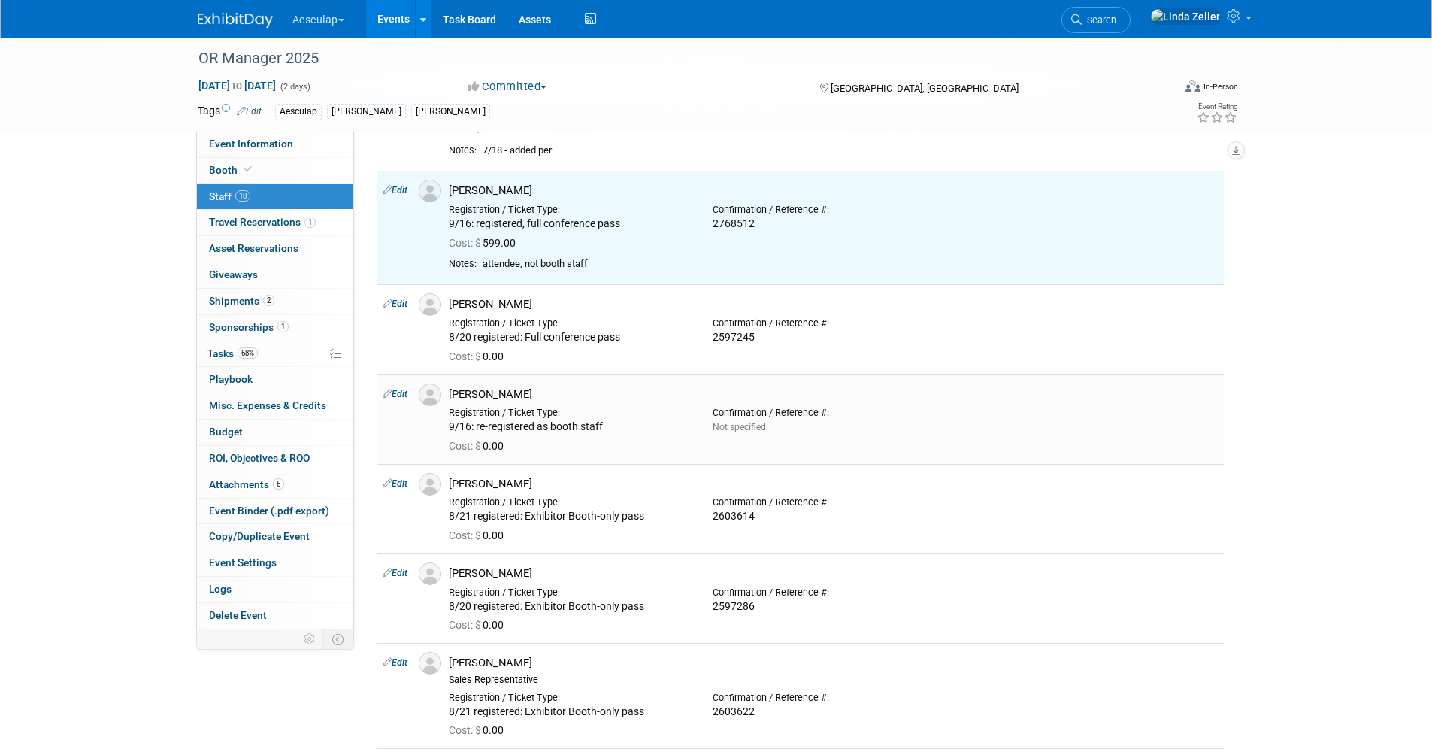
click at [401, 396] on link "Edit" at bounding box center [395, 394] width 25 height 11
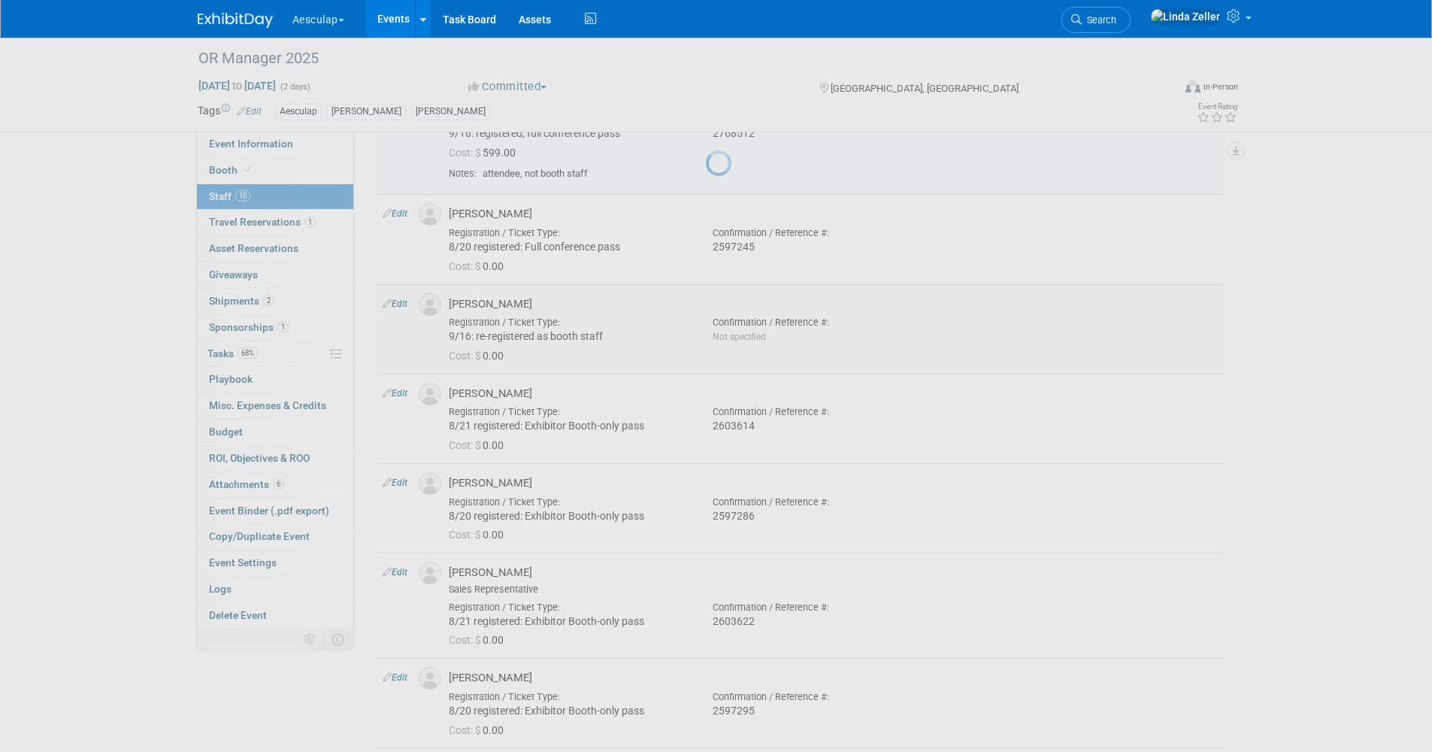
select select "cbc193f8-da22-40c0-8d14-390f5d4b42e0"
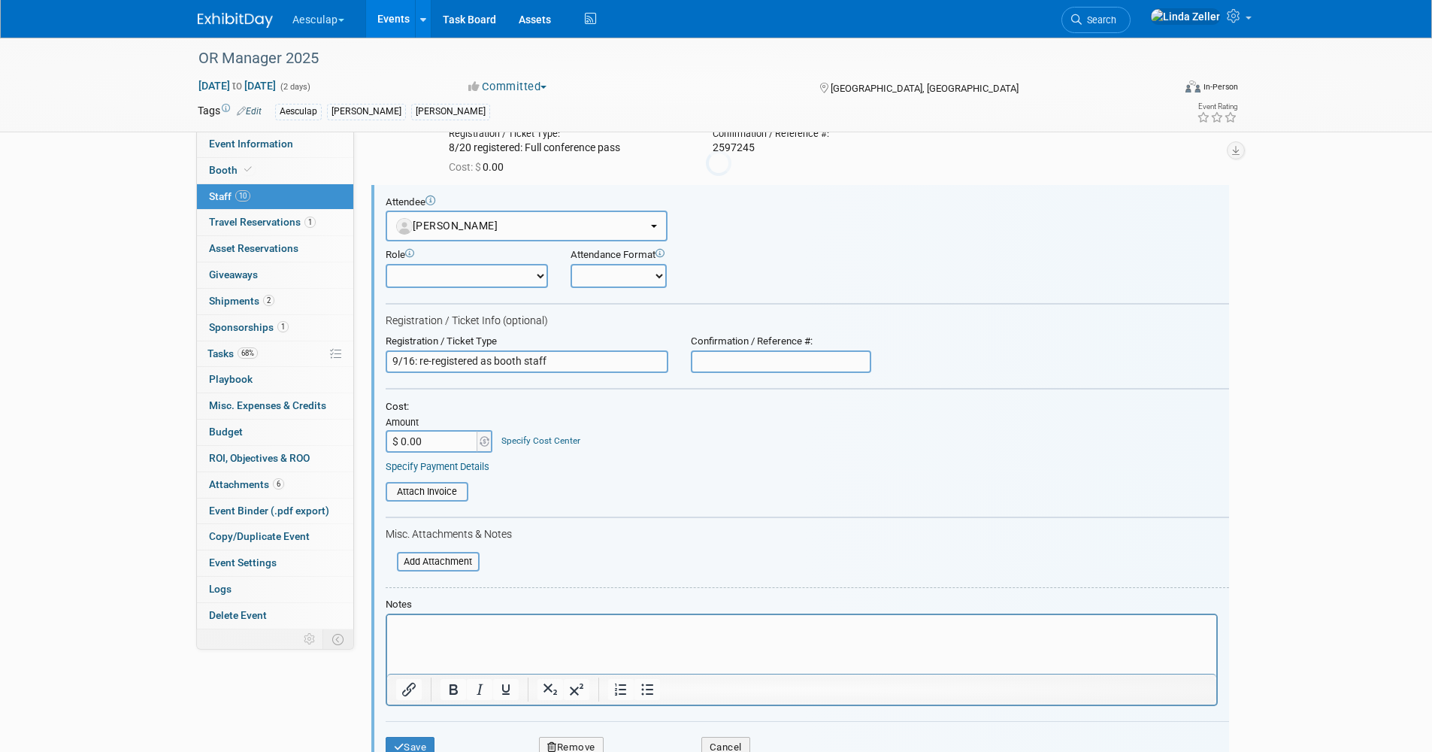
scroll to position [354, 0]
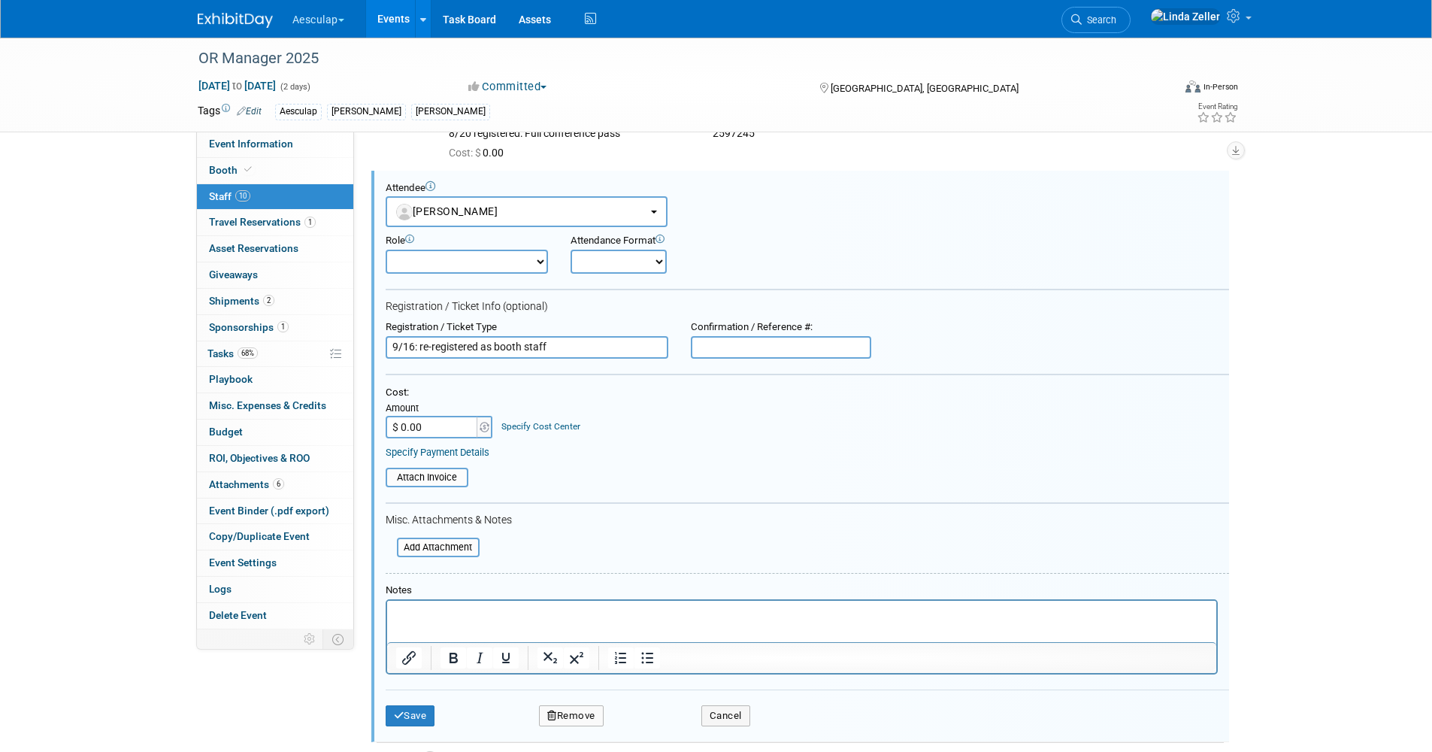
click at [707, 351] on input "text" at bounding box center [781, 347] width 180 height 23
paste input "2768501"
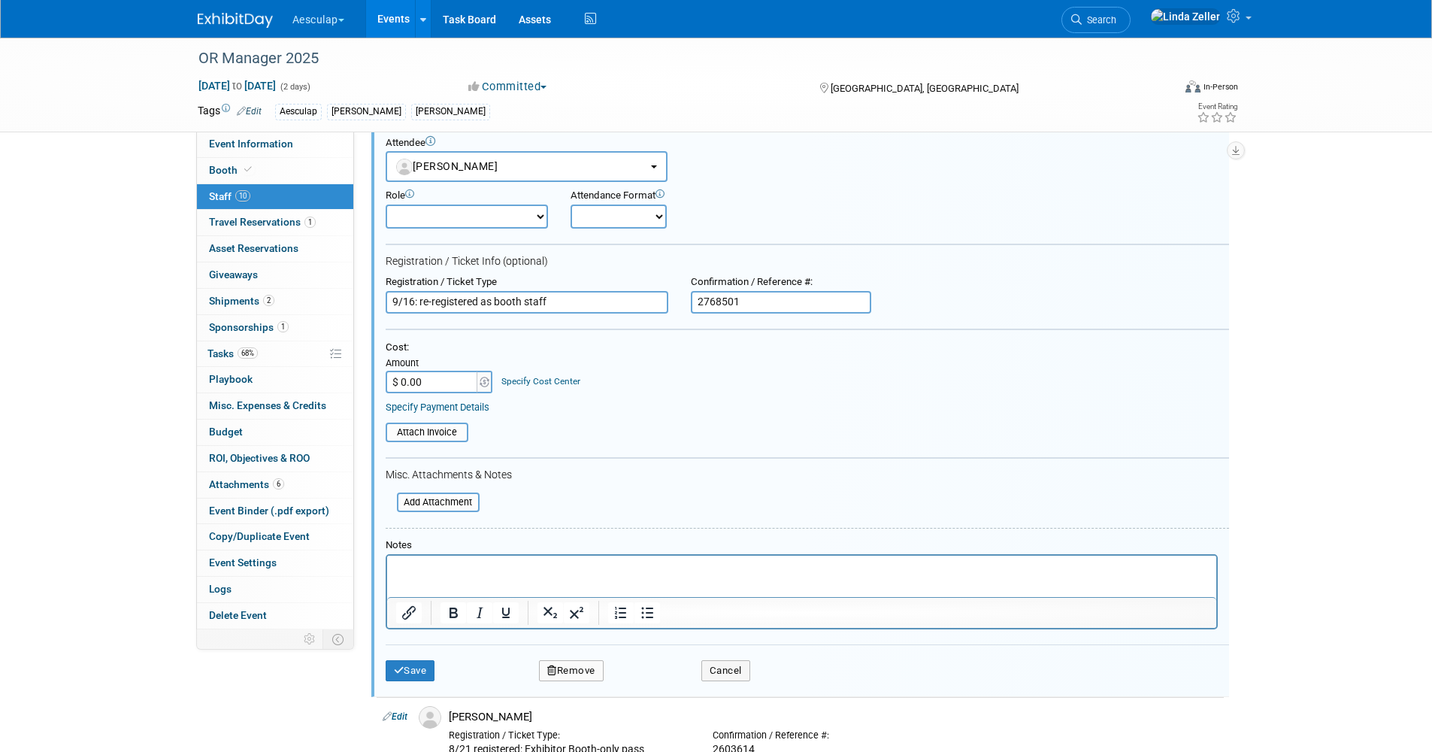
scroll to position [505, 0]
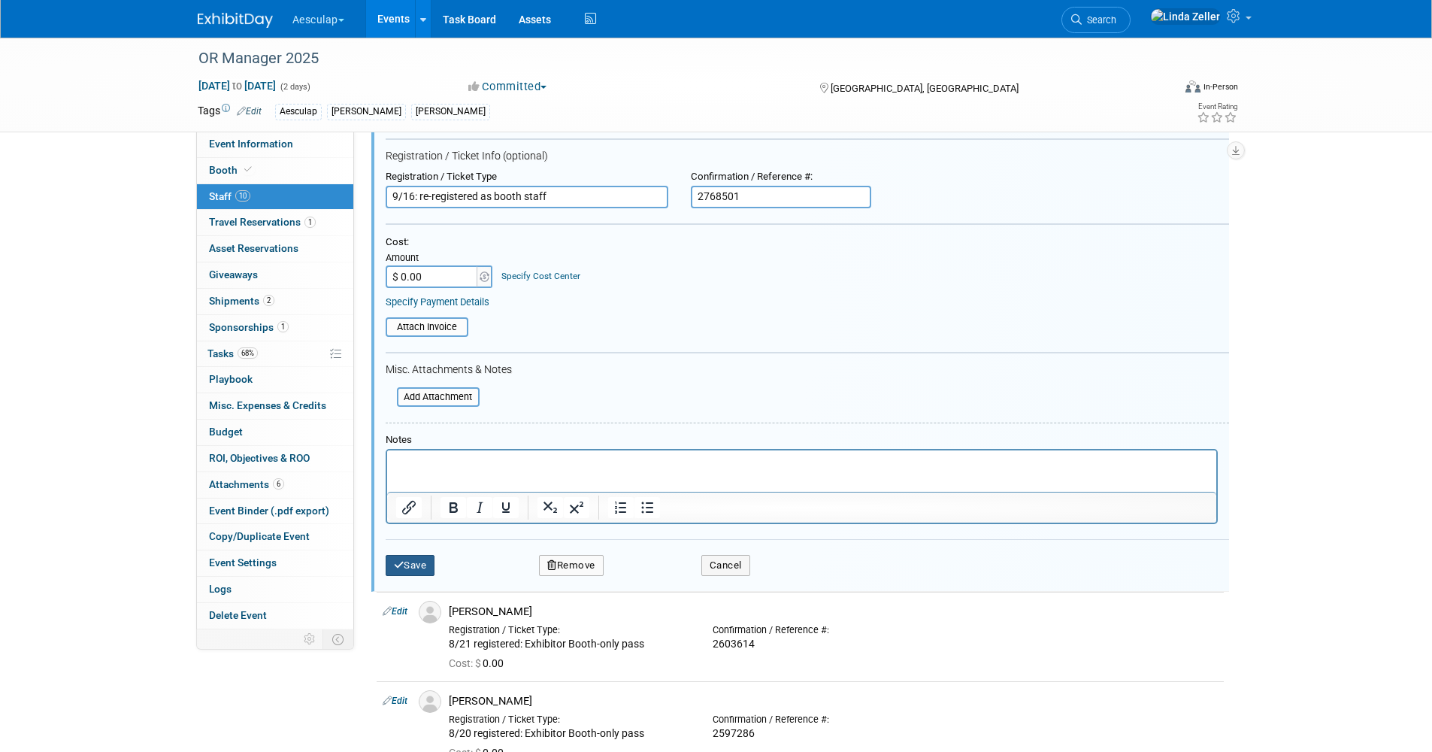
type input "2768501"
click at [417, 565] on button "Save" at bounding box center [411, 565] width 50 height 21
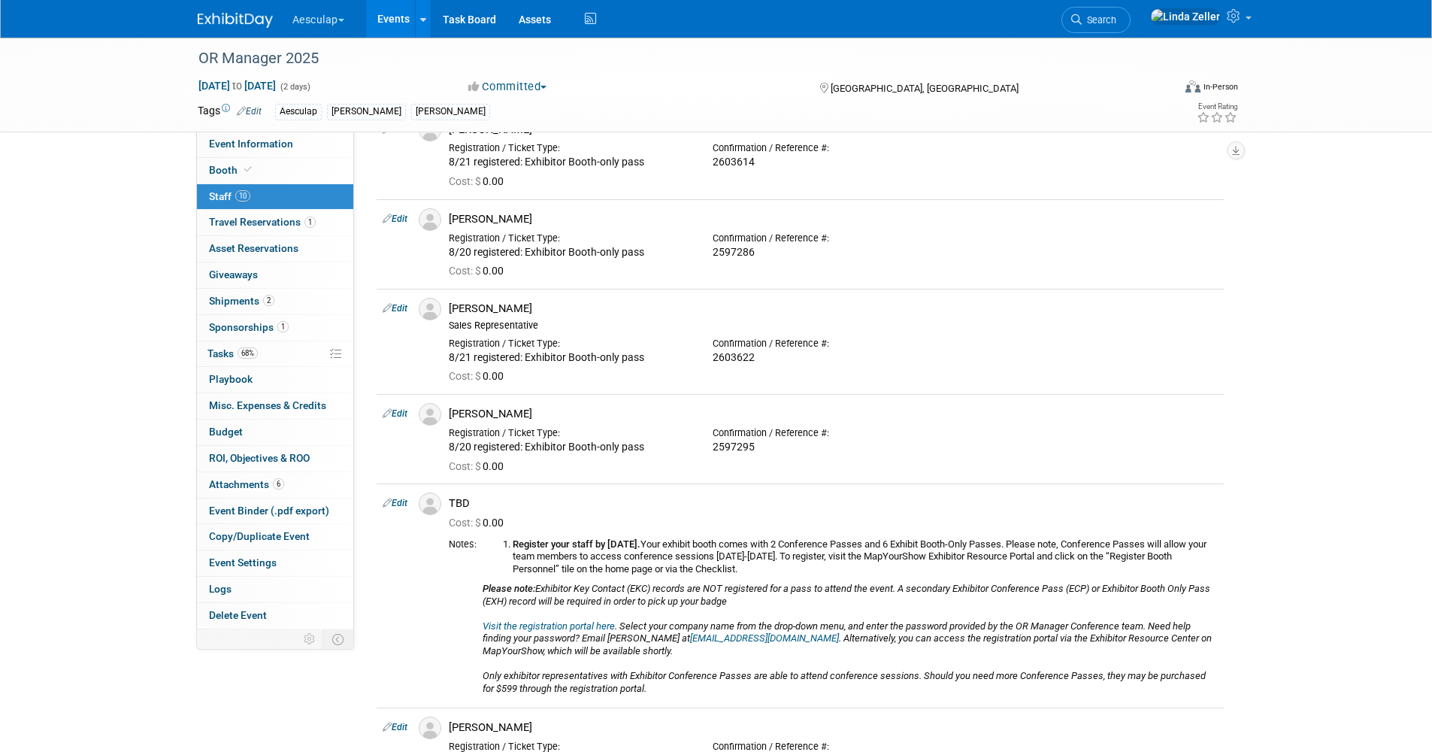
drag, startPoint x: 1138, startPoint y: 11, endPoint x: 1132, endPoint y: 24, distance: 14.8
click at [1131, 11] on link "Search" at bounding box center [1096, 20] width 69 height 26
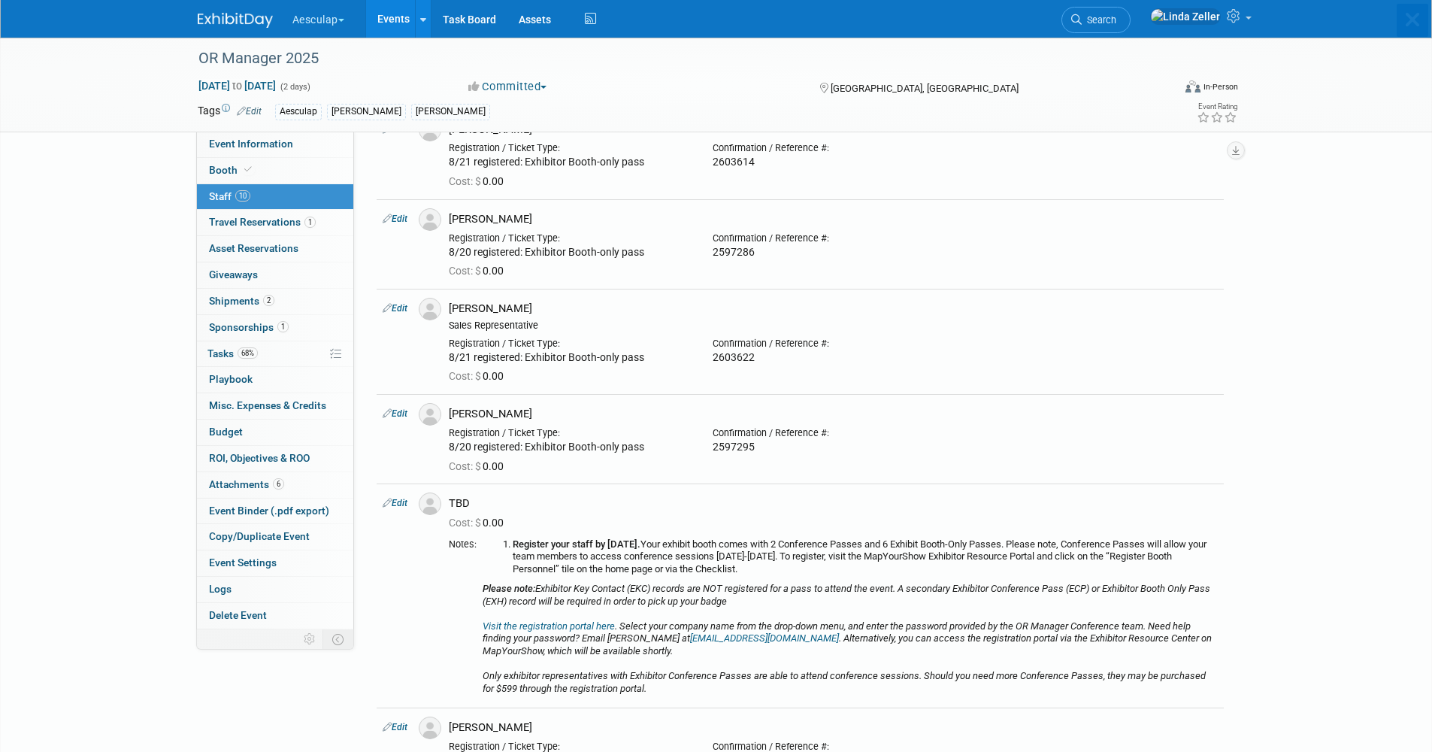
scroll to position [0, 0]
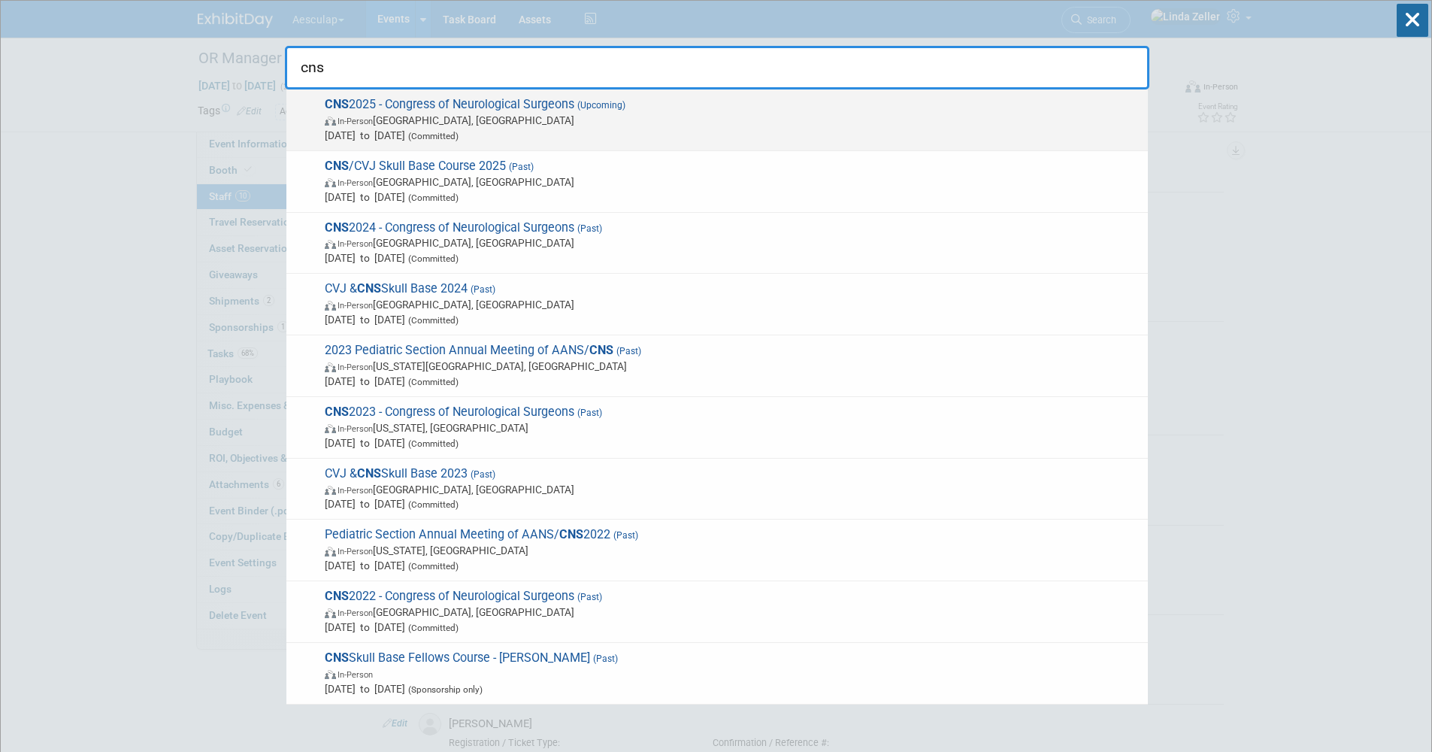
type input "cns"
click at [329, 114] on span "In-Person Los Angeles, CA" at bounding box center [733, 120] width 816 height 15
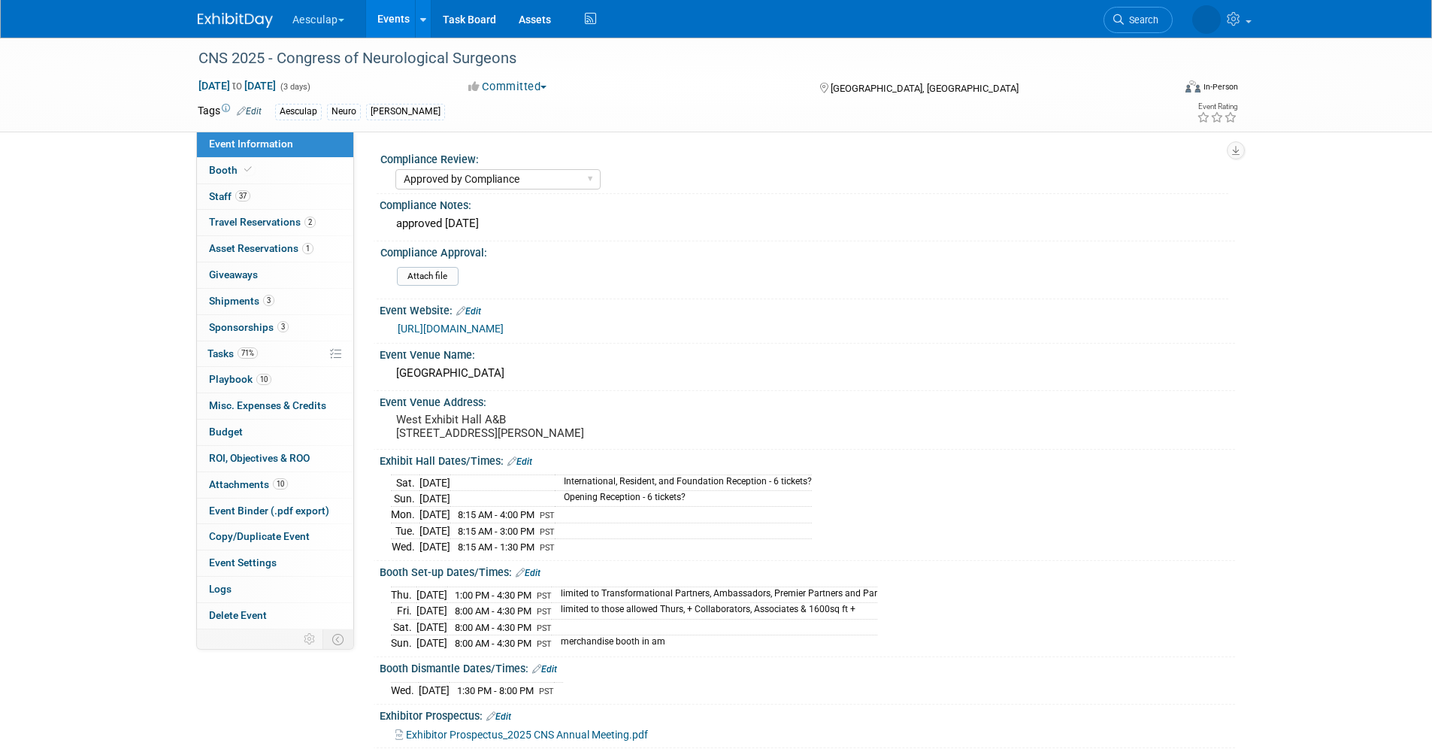
select select "Approved by Compliance"
select select "Neuro"
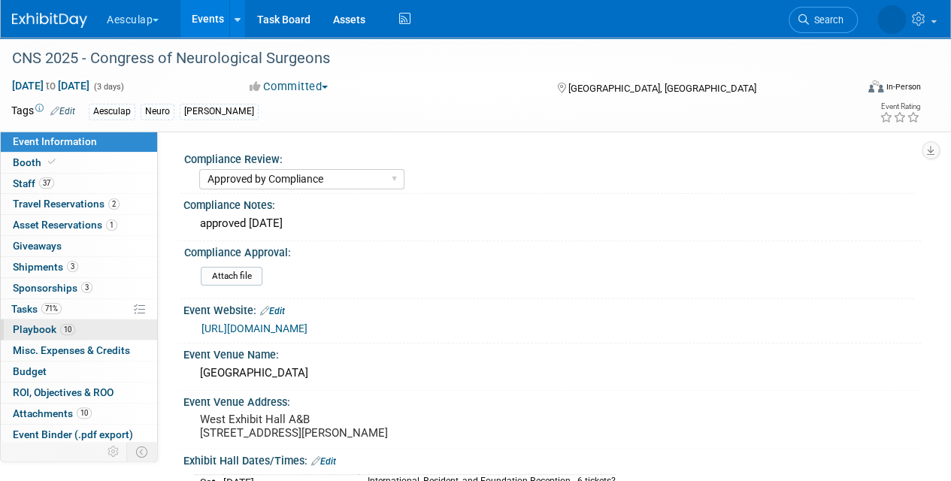
click at [44, 324] on span "Playbook 10" at bounding box center [44, 329] width 62 height 12
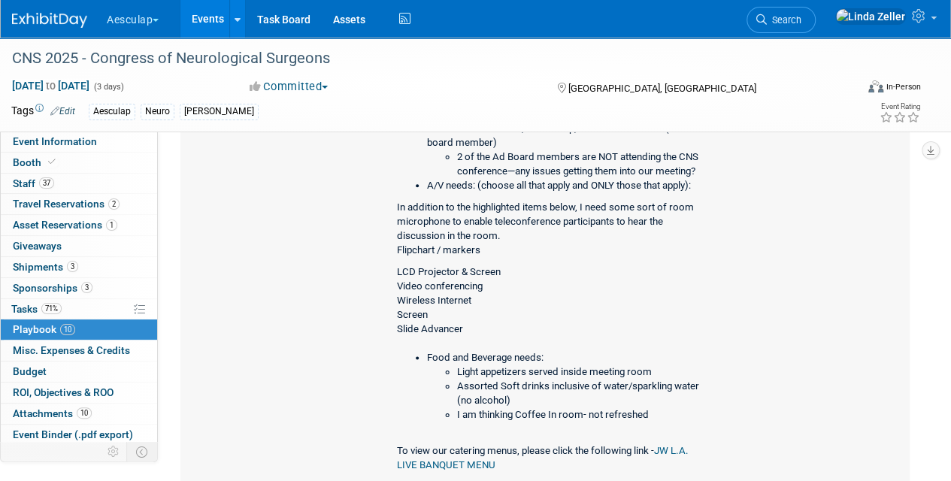
scroll to position [827, 0]
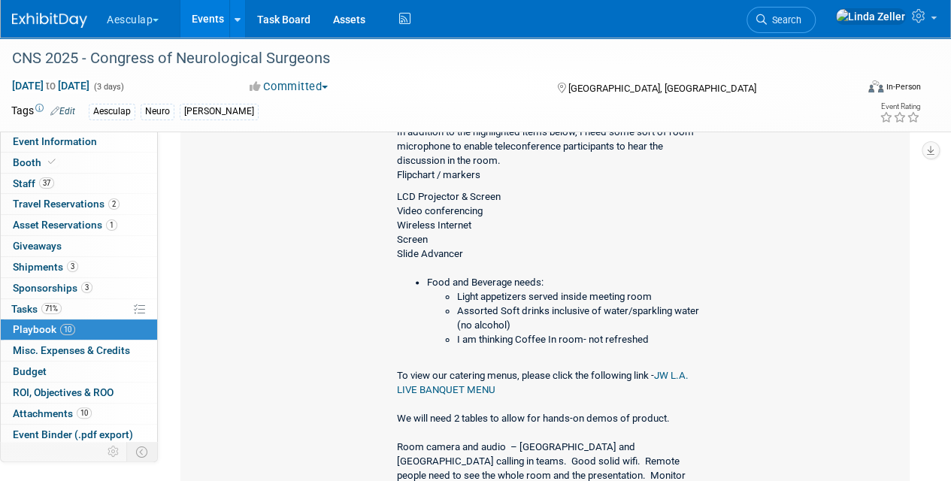
click at [470, 290] on li "Light appetizers served inside meeting room" at bounding box center [580, 297] width 247 height 14
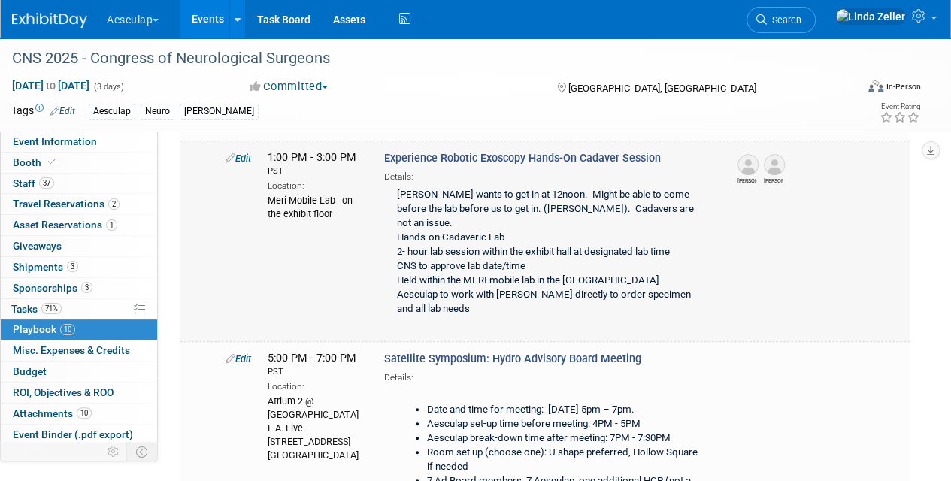
scroll to position [376, 0]
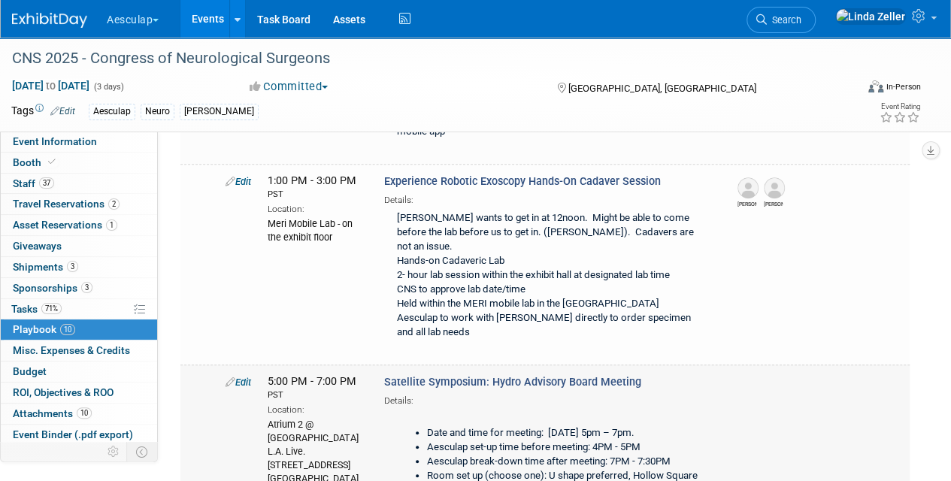
click at [246, 377] on link "Edit" at bounding box center [239, 382] width 26 height 11
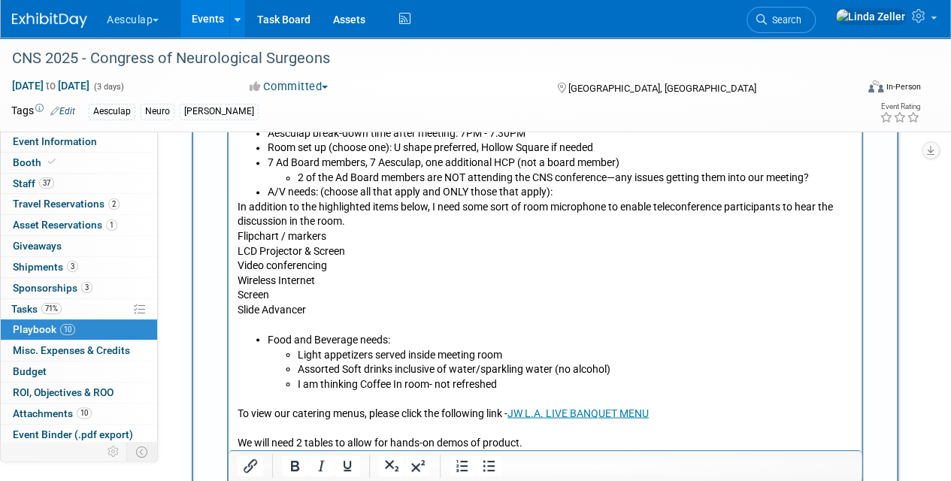
scroll to position [1153, 0]
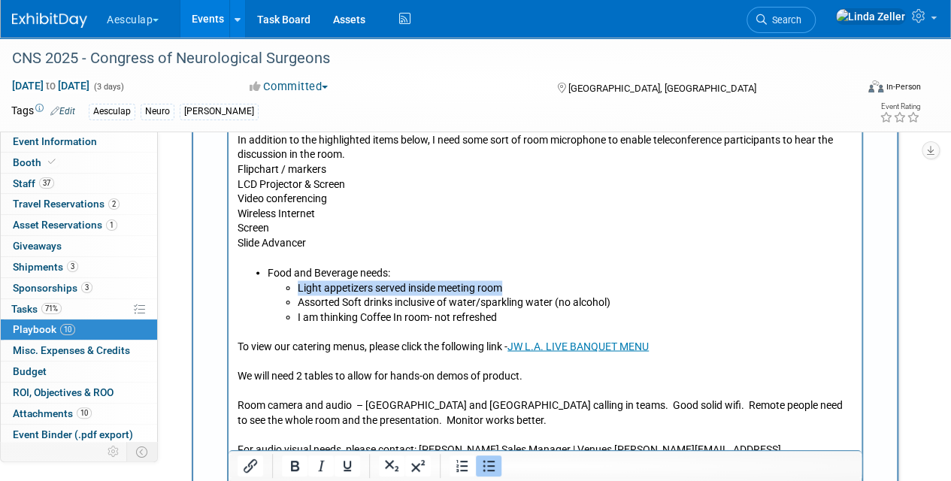
drag, startPoint x: 505, startPoint y: 281, endPoint x: 296, endPoint y: 286, distance: 209.1
click at [296, 286] on ul "Light appetizers served inside meeting room Assorted Soft drinks inclusive of w…" at bounding box center [561, 302] width 586 height 44
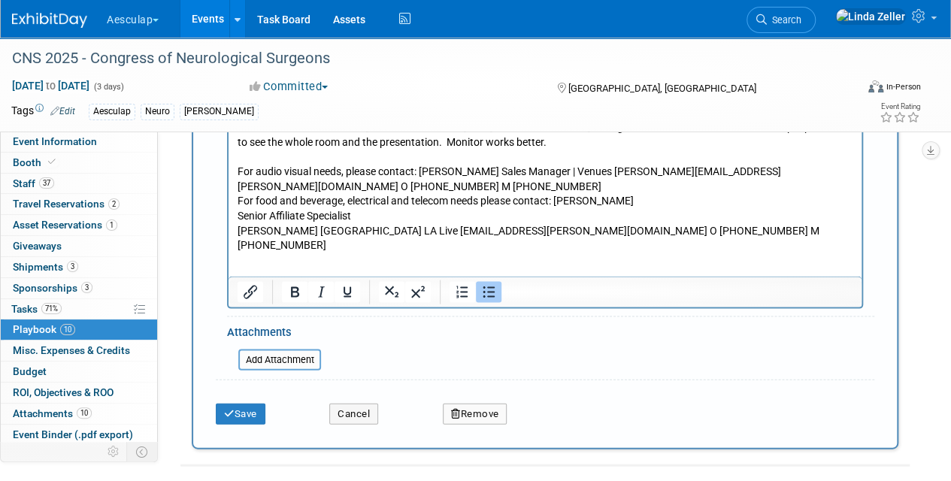
scroll to position [1454, 0]
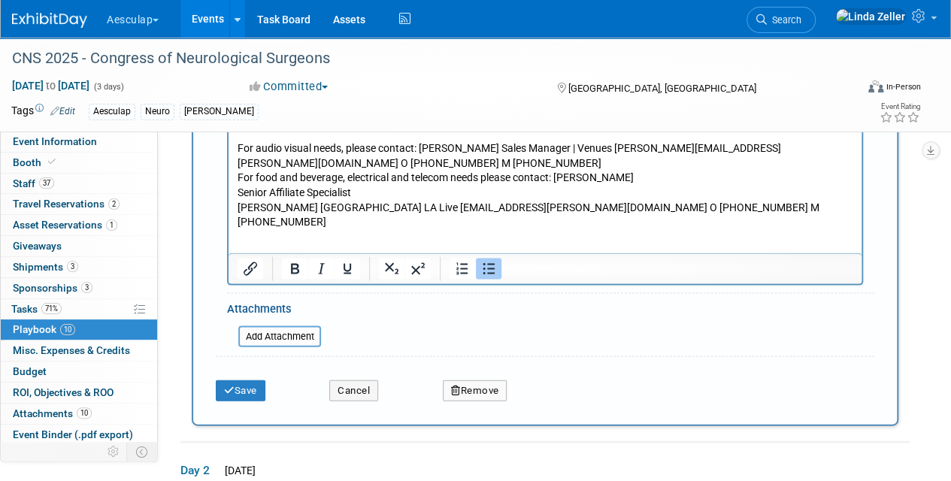
click at [259, 380] on button "Save" at bounding box center [241, 390] width 50 height 21
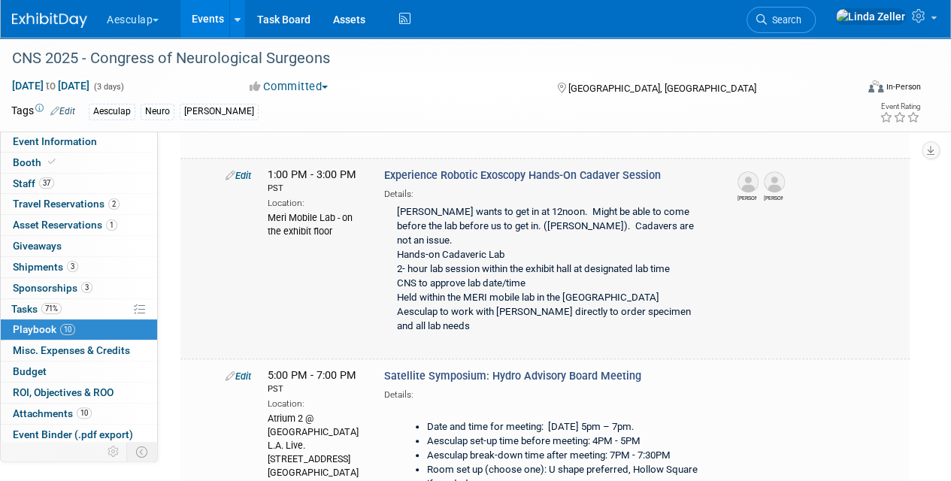
scroll to position [376, 0]
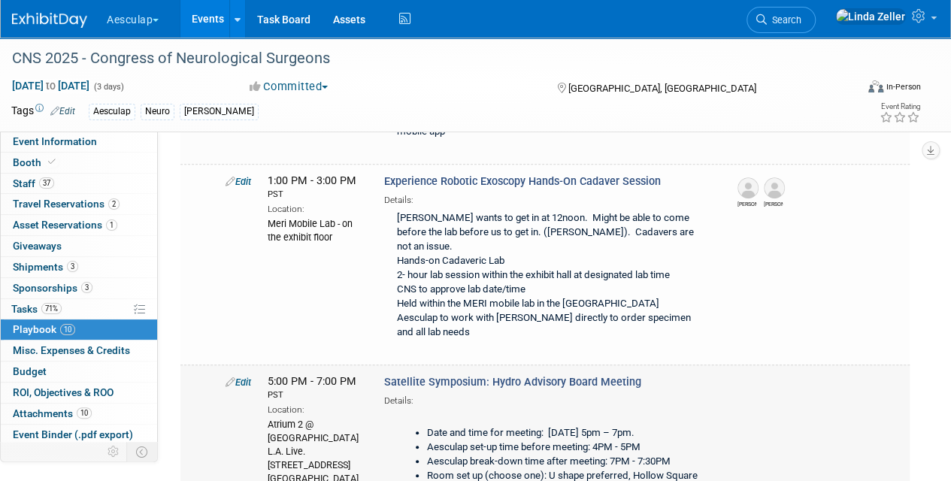
click at [248, 377] on link "Edit" at bounding box center [239, 382] width 26 height 11
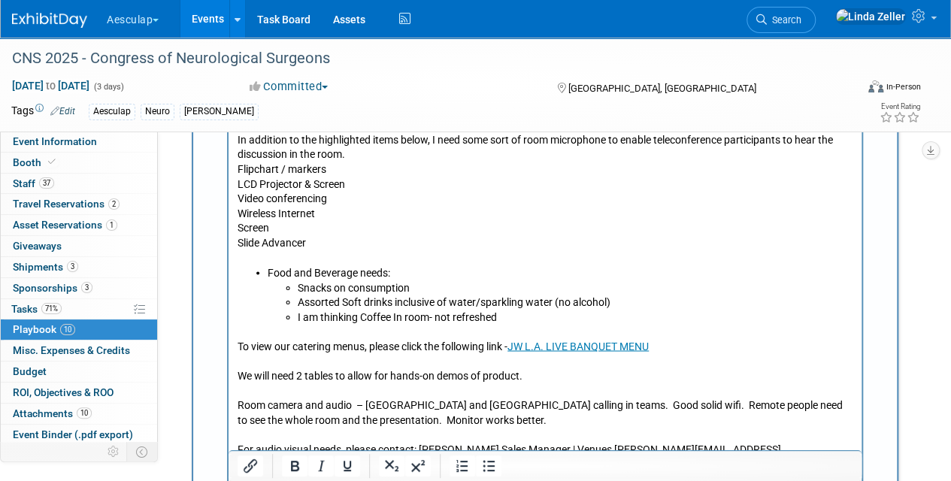
scroll to position [1228, 0]
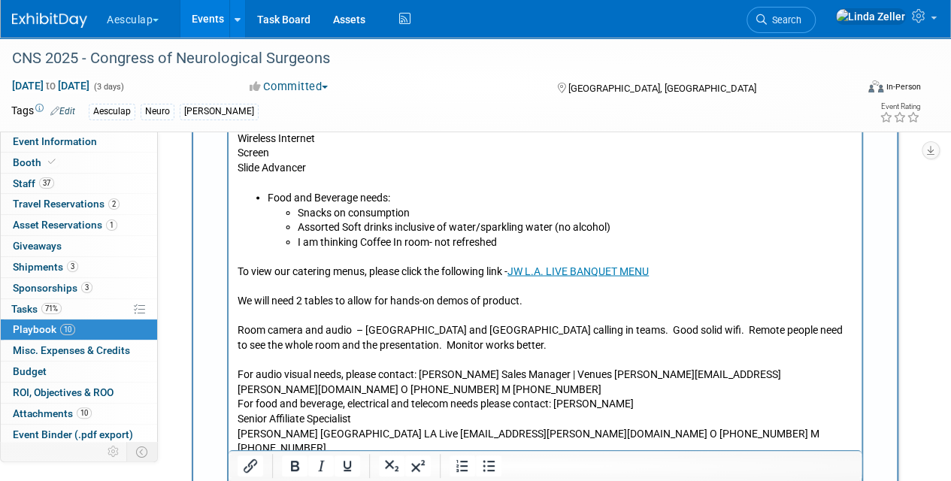
click at [426, 346] on p "To view our catering menus, please click the following link - JW L.A. LIVE BANQ…" at bounding box center [546, 352] width 616 height 206
click at [544, 331] on p "To view our catering menus, please click the following link - JW L.A. LIVE BANQ…" at bounding box center [546, 352] width 616 height 206
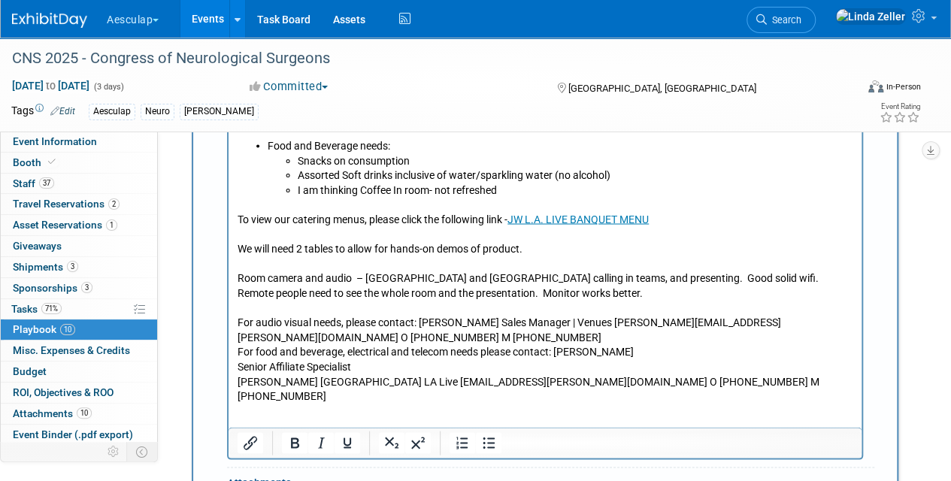
scroll to position [1303, 0]
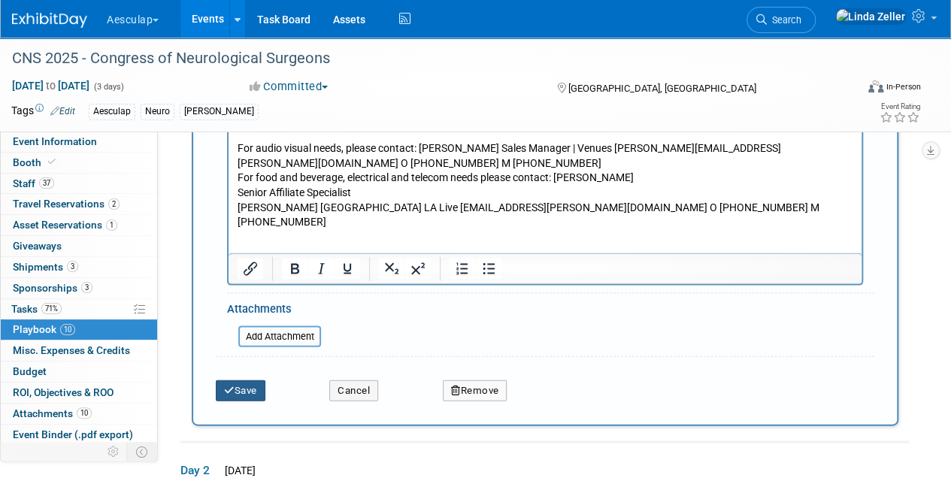
click at [244, 380] on button "Save" at bounding box center [241, 390] width 50 height 21
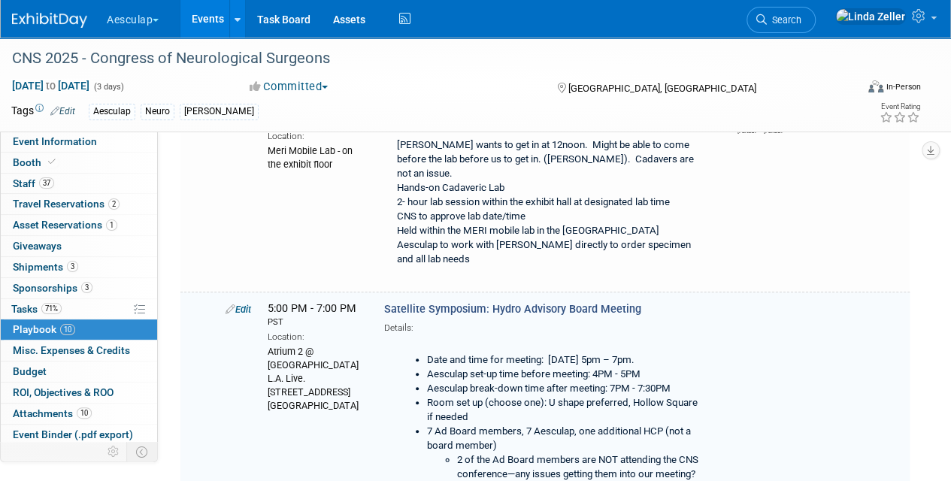
scroll to position [534, 0]
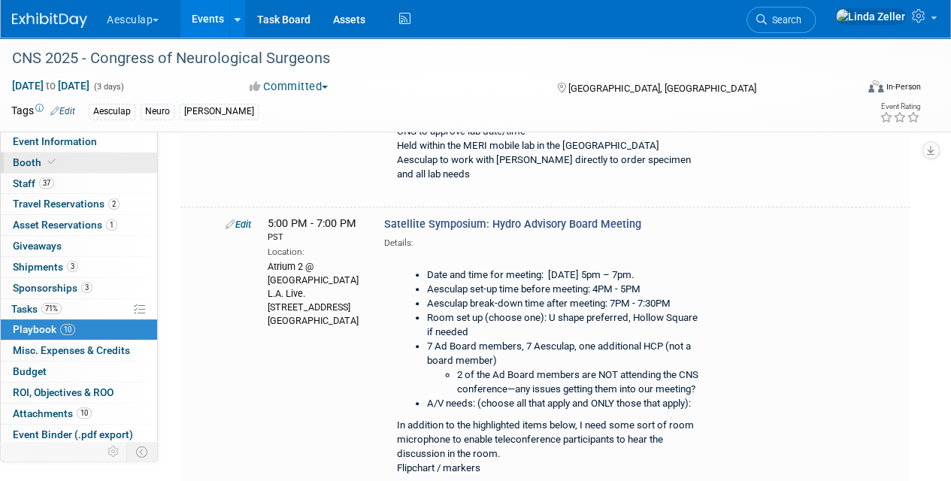
click at [34, 157] on span "Booth" at bounding box center [36, 162] width 46 height 12
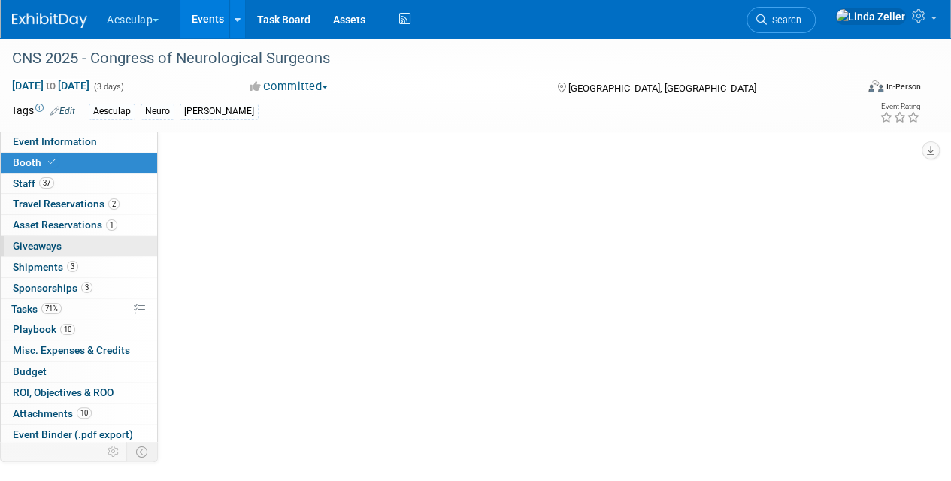
scroll to position [0, 0]
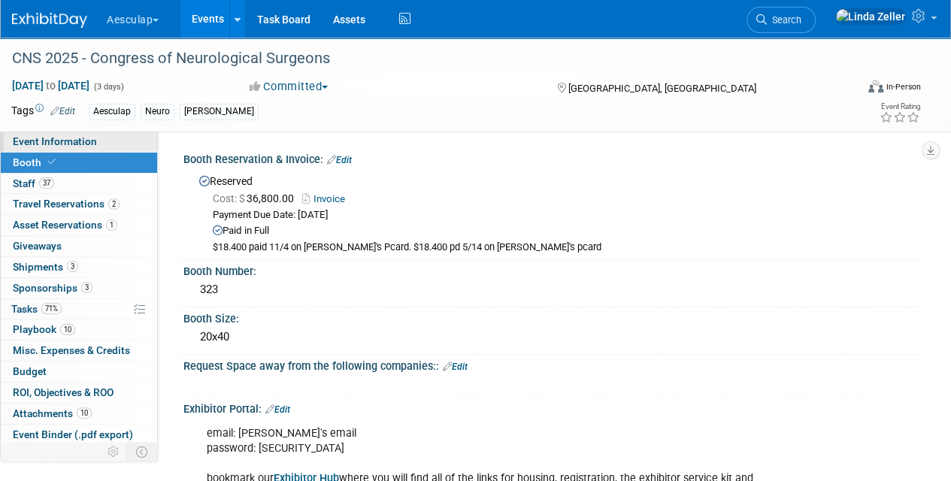
click at [54, 141] on span "Event Information" at bounding box center [55, 141] width 84 height 12
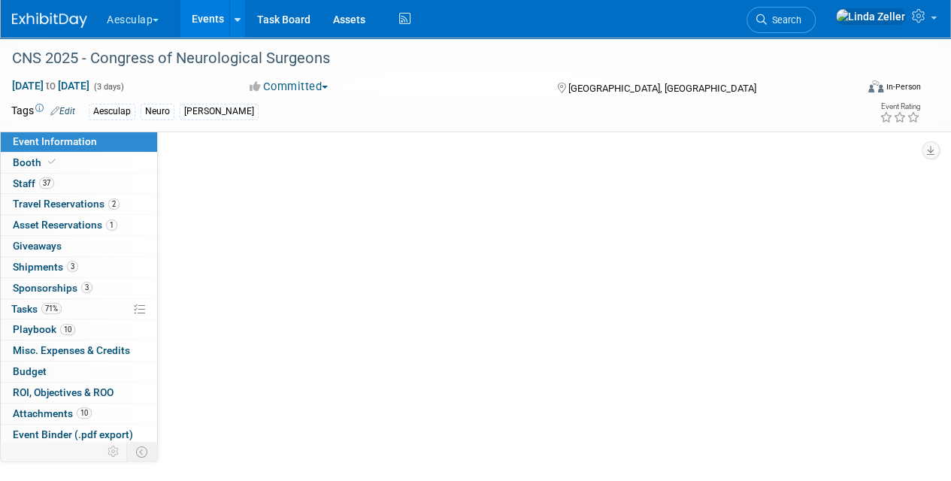
select select "Approved by Compliance"
select select "Neuro"
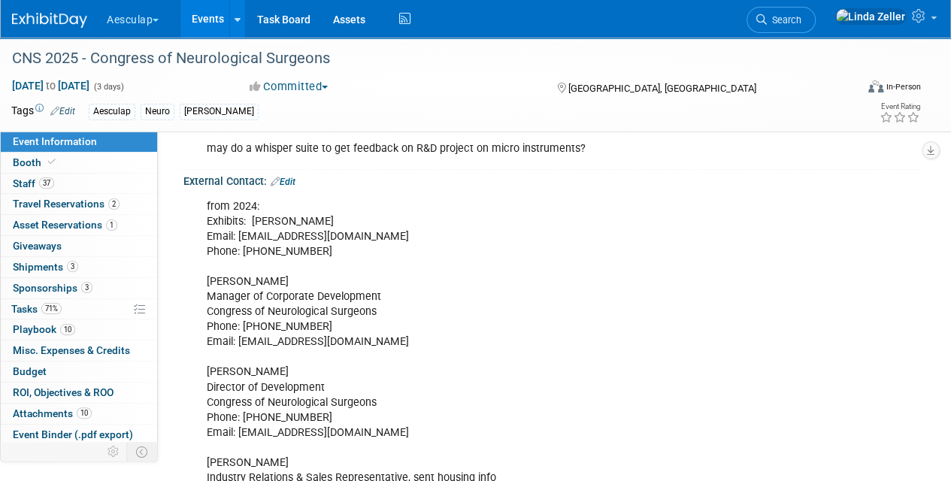
scroll to position [752, 0]
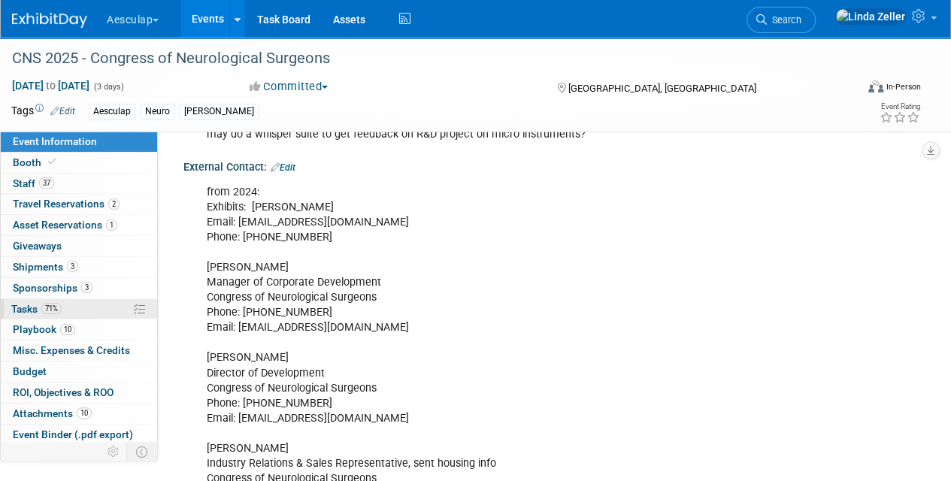
click at [35, 304] on span "Tasks 71%" at bounding box center [36, 309] width 50 height 12
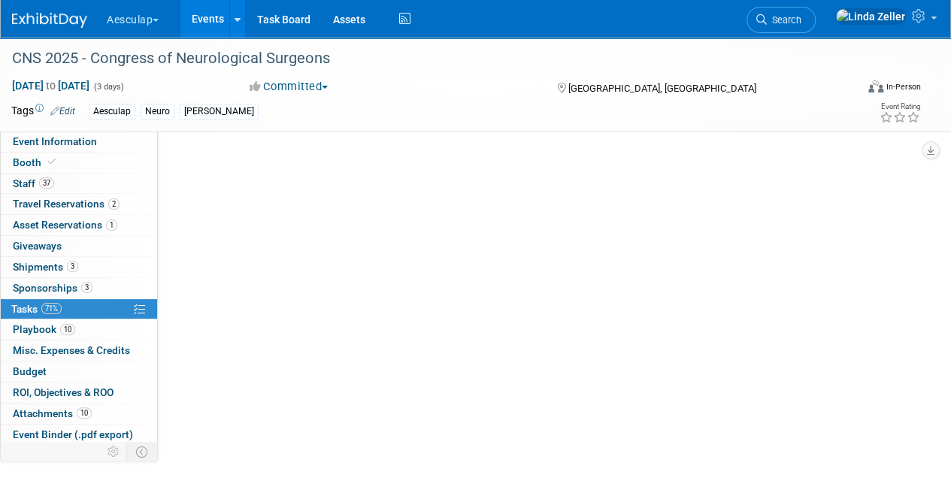
scroll to position [0, 0]
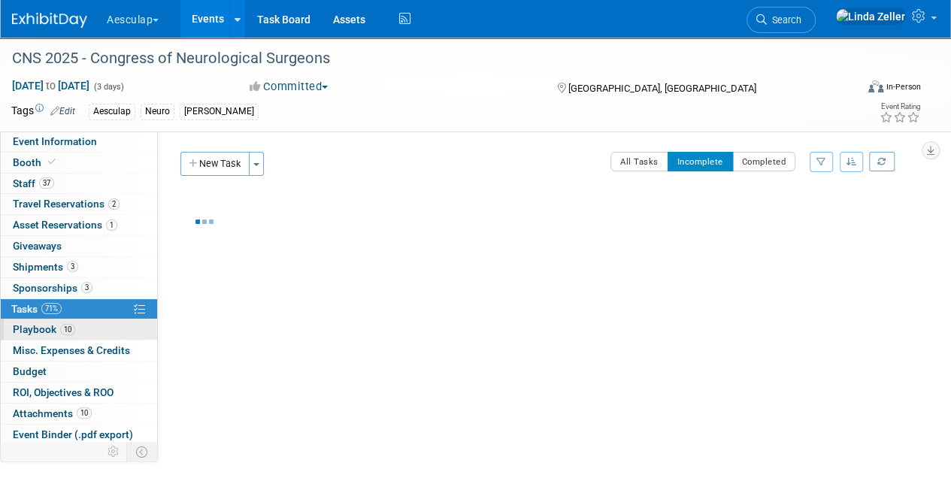
click at [38, 327] on span "Playbook 10" at bounding box center [44, 329] width 62 height 12
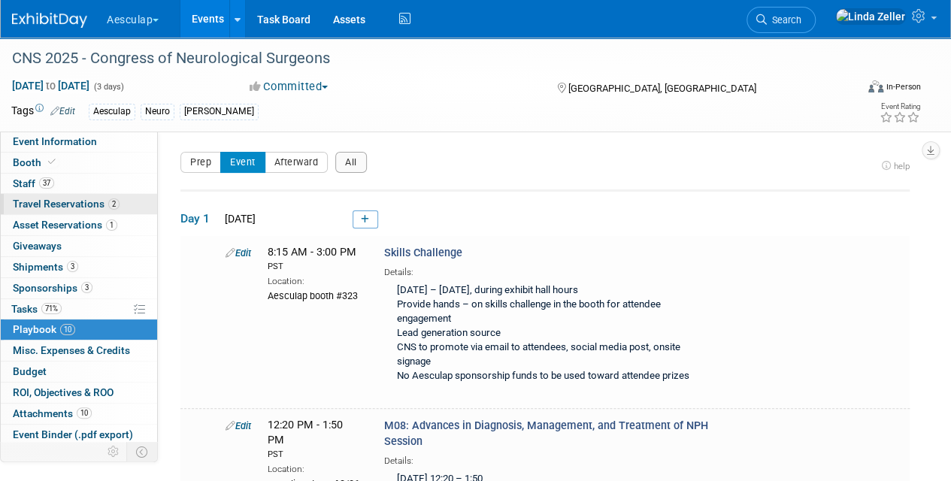
click at [50, 205] on span "Travel Reservations 2" at bounding box center [66, 204] width 107 height 12
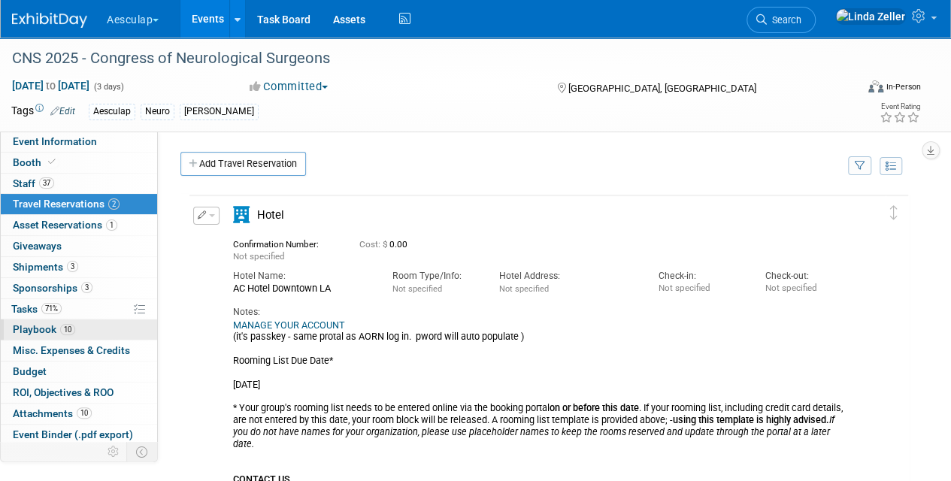
click at [32, 329] on span "Playbook 10" at bounding box center [44, 329] width 62 height 12
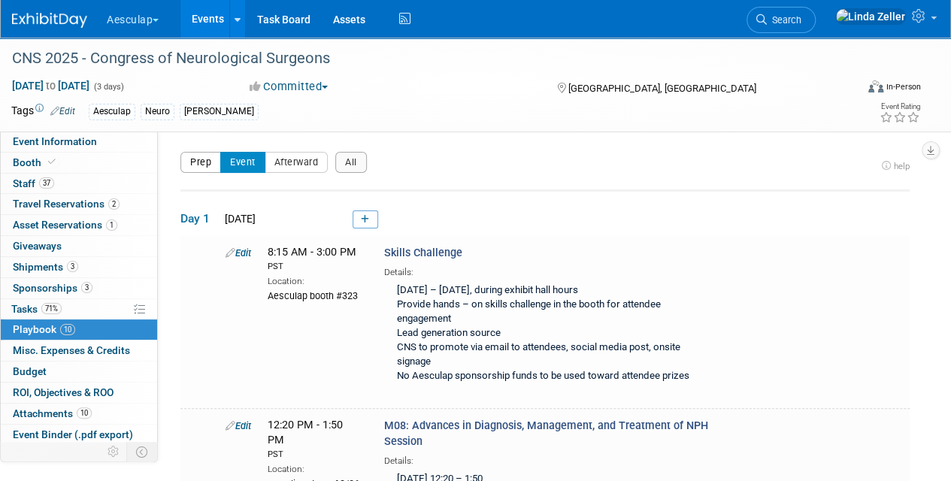
click at [199, 164] on button "Prep" at bounding box center [200, 162] width 41 height 21
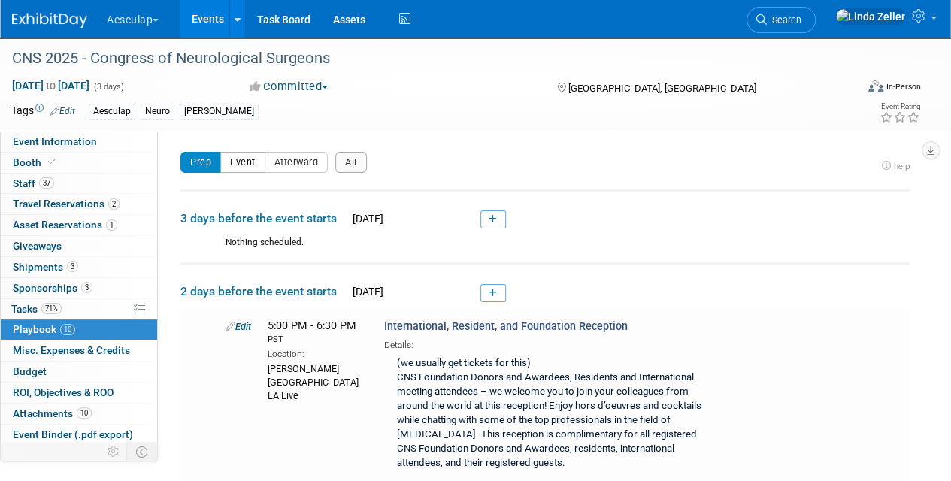
click at [232, 162] on button "Event" at bounding box center [242, 162] width 45 height 21
